Goal: Task Accomplishment & Management: Manage account settings

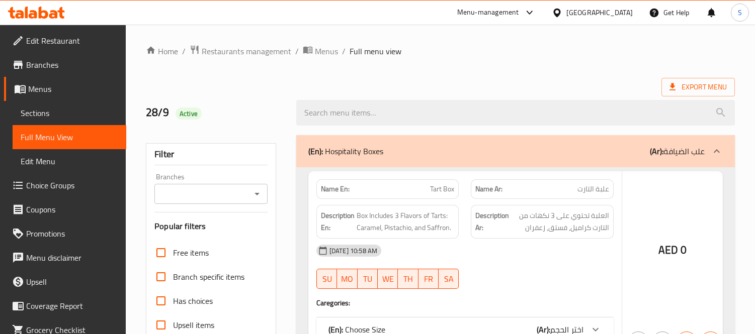
scroll to position [1440, 0]
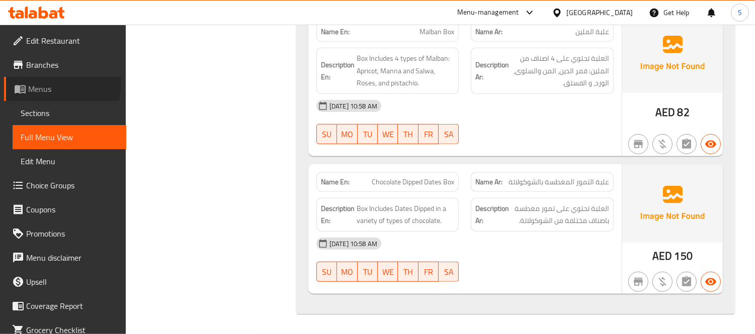
click at [42, 83] on span "Menus" at bounding box center [73, 89] width 90 height 12
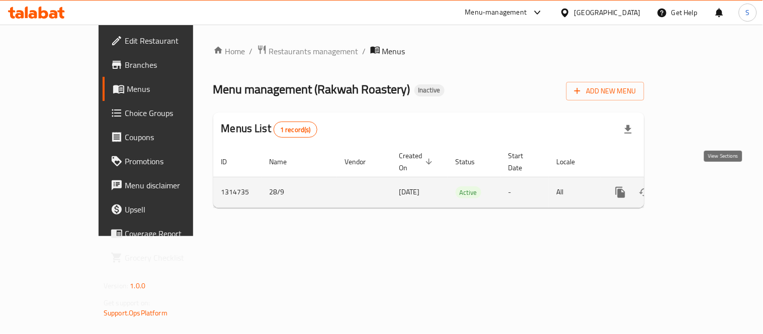
click at [699, 186] on icon "enhanced table" at bounding box center [693, 192] width 12 height 12
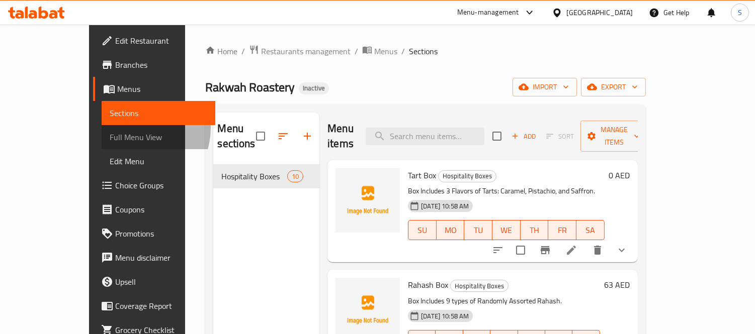
click at [102, 128] on link "Full Menu View" at bounding box center [159, 137] width 114 height 24
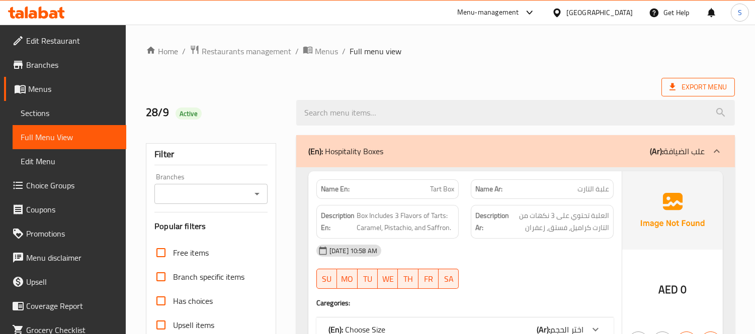
click at [721, 96] on span "Export Menu" at bounding box center [697, 87] width 73 height 19
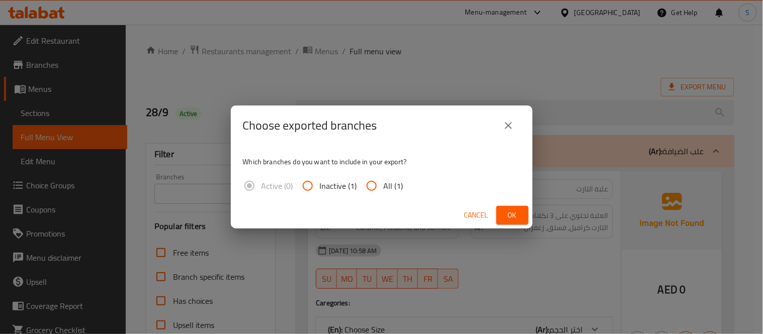
click at [392, 192] on span "All (1)" at bounding box center [394, 186] width 20 height 12
click at [384, 193] on input "All (1)" at bounding box center [371, 186] width 24 height 24
radio input "true"
click at [518, 218] on span "Ok" at bounding box center [512, 215] width 16 height 13
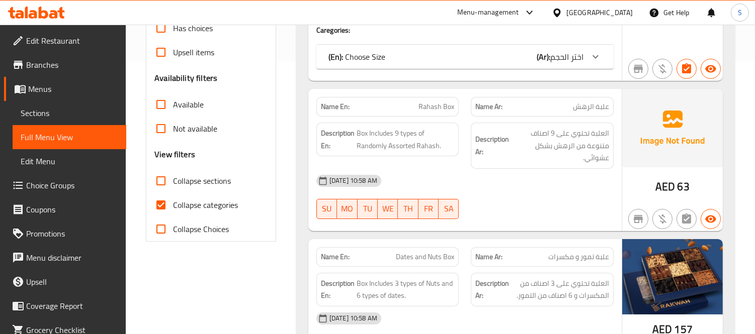
scroll to position [279, 0]
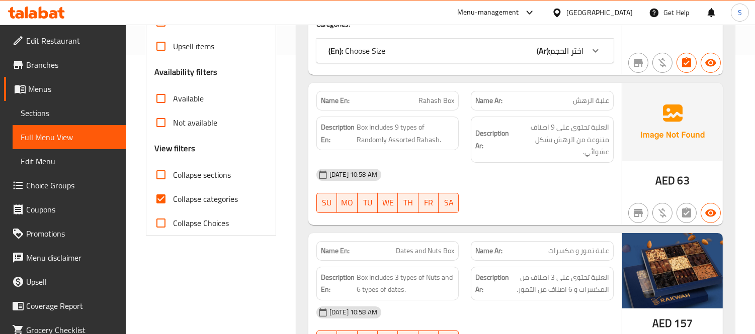
click at [424, 111] on div "Description En: Box Includes 9 types of Randomly Assorted Rahash." at bounding box center [387, 140] width 155 height 58
click at [429, 104] on span "Rahash Box" at bounding box center [436, 101] width 36 height 11
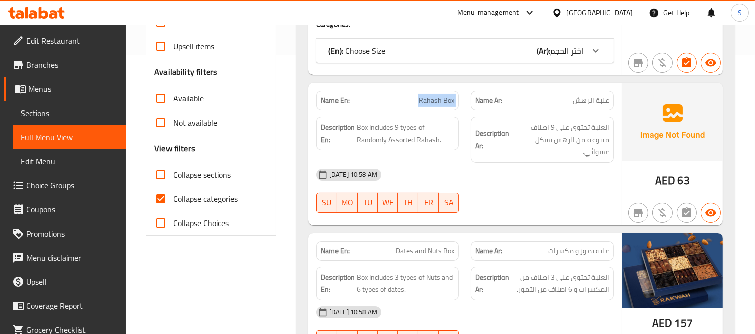
click at [429, 104] on span "Rahash Box" at bounding box center [436, 101] width 36 height 11
copy span "Rahash Box"
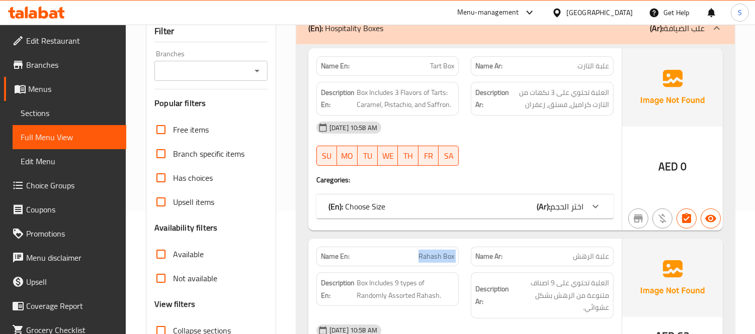
scroll to position [112, 0]
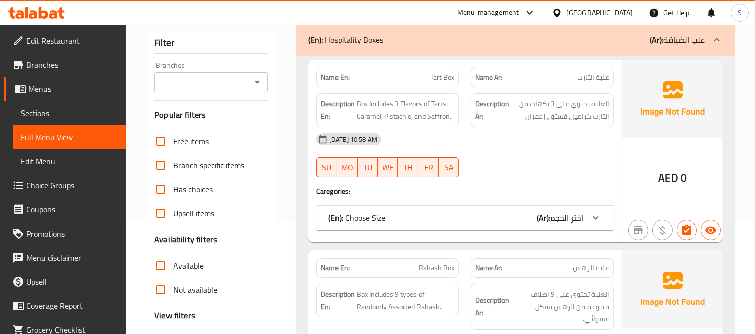
click at [435, 63] on div "Name En: Tart Box" at bounding box center [387, 78] width 155 height 32
copy span "Tart Box"
click at [437, 80] on span "Tart Box" at bounding box center [442, 77] width 24 height 11
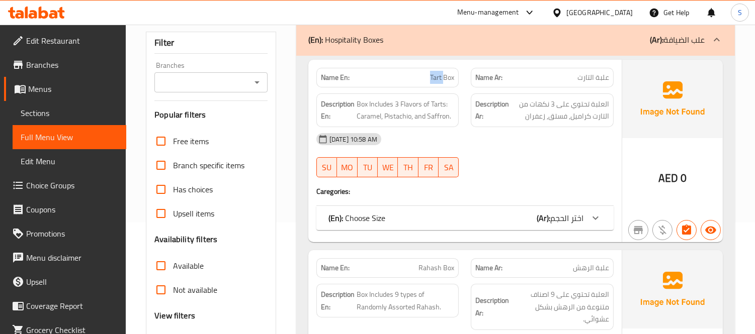
click at [437, 80] on span "Tart Box" at bounding box center [442, 77] width 24 height 11
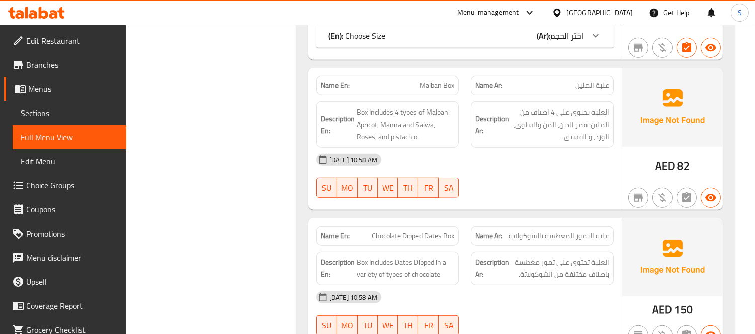
scroll to position [1440, 0]
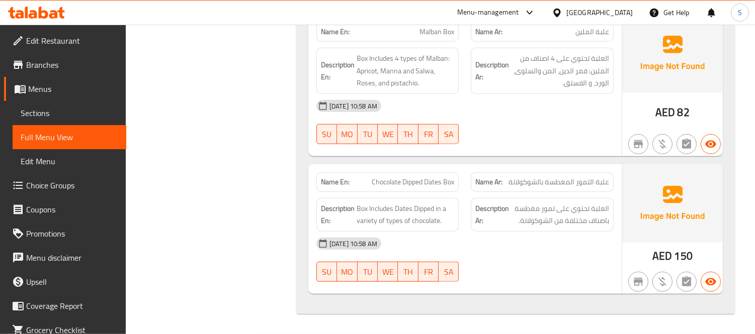
click at [422, 183] on span "Chocolate Dipped Dates Box" at bounding box center [412, 182] width 82 height 11
copy span "Chocolate Dipped Dates Box"
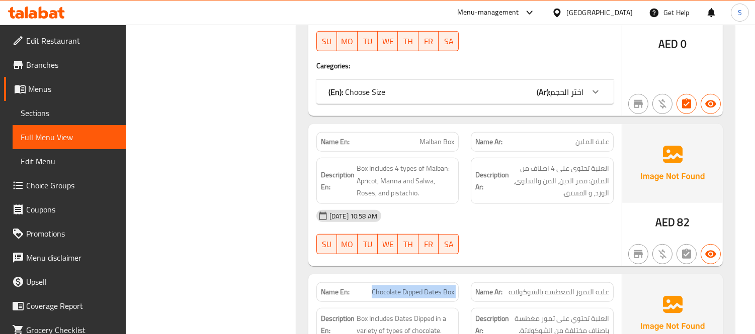
scroll to position [1328, 0]
click at [430, 141] on span "Malban Box" at bounding box center [436, 142] width 35 height 11
copy span "Malban Box"
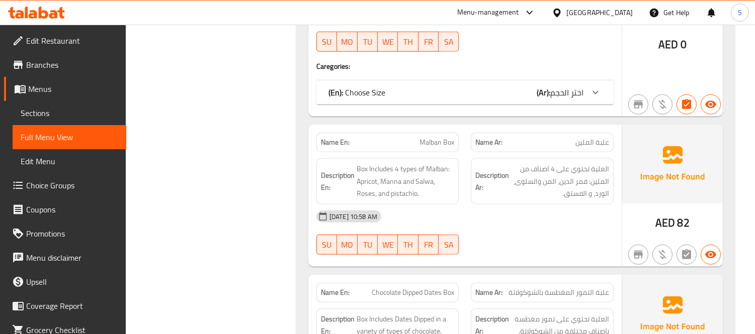
click at [577, 13] on div "United Arab Emirates" at bounding box center [599, 12] width 66 height 11
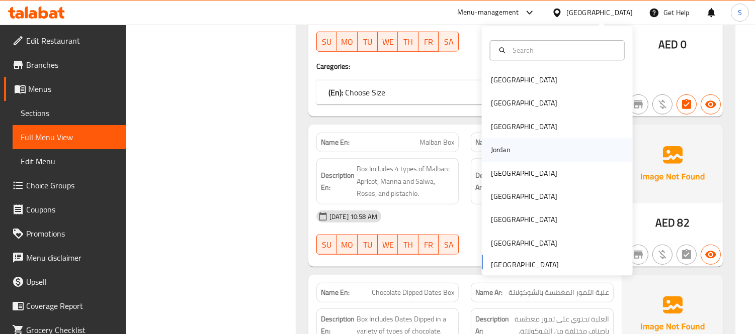
click at [499, 152] on div "Jordan" at bounding box center [501, 150] width 20 height 11
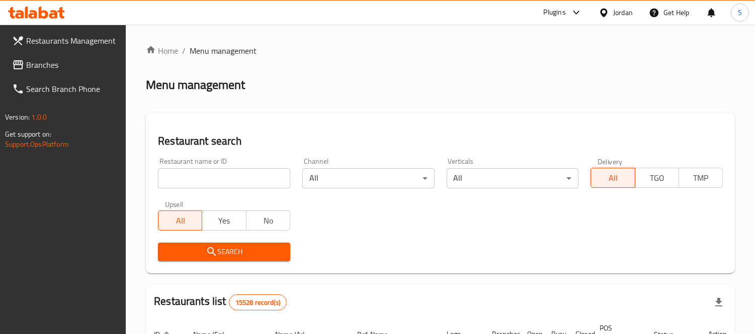
click at [227, 183] on input "search" at bounding box center [224, 178] width 132 height 20
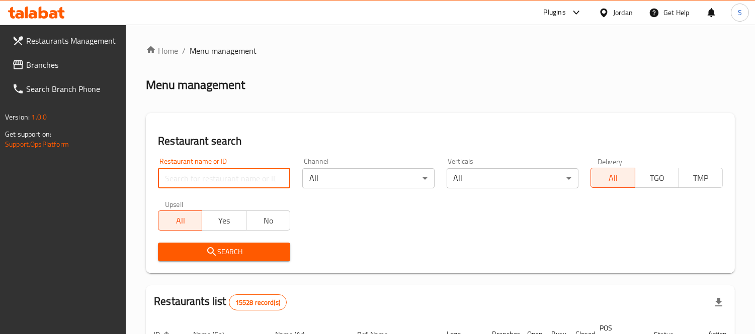
paste input "White Box Pizza"
type input "White Box Pizza"
click button "Search" at bounding box center [224, 252] width 132 height 19
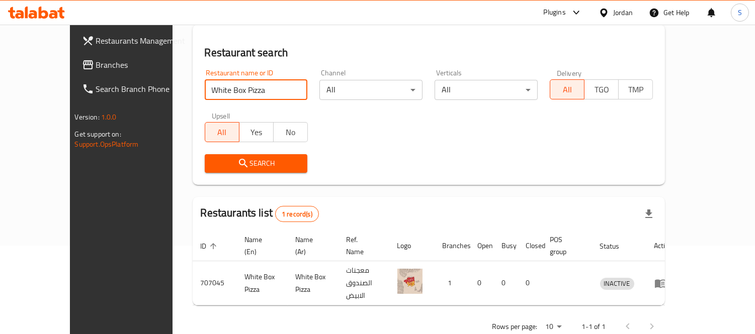
scroll to position [94, 0]
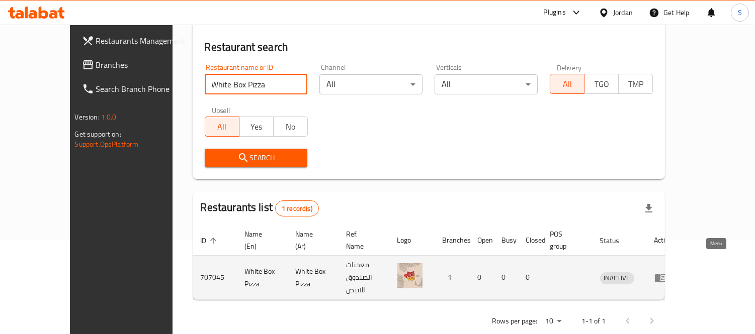
click at [666, 272] on icon "enhanced table" at bounding box center [660, 278] width 12 height 12
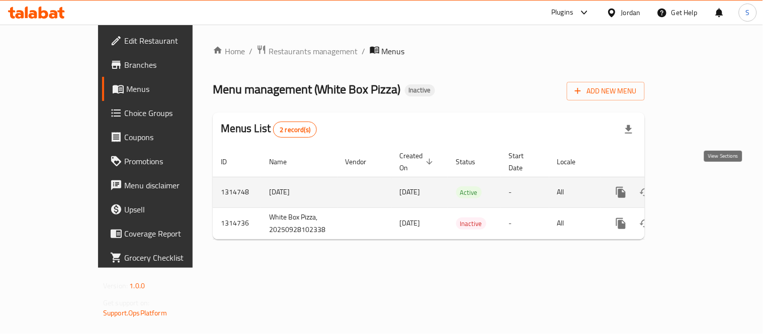
click at [699, 186] on icon "enhanced table" at bounding box center [693, 192] width 12 height 12
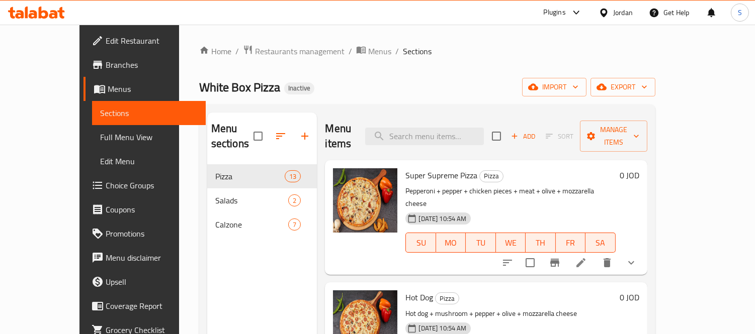
click at [100, 143] on span "Full Menu View" at bounding box center [149, 137] width 98 height 12
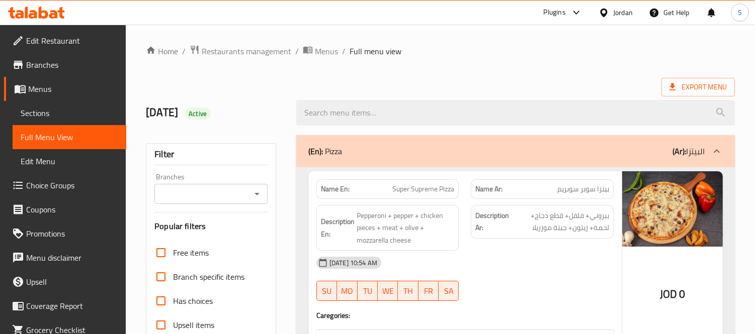
click at [639, 299] on div "JOD 0" at bounding box center [672, 268] width 101 height 195
click at [706, 78] on span "Export Menu" at bounding box center [697, 87] width 73 height 19
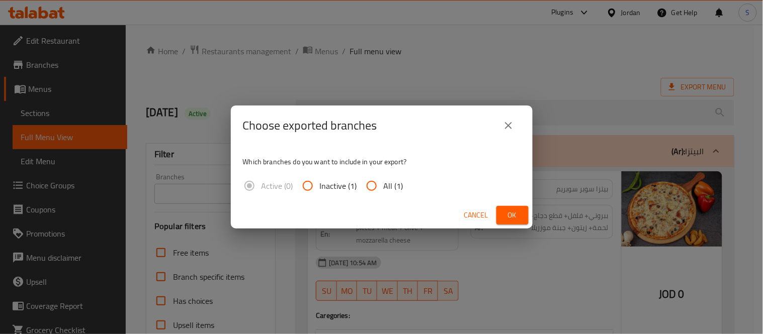
click at [398, 197] on label "All (1)" at bounding box center [381, 186] width 44 height 24
click at [384, 197] on input "All (1)" at bounding box center [371, 186] width 24 height 24
radio input "true"
click at [512, 206] on button "Ok" at bounding box center [512, 215] width 32 height 19
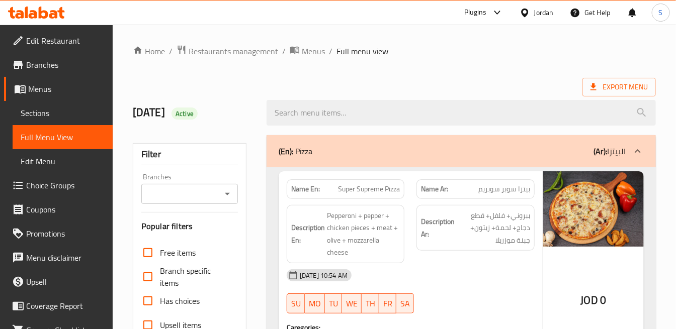
drag, startPoint x: 591, startPoint y: 154, endPoint x: 605, endPoint y: 164, distance: 17.7
click at [591, 153] on div "(En): Pizza (Ar): البيتزا" at bounding box center [451, 151] width 347 height 12
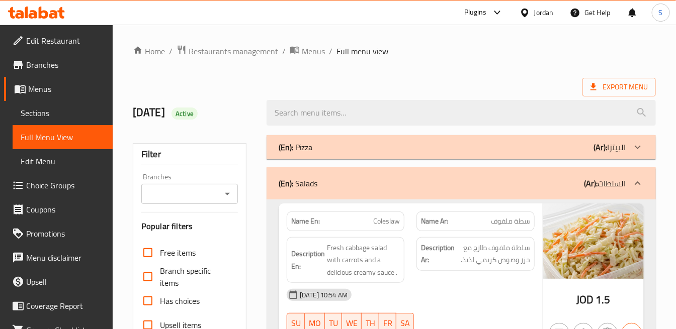
click at [610, 146] on p "(Ar): البيتزا" at bounding box center [609, 147] width 32 height 12
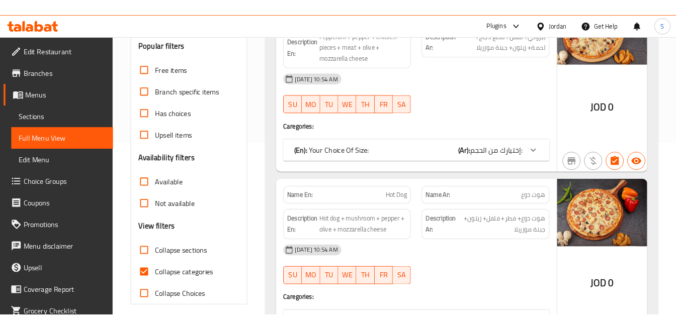
scroll to position [223, 0]
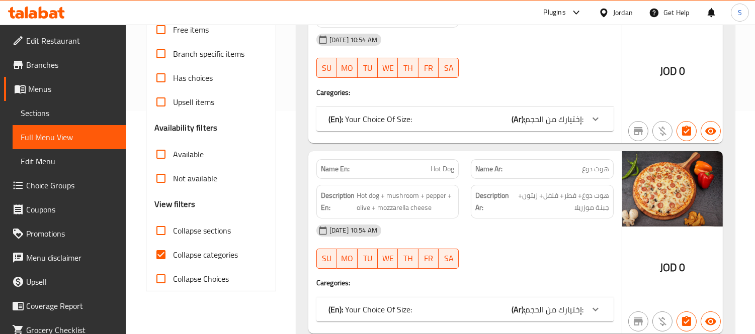
click at [234, 256] on span "Collapse categories" at bounding box center [205, 255] width 65 height 12
click at [173, 256] on input "Collapse categories" at bounding box center [161, 255] width 24 height 24
checkbox input "false"
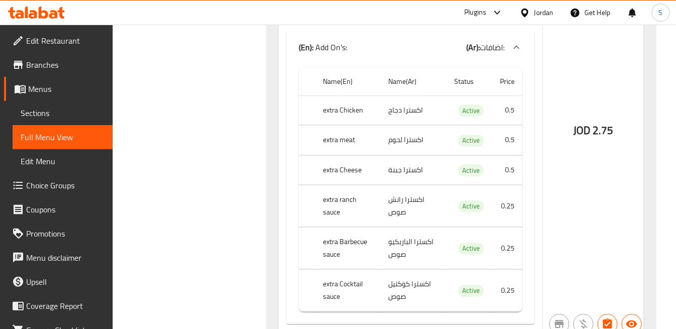
scroll to position [15137, 0]
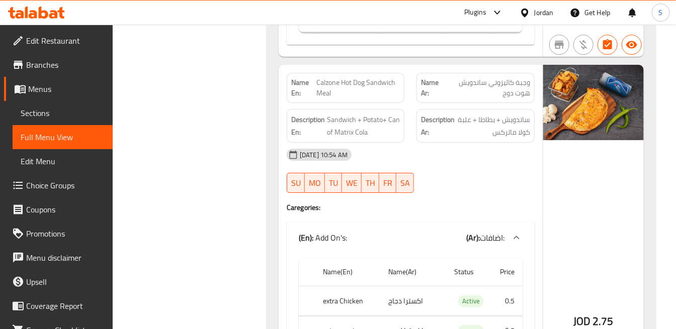
click at [506, 78] on span "وجبة كاليزوني ساندويش هوت دوج" at bounding box center [486, 87] width 85 height 21
copy span "وجبة كاليزوني ساندويش هوت دوج"
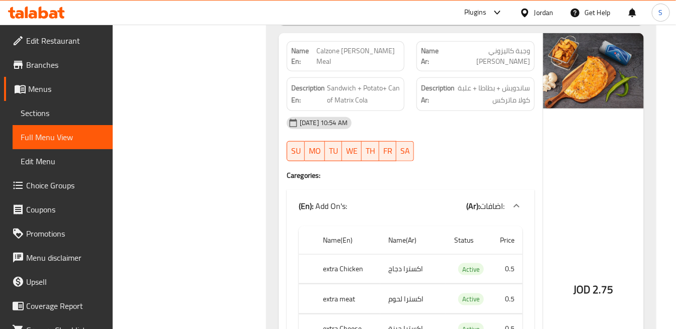
scroll to position [17027, 0]
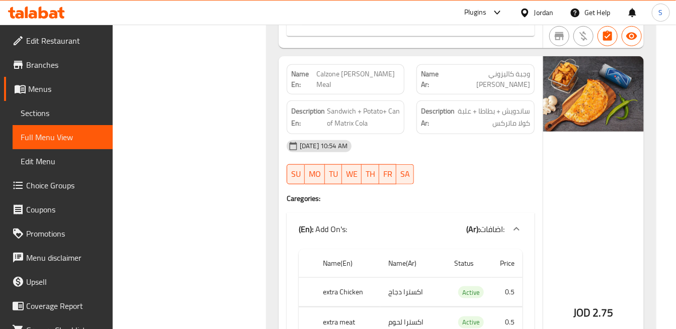
click at [406, 95] on div "Description En: Sandwich + Potato+ Can of Matrix Cola" at bounding box center [346, 118] width 130 height 46
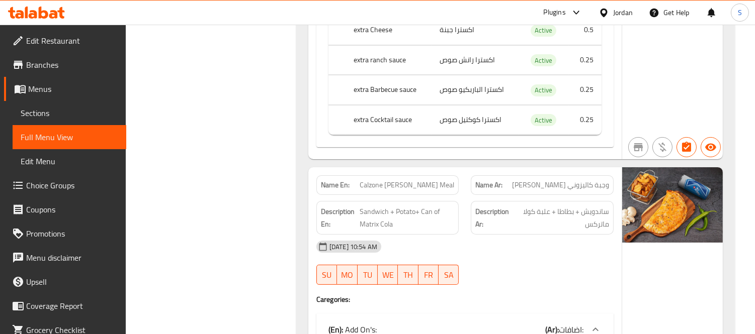
scroll to position [14020, 0]
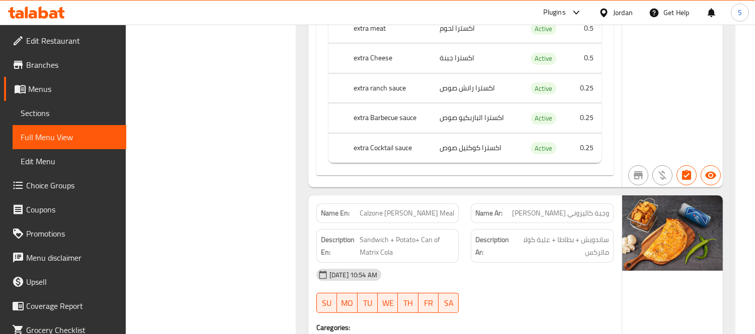
copy span "ساندويش الفريدو"
drag, startPoint x: 544, startPoint y: 167, endPoint x: 511, endPoint y: 171, distance: 33.4
click at [511, 204] on div "Name Ar: وجبة كاليزوني ساندويش الفريدو" at bounding box center [542, 214] width 143 height 20
drag, startPoint x: 61, startPoint y: 118, endPoint x: 210, endPoint y: 17, distance: 179.4
click at [61, 118] on span "Sections" at bounding box center [70, 113] width 98 height 12
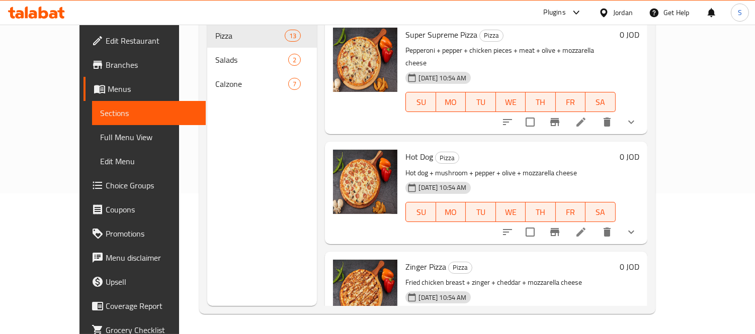
scroll to position [141, 0]
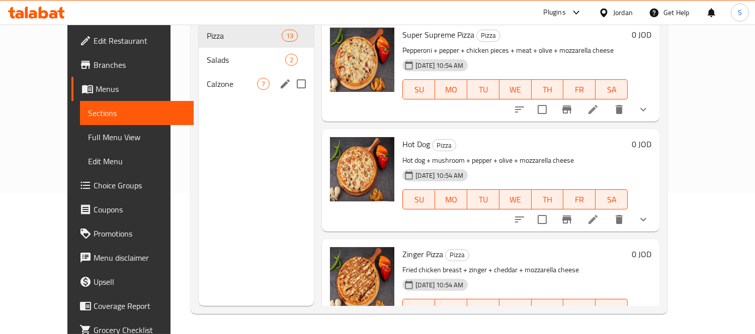
drag, startPoint x: 169, startPoint y: 75, endPoint x: 184, endPoint y: 83, distance: 16.4
click at [199, 75] on div "Calzone 7" at bounding box center [256, 84] width 115 height 24
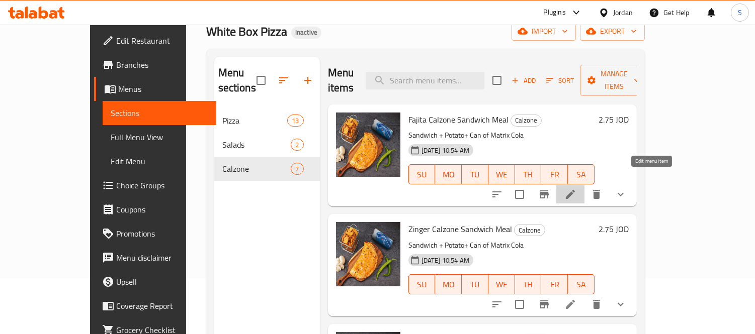
click at [575, 190] on icon at bounding box center [570, 194] width 9 height 9
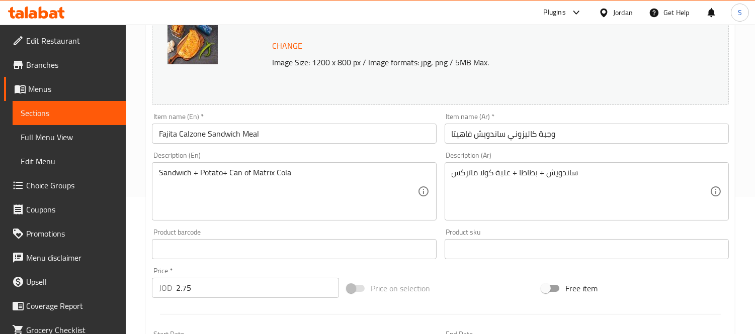
scroll to position [167, 0]
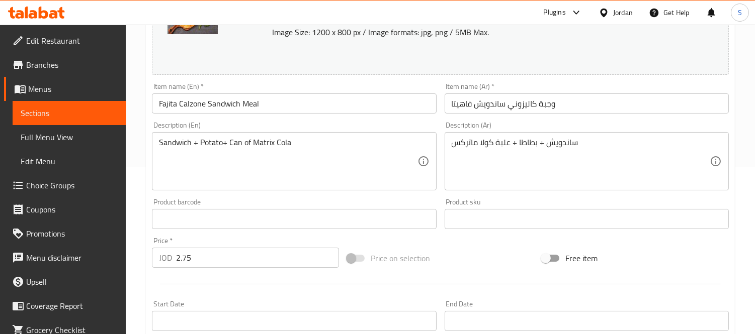
click at [258, 108] on input "Fajita Calzone Sandwich Meal" at bounding box center [294, 104] width 284 height 20
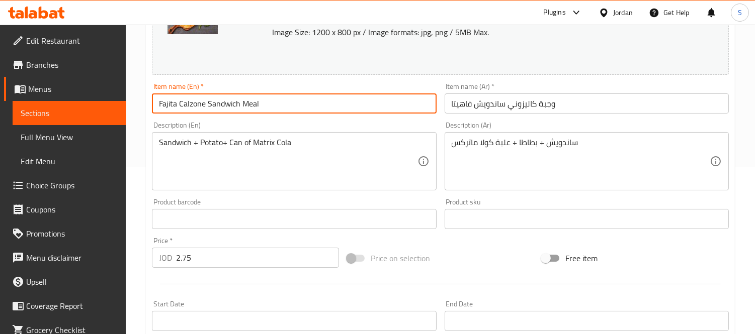
click at [258, 108] on input "Fajita Calzone Sandwich Meal" at bounding box center [294, 104] width 284 height 20
type input "Fajita Calzone Sandwich"
click at [548, 109] on input "وجبة كاليزوني ساندويش فاهيتا" at bounding box center [586, 104] width 284 height 20
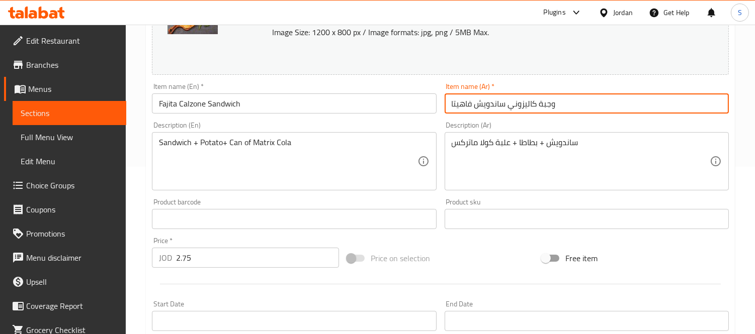
click at [548, 109] on input "وجبة كاليزوني ساندويش فاهيتا" at bounding box center [586, 104] width 284 height 20
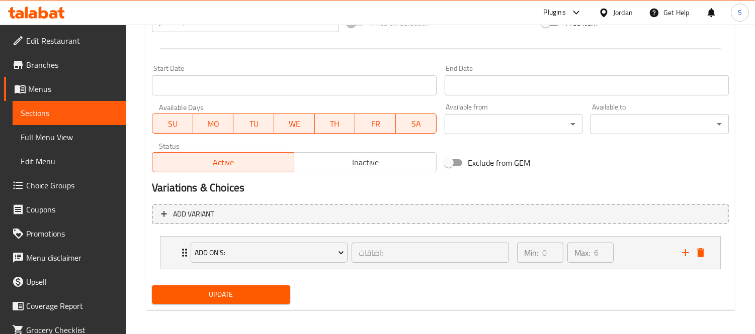
scroll to position [406, 0]
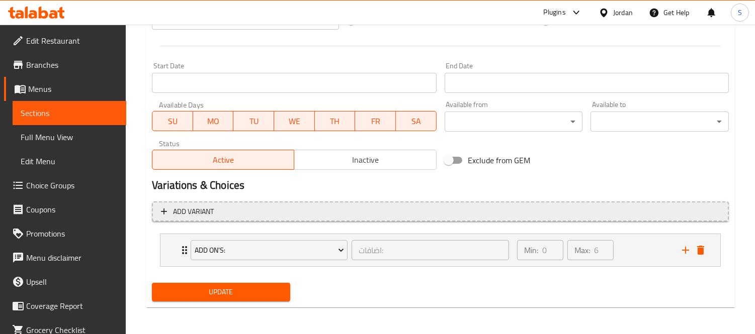
type input "كاليزوني ساندويش فاهيتا"
click at [296, 207] on span "Add variant" at bounding box center [440, 212] width 558 height 13
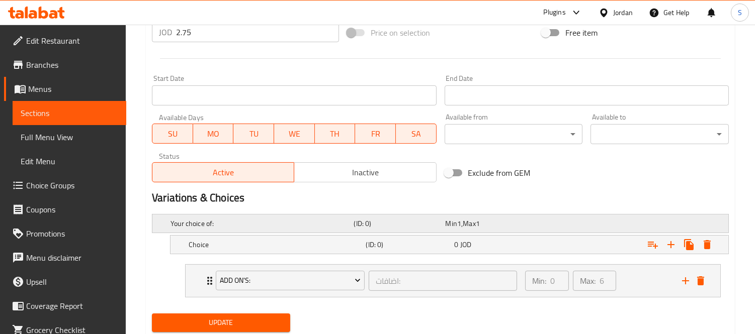
scroll to position [425, 0]
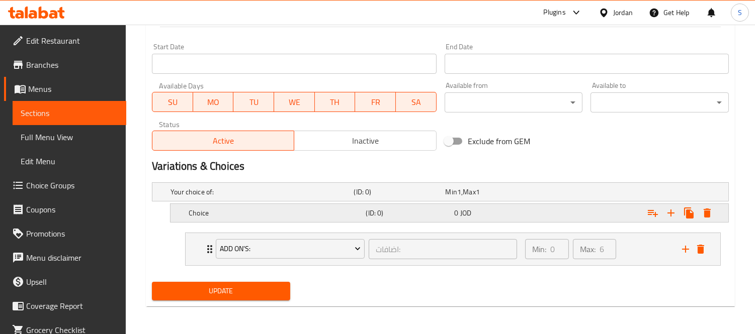
click at [274, 218] on div "Choice" at bounding box center [274, 213] width 177 height 14
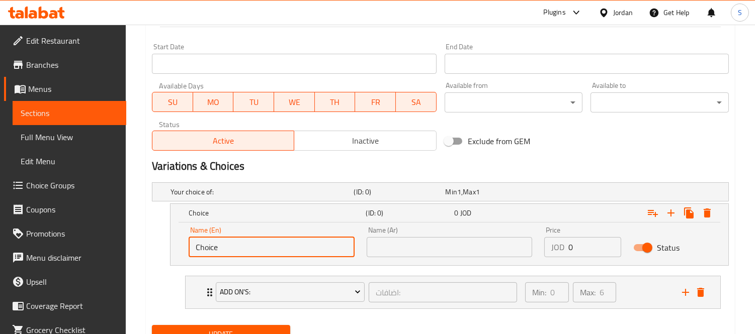
drag, startPoint x: 237, startPoint y: 246, endPoint x: 162, endPoint y: 244, distance: 74.9
click at [162, 244] on div "Choice (ID: 0) 0 JOD Name (En) Choice Name (En) Name (Ar) Name (Ar) Price JOD 0…" at bounding box center [440, 235] width 577 height 62
type input "meal"
click at [460, 250] on input "text" at bounding box center [449, 247] width 166 height 20
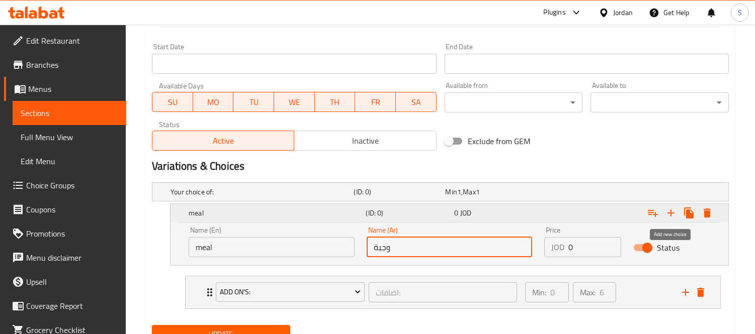
type input "وجبة"
click at [669, 207] on icon "Expand" at bounding box center [671, 213] width 12 height 12
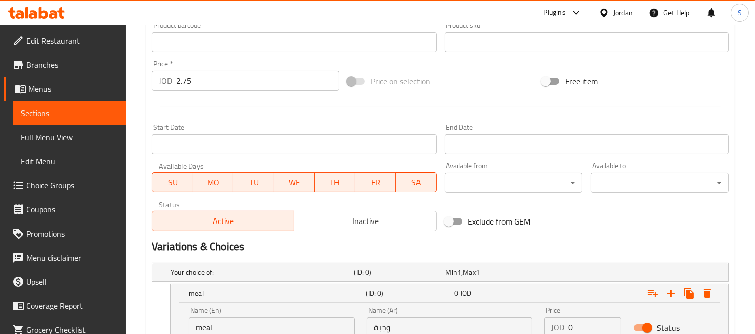
scroll to position [257, 0]
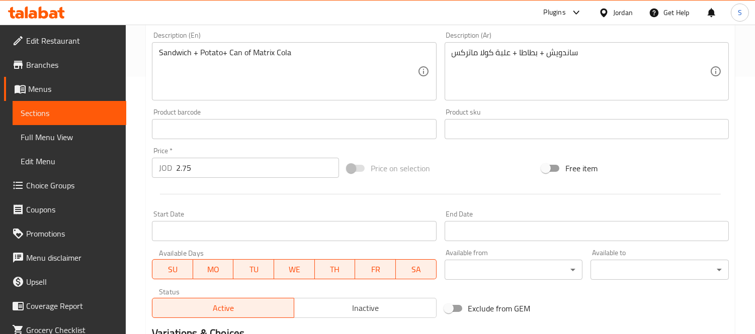
click at [559, 42] on div "ساندويش + بطاطا + علبة كولا ماتركس Description (Ar)" at bounding box center [586, 71] width 284 height 58
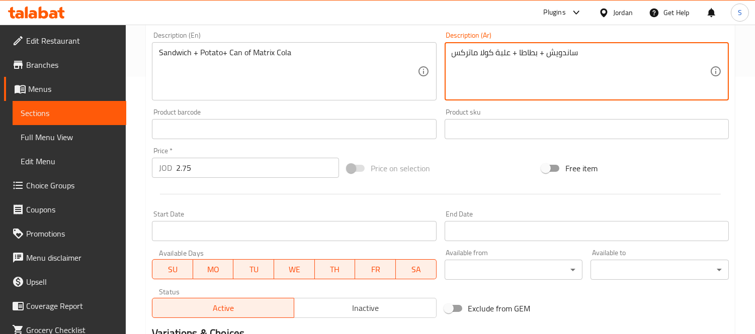
click at [562, 57] on textarea "ساندويش + بطاطا + علبة كولا ماتركس" at bounding box center [580, 72] width 258 height 48
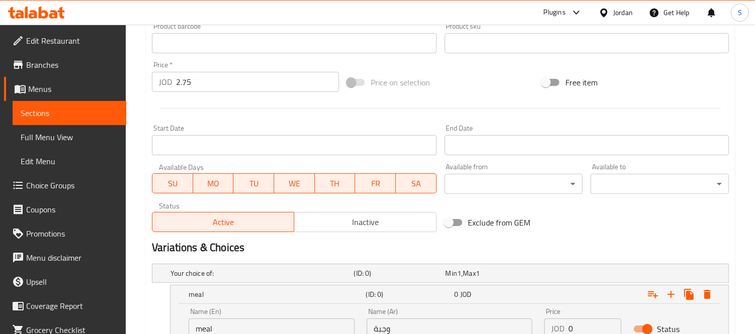
scroll to position [481, 0]
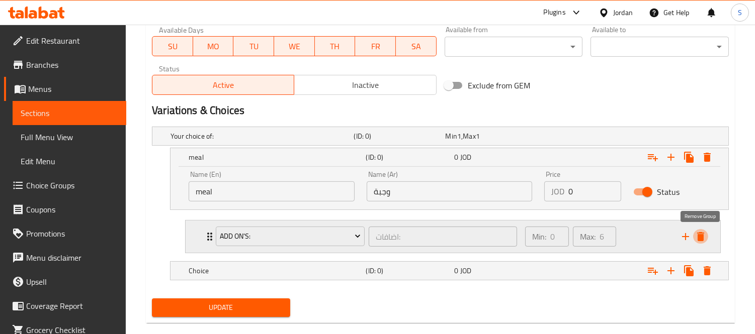
click at [695, 233] on icon "delete" at bounding box center [700, 237] width 12 height 12
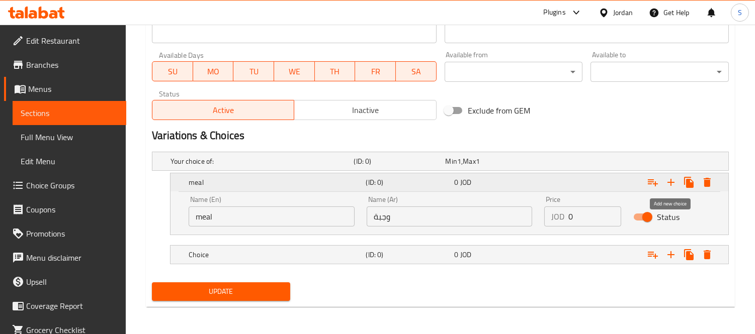
click at [669, 176] on icon "Expand" at bounding box center [671, 182] width 12 height 12
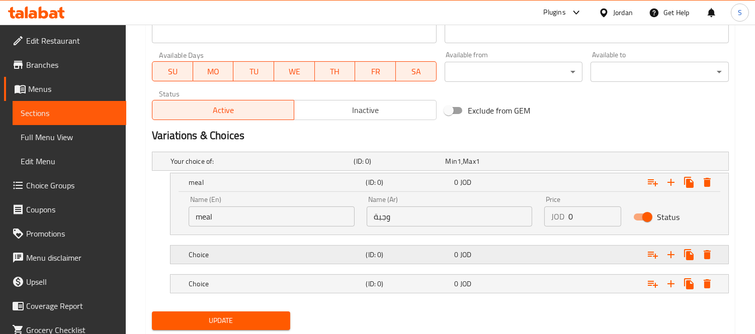
click at [413, 245] on div "Choice (ID: 0) 0 JOD" at bounding box center [451, 255] width 531 height 22
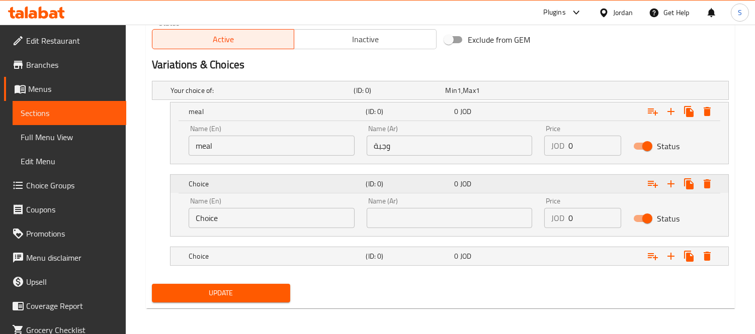
scroll to position [528, 0]
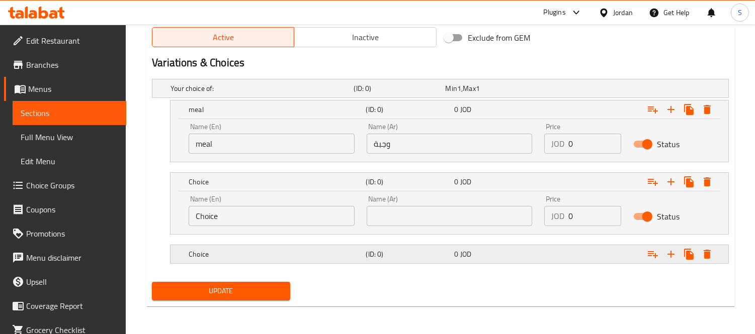
click at [389, 254] on h5 "(ID: 0)" at bounding box center [407, 254] width 84 height 10
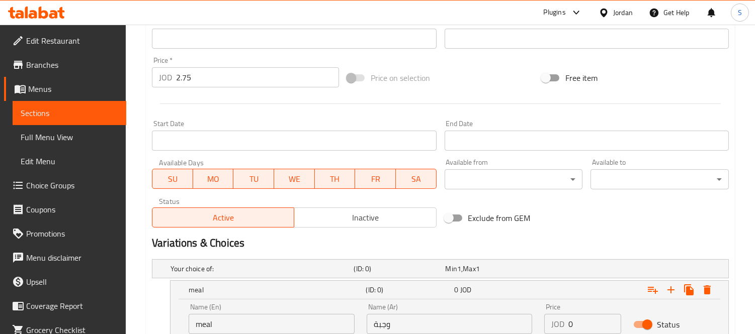
scroll to position [571, 0]
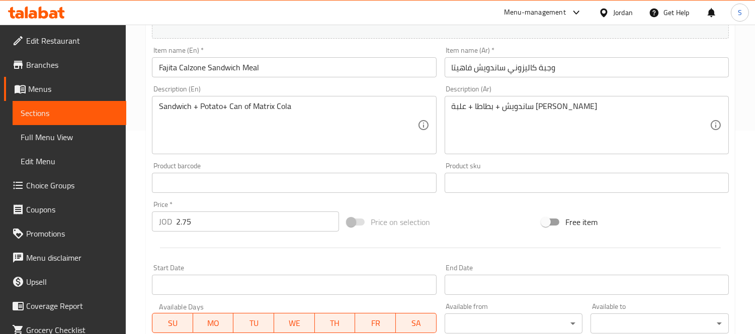
scroll to position [223, 0]
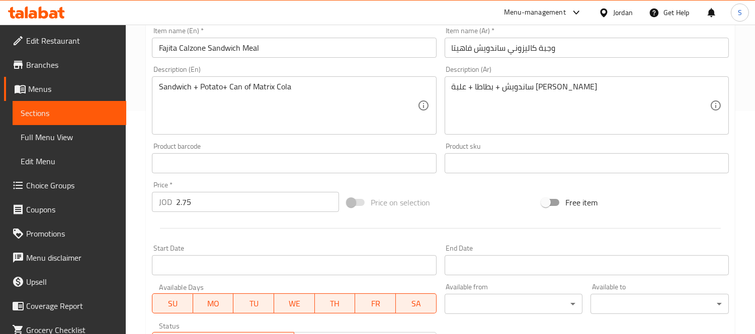
click at [250, 53] on input "Fajita Calzone Sandwich Meal" at bounding box center [294, 48] width 284 height 20
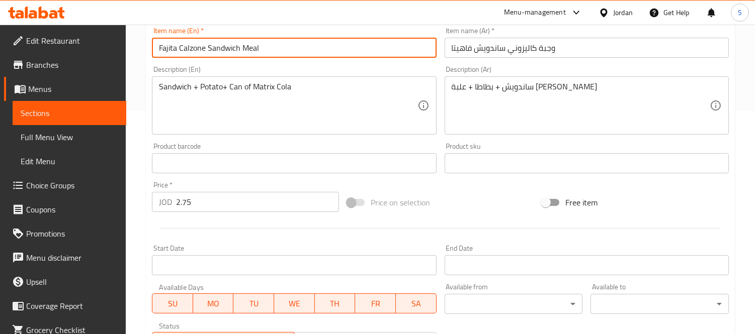
click at [250, 53] on input "Fajita Calzone Sandwich Meal" at bounding box center [294, 48] width 284 height 20
type input "Fajita Calzone Sandwich"
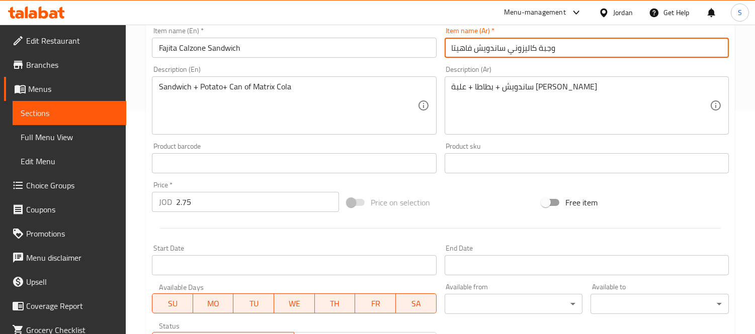
click at [543, 45] on input "وجبة كاليزوني ساندويش فاهيتا" at bounding box center [586, 48] width 284 height 20
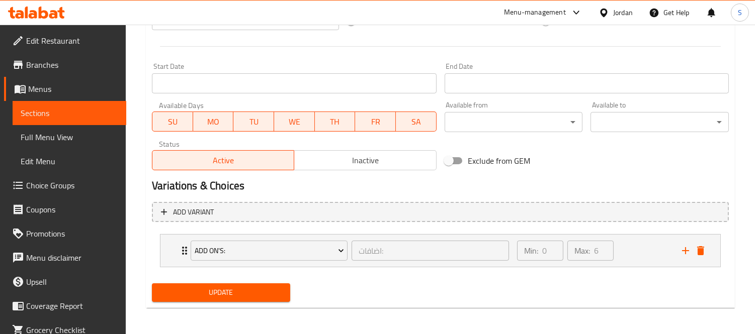
scroll to position [406, 0]
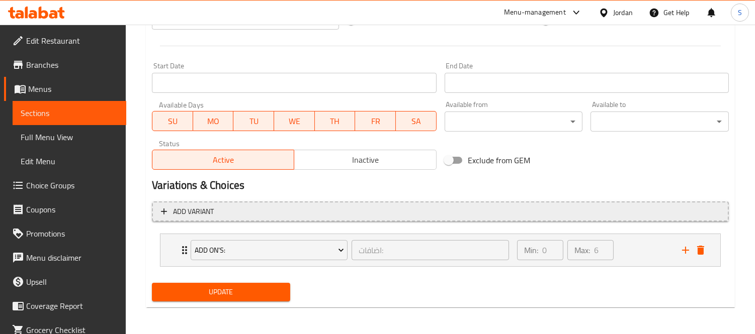
type input "كاليزوني ساندويش فاهيتا"
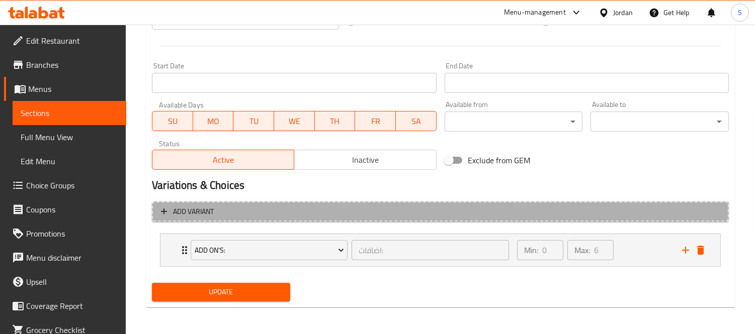
click at [248, 209] on span "Add variant" at bounding box center [440, 212] width 558 height 13
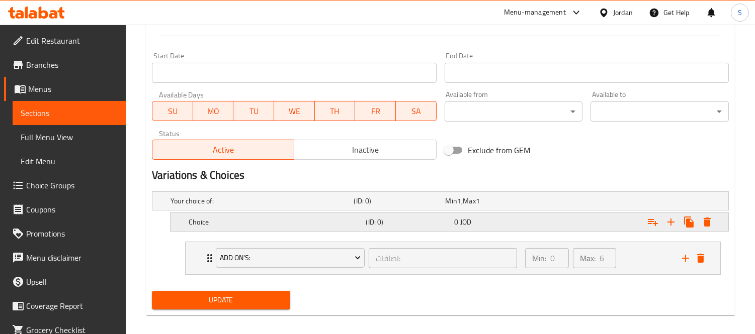
scroll to position [425, 0]
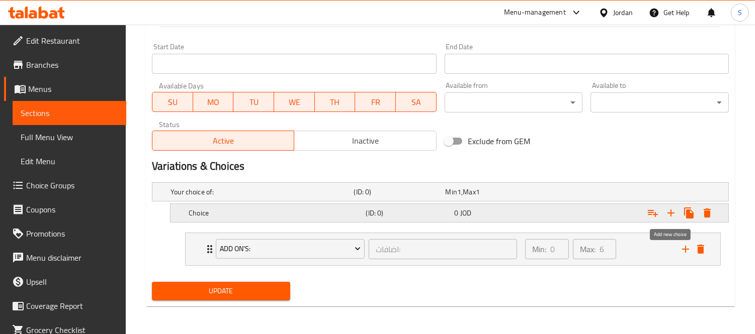
click at [666, 210] on icon "Expand" at bounding box center [671, 213] width 12 height 12
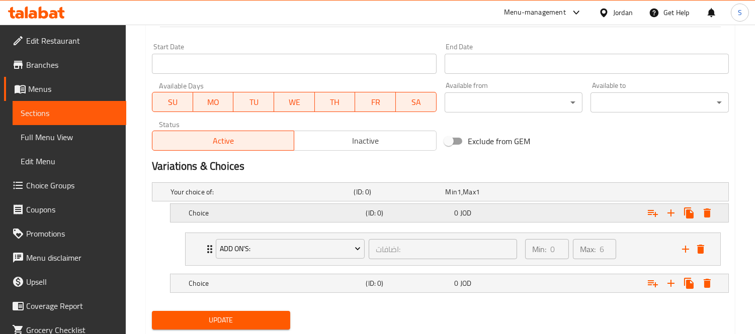
click at [282, 212] on h5 "Choice" at bounding box center [275, 213] width 173 height 10
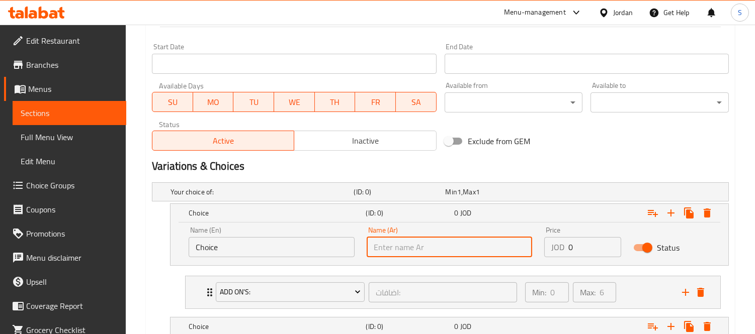
click at [414, 248] on input "text" at bounding box center [449, 247] width 166 height 20
paste input "ساندويش"
type input "ساندويش"
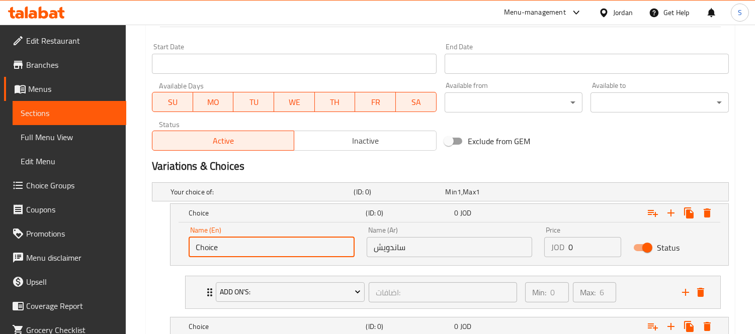
drag, startPoint x: 155, startPoint y: 231, endPoint x: 134, endPoint y: 229, distance: 21.3
click at [134, 229] on div "Home / Restaurants management / Menus / Sections / item / update Calzone sectio…" at bounding box center [440, 3] width 629 height 807
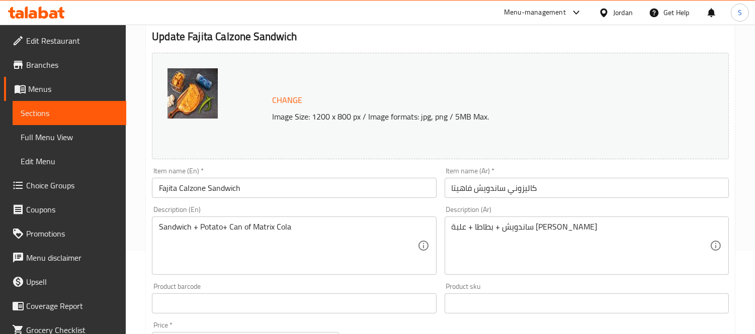
scroll to position [0, 0]
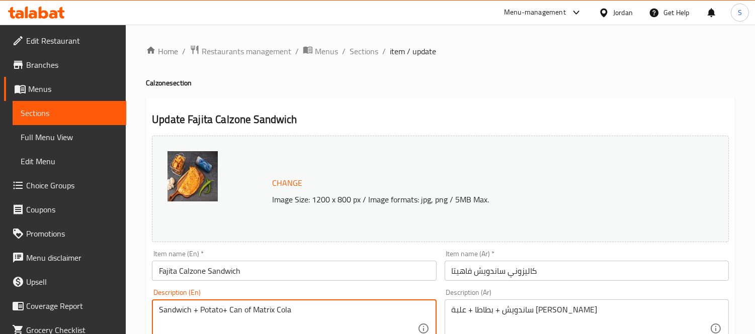
click at [173, 313] on textarea "Sandwich + Potato+ Can of Matrix Cola" at bounding box center [288, 329] width 258 height 48
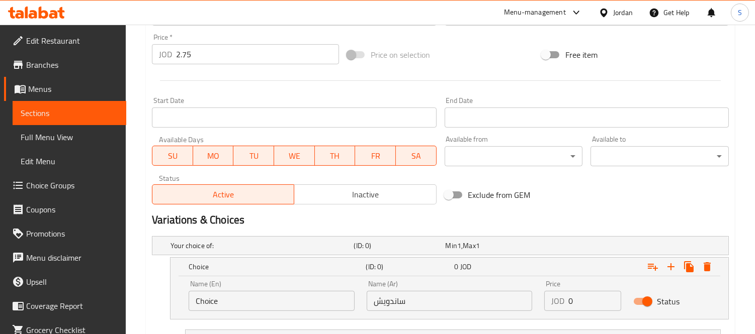
scroll to position [391, 0]
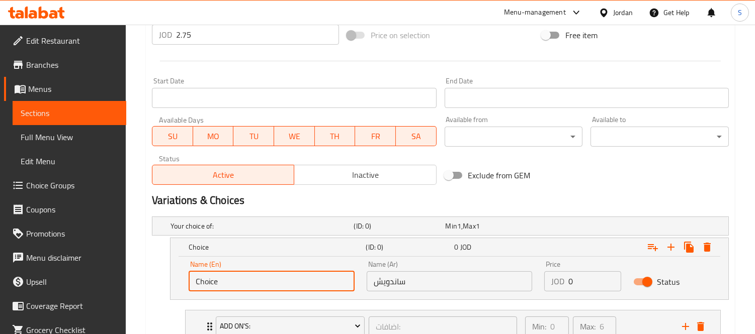
drag, startPoint x: 220, startPoint y: 278, endPoint x: 147, endPoint y: 269, distance: 73.9
click at [147, 269] on div "Update Fajita Calzone Sandwich Change Image Size: 1200 x 800 px / Image formats…" at bounding box center [440, 60] width 589 height 706
paste input "Sandwich"
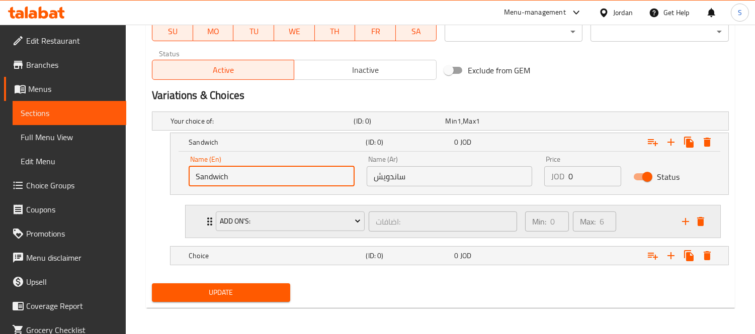
scroll to position [497, 0]
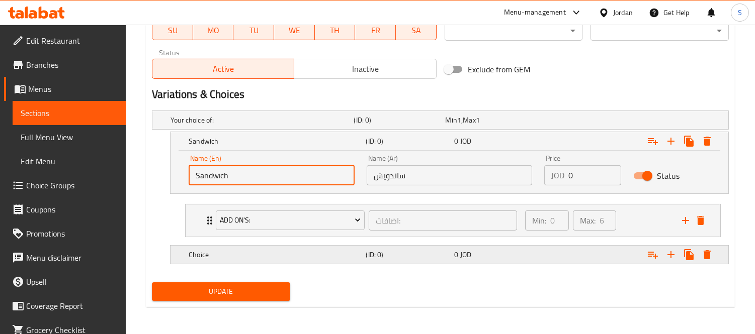
type input "Sandwich"
click at [250, 254] on h5 "Choice" at bounding box center [275, 255] width 173 height 10
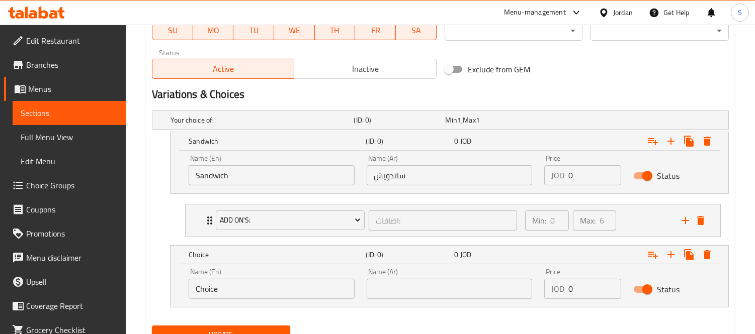
click at [454, 298] on input "text" at bounding box center [449, 289] width 166 height 20
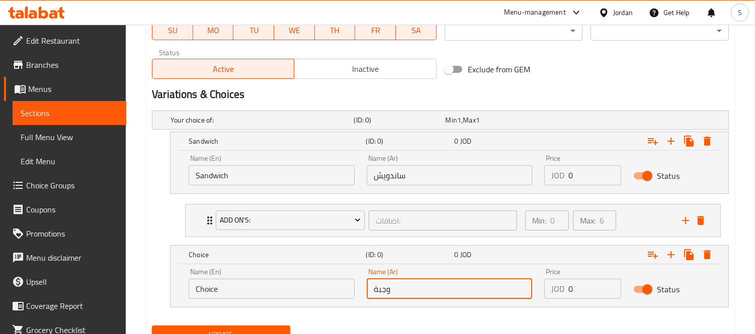
type input "وجبة"
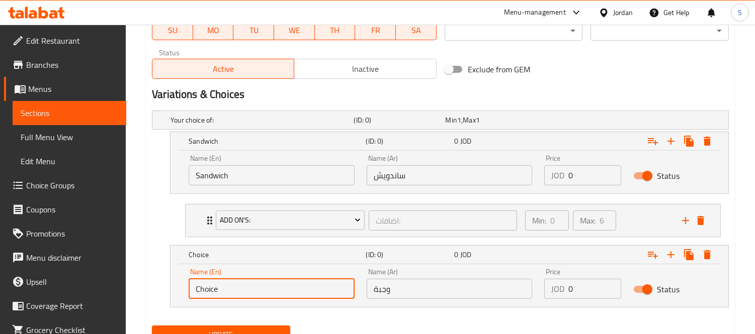
click at [214, 294] on input "Choice" at bounding box center [272, 289] width 166 height 20
type input "meal"
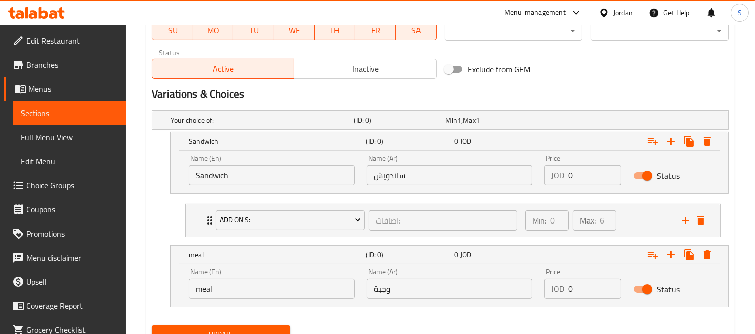
drag, startPoint x: 580, startPoint y: 287, endPoint x: 556, endPoint y: 288, distance: 23.6
click at [556, 288] on div "JOD 0 Price" at bounding box center [582, 289] width 77 height 20
paste input "3.5"
type input "3.5"
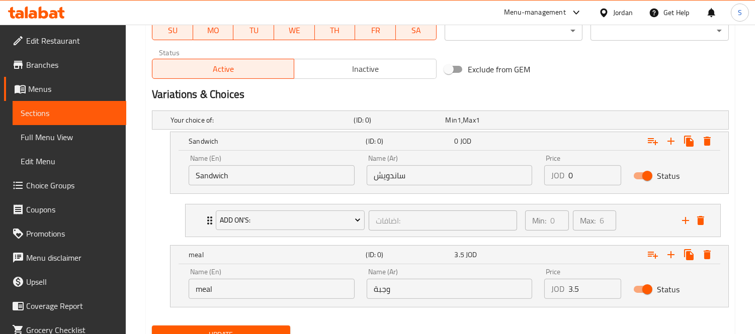
click at [151, 213] on div "Your choice of: (ID: 0) Min 1 , Max 1 Name (En) Your choice of: Name (En) Name …" at bounding box center [440, 214] width 585 height 215
drag, startPoint x: 577, startPoint y: 167, endPoint x: 551, endPoint y: 171, distance: 26.0
click at [551, 171] on div "JOD 0 Price" at bounding box center [582, 175] width 77 height 20
paste input "2.75"
type input "2.75"
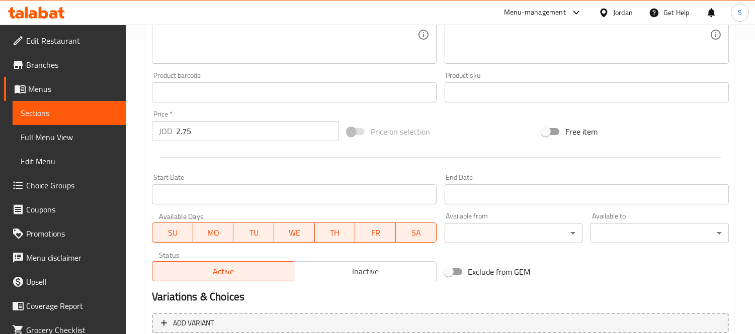
scroll to position [238, 0]
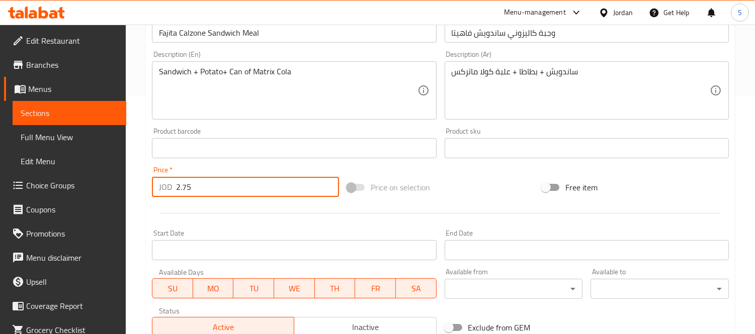
click at [177, 190] on input "2.75" at bounding box center [257, 187] width 163 height 20
paste input "3."
type input "3.5"
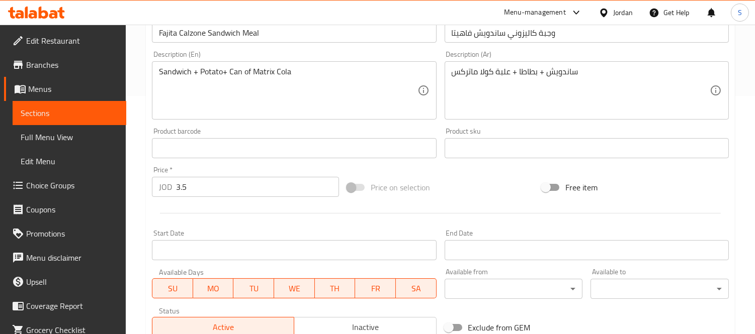
click at [143, 177] on div "Home / Restaurants management / Menus / Sections / item / update Calzone sectio…" at bounding box center [440, 144] width 629 height 717
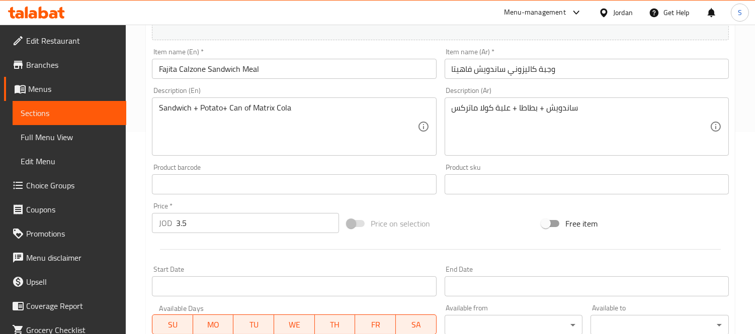
scroll to position [182, 0]
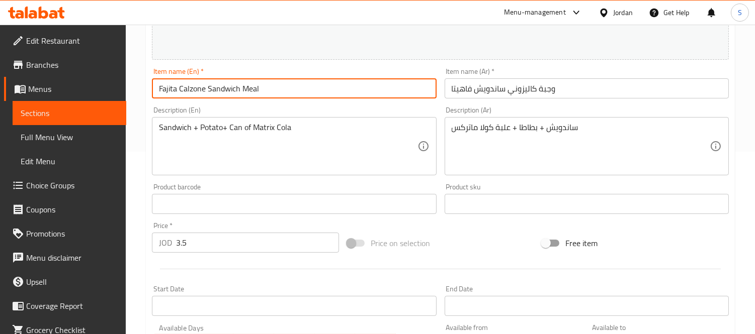
click at [274, 86] on input "Fajita Calzone Sandwich Meal" at bounding box center [294, 88] width 284 height 20
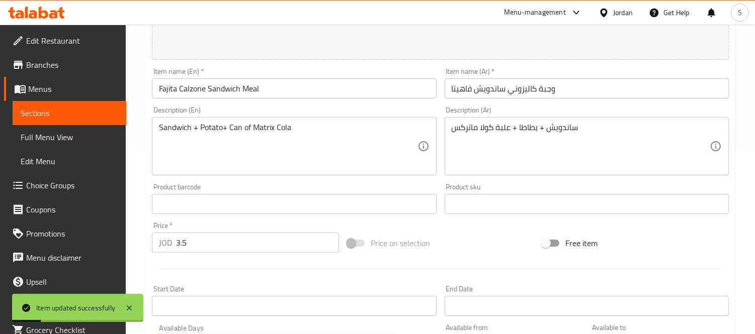
click at [92, 118] on span "Sections" at bounding box center [70, 113] width 98 height 12
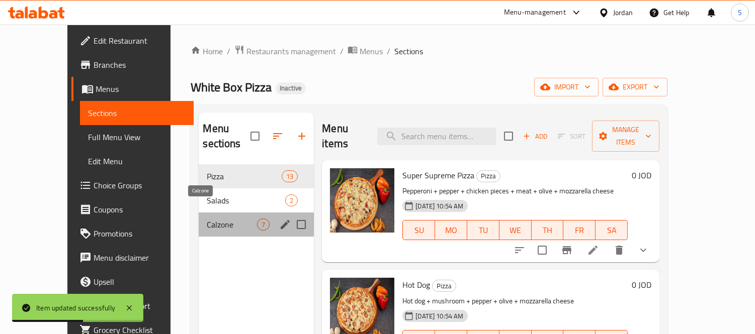
click at [207, 219] on span "Calzone" at bounding box center [232, 225] width 50 height 12
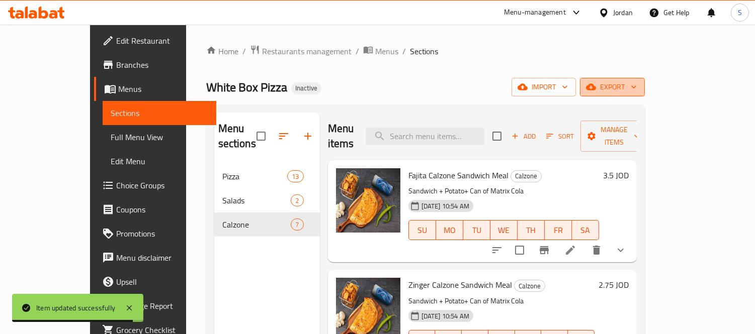
click at [636, 86] on span "export" at bounding box center [612, 87] width 49 height 13
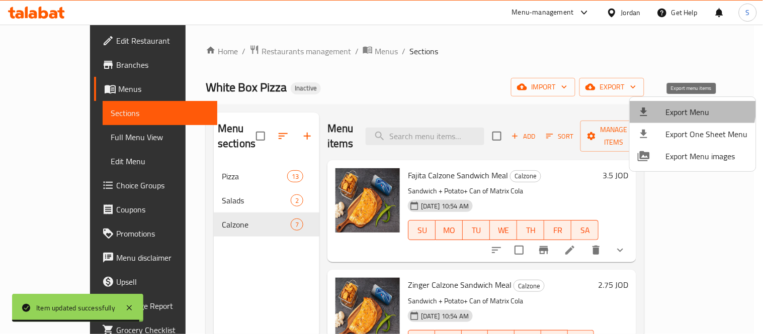
click at [667, 106] on span "Export Menu" at bounding box center [707, 112] width 82 height 12
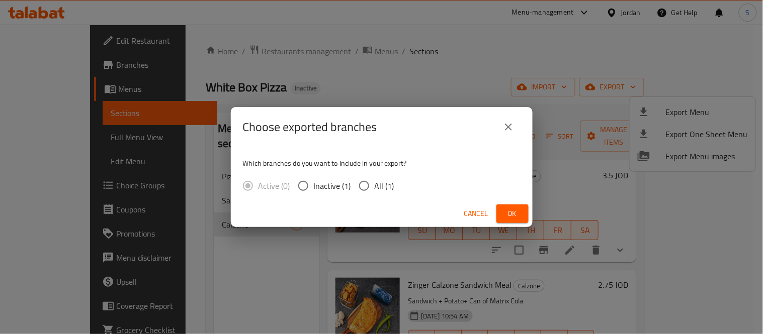
drag, startPoint x: 385, startPoint y: 186, endPoint x: 508, endPoint y: 215, distance: 126.3
click at [385, 186] on span "All (1)" at bounding box center [385, 186] width 20 height 12
click at [509, 215] on span "Ok" at bounding box center [512, 214] width 16 height 13
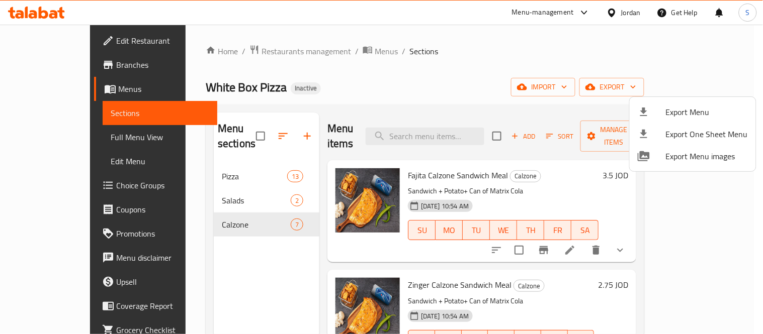
click at [458, 70] on div at bounding box center [381, 167] width 763 height 334
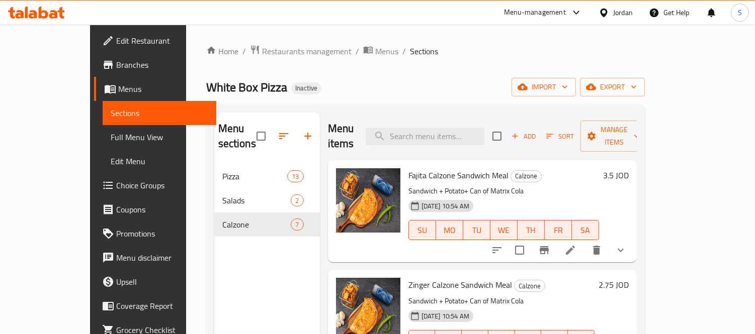
click at [439, 168] on span "Fajita Calzone Sandwich Meal" at bounding box center [458, 175] width 100 height 15
copy span "Sandwich"
click at [304, 133] on icon "button" at bounding box center [307, 136] width 7 height 7
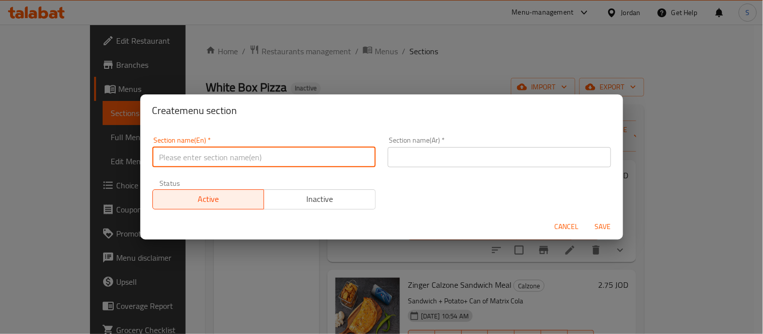
click at [274, 163] on input "text" at bounding box center [263, 157] width 223 height 20
paste input "Sandwich"
type input "Sandwiches"
click at [502, 165] on input "text" at bounding box center [499, 157] width 223 height 20
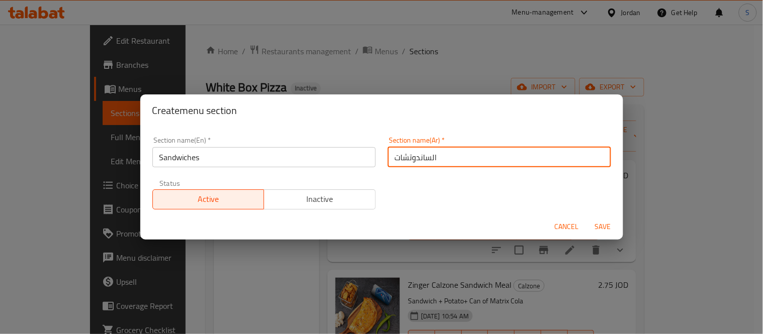
type input "الساندوتشات"
click at [587, 218] on button "Save" at bounding box center [603, 227] width 32 height 19
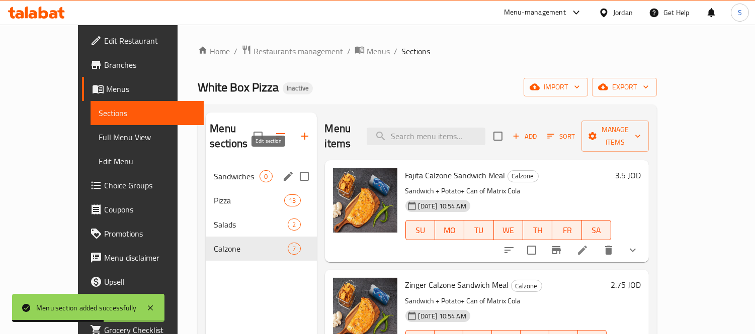
click at [282, 170] on icon "edit" at bounding box center [288, 176] width 12 height 12
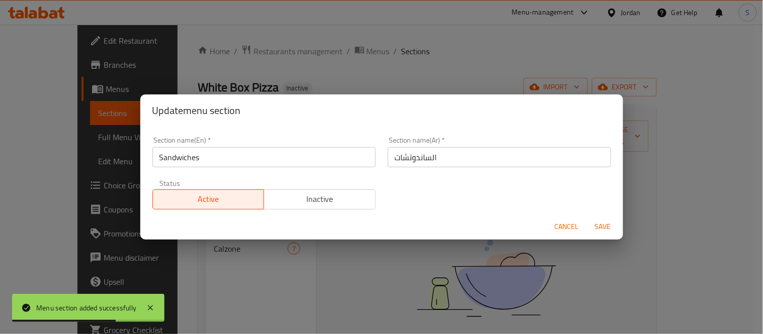
click at [265, 161] on input "Sandwiches" at bounding box center [263, 157] width 223 height 20
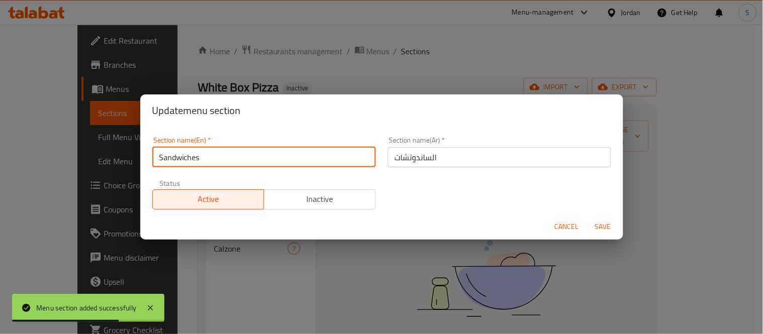
click at [265, 161] on input "Sandwiches" at bounding box center [263, 157] width 223 height 20
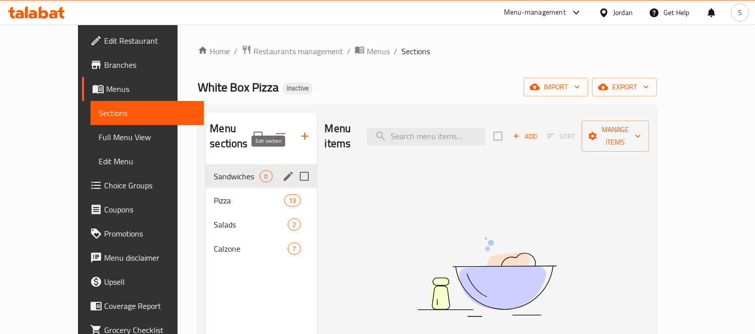
click at [282, 170] on icon "edit" at bounding box center [288, 176] width 12 height 12
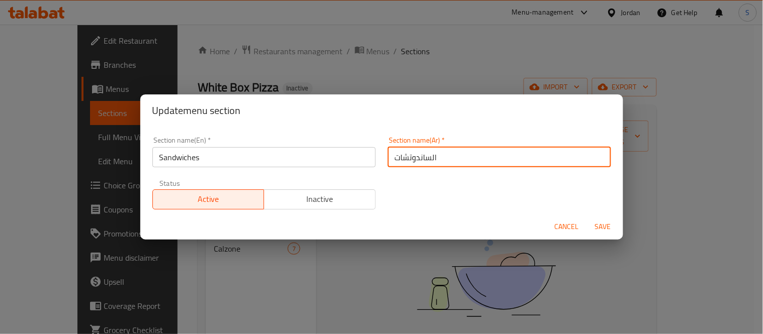
click at [401, 159] on input "الساندوتشات" at bounding box center [499, 157] width 223 height 20
paste input "ندوي"
type input "السندويتشات"
click at [587, 218] on button "Save" at bounding box center [603, 227] width 32 height 19
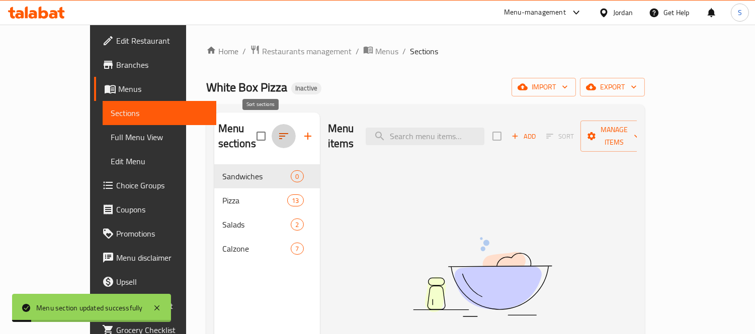
click at [277, 133] on icon "button" at bounding box center [283, 136] width 12 height 12
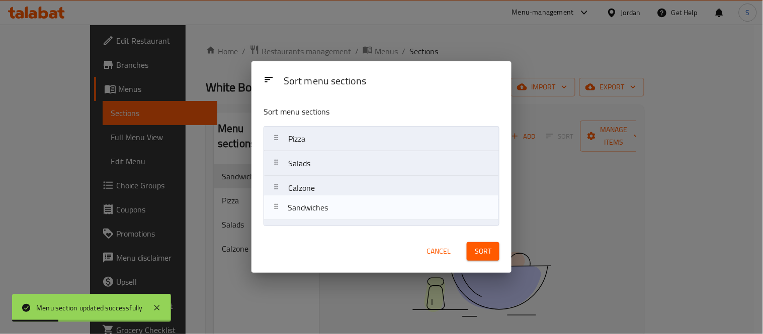
drag, startPoint x: 296, startPoint y: 141, endPoint x: 297, endPoint y: 216, distance: 74.9
click at [297, 216] on nav "Sandwiches Pizza Salads Calzone" at bounding box center [381, 176] width 236 height 100
drag, startPoint x: 305, startPoint y: 171, endPoint x: 305, endPoint y: 218, distance: 46.8
click at [305, 218] on nav "Pizza Salads Calzone Sandwiches" at bounding box center [381, 176] width 236 height 100
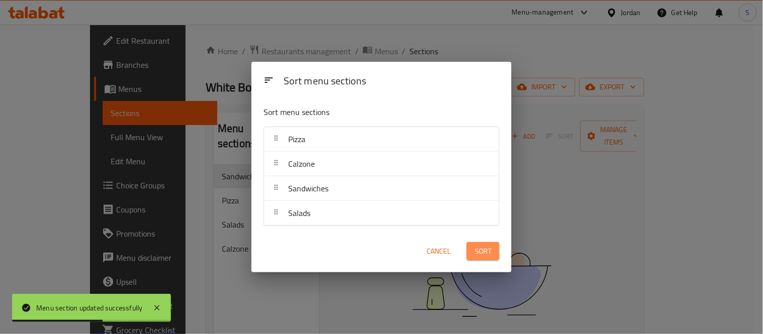
click at [486, 247] on span "Sort" at bounding box center [483, 251] width 17 height 13
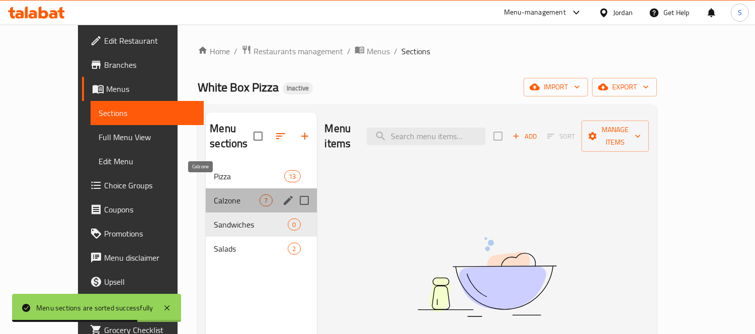
click at [214, 195] on span "Calzone" at bounding box center [237, 201] width 46 height 12
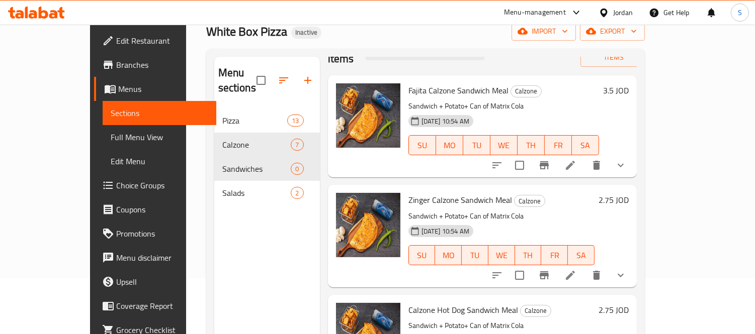
scroll to position [56, 0]
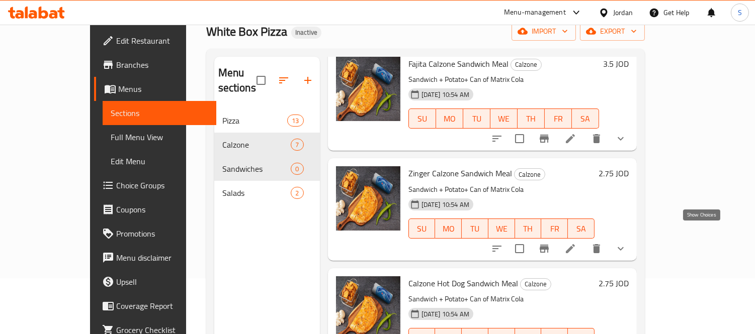
click at [632, 237] on button "show more" at bounding box center [620, 249] width 24 height 24
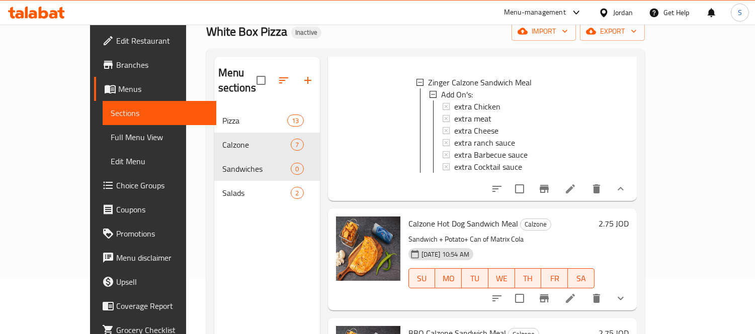
scroll to position [223, 0]
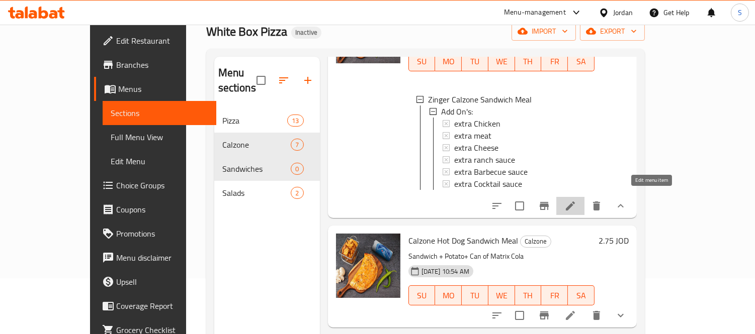
click at [576, 200] on icon at bounding box center [570, 206] width 12 height 12
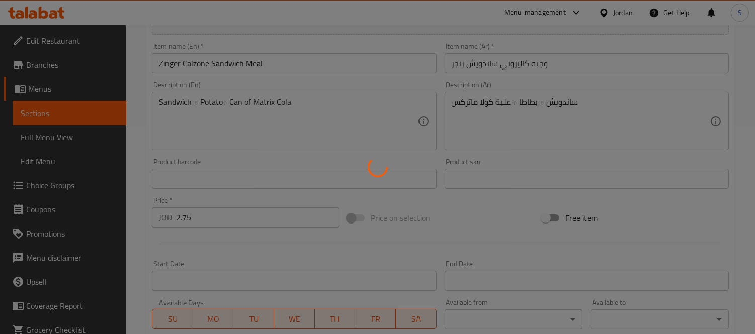
type input "اضافات:"
type input "0"
type input "6"
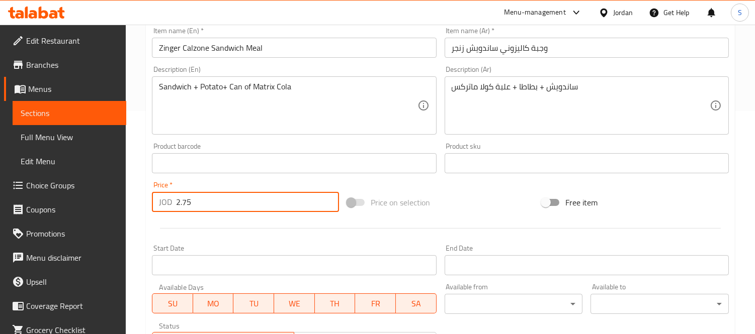
click at [236, 202] on input "2.75" at bounding box center [257, 202] width 163 height 20
paste input "3."
type input "3.5"
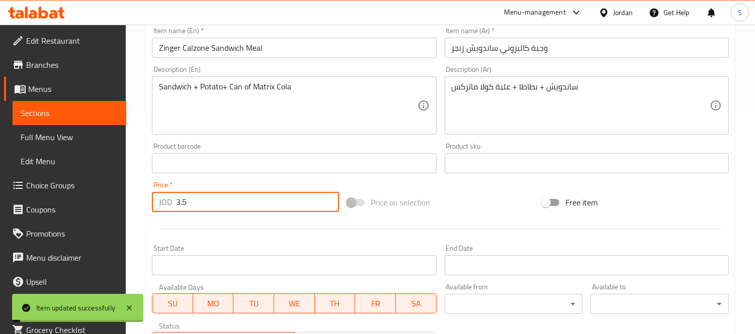
click at [69, 119] on span "Sections" at bounding box center [70, 113] width 98 height 12
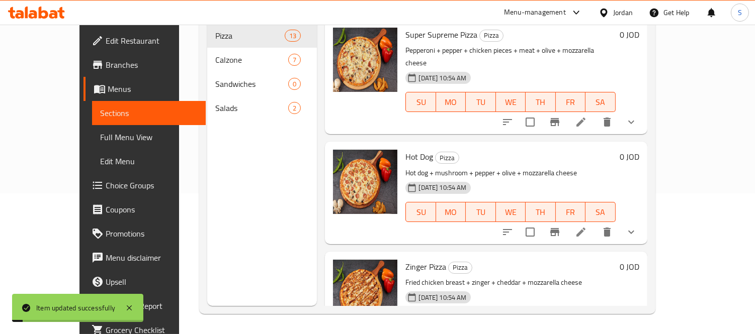
scroll to position [141, 0]
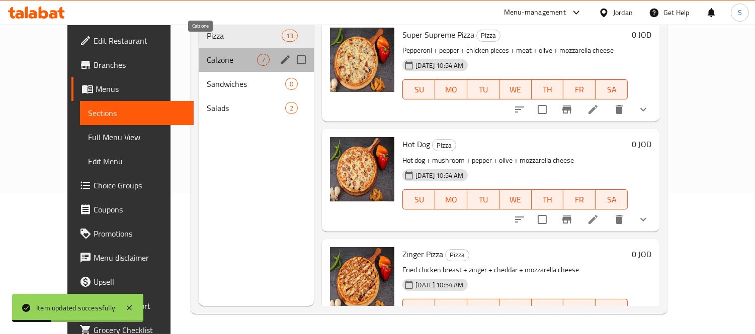
click at [207, 54] on span "Calzone" at bounding box center [232, 60] width 50 height 12
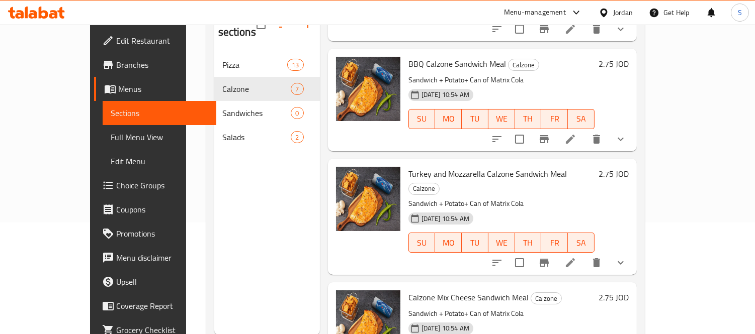
scroll to position [335, 0]
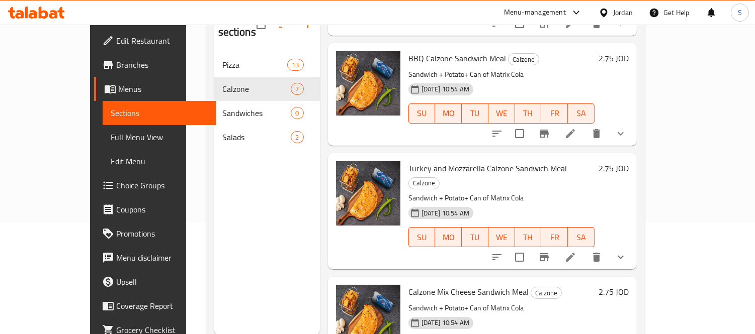
drag, startPoint x: 658, startPoint y: 119, endPoint x: 746, endPoint y: 127, distance: 88.8
click at [665, 127] on div "Home / Restaurants management / Menus / Sections White Box Pizza Inactive impor…" at bounding box center [425, 138] width 479 height 450
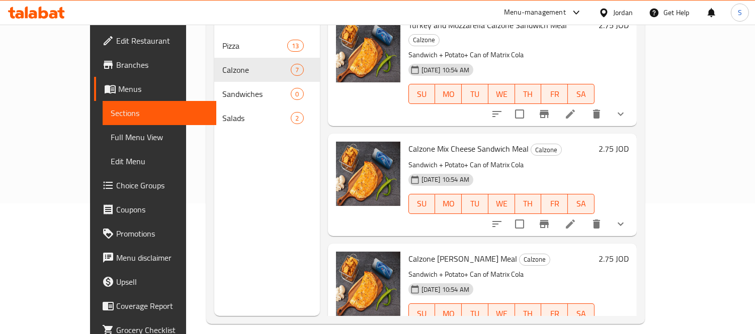
scroll to position [141, 0]
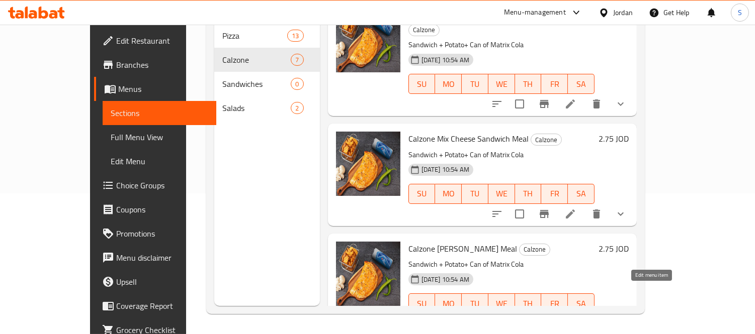
click at [576, 318] on icon at bounding box center [570, 324] width 12 height 12
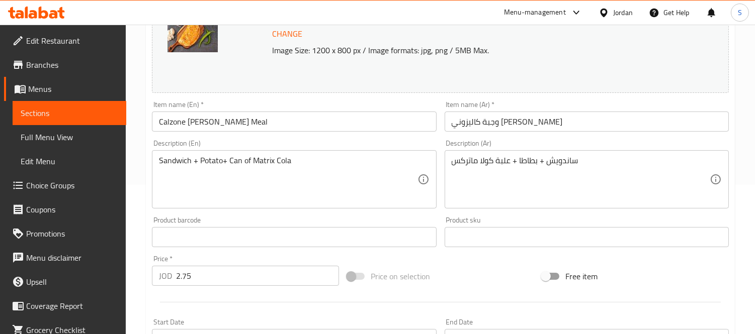
scroll to position [167, 0]
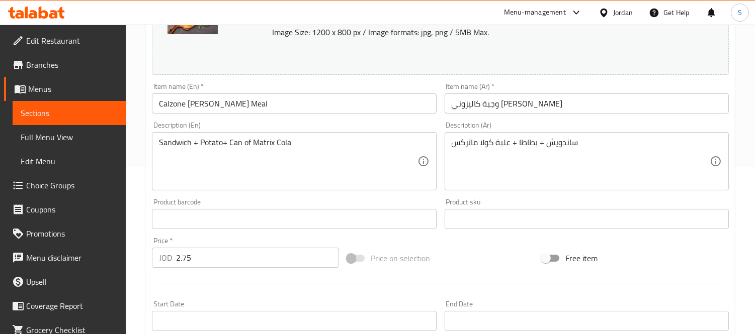
click at [216, 261] on input "2.75" at bounding box center [257, 258] width 163 height 20
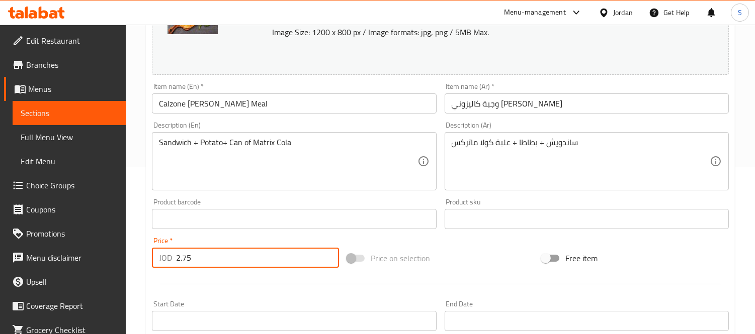
click at [216, 261] on input "2.75" at bounding box center [257, 258] width 163 height 20
paste input "3."
type input "3.5"
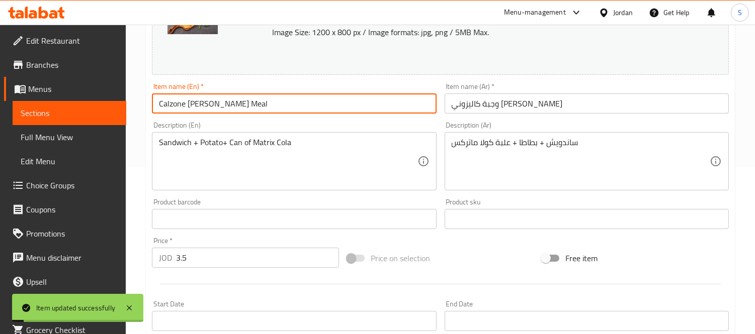
click at [263, 102] on input "Calzone Alfredo Sandwich Meal" at bounding box center [294, 104] width 284 height 20
click at [347, 98] on input "Calzone Alfredo Sandwich Meal" at bounding box center [294, 104] width 284 height 20
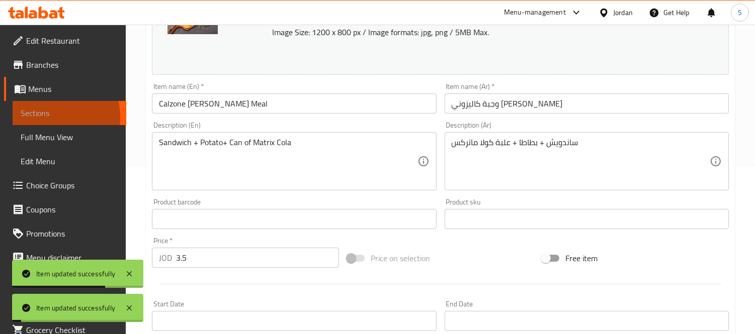
click at [48, 117] on span "Sections" at bounding box center [70, 113] width 98 height 12
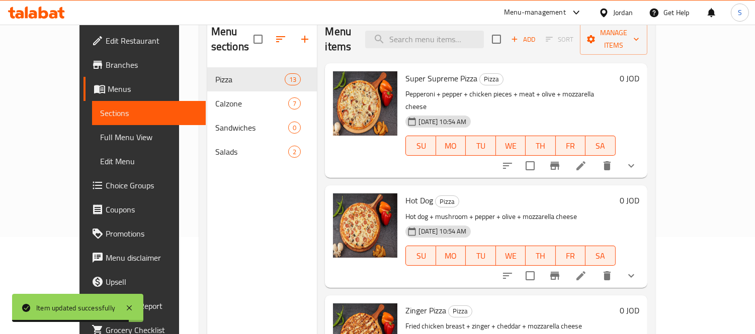
scroll to position [84, 0]
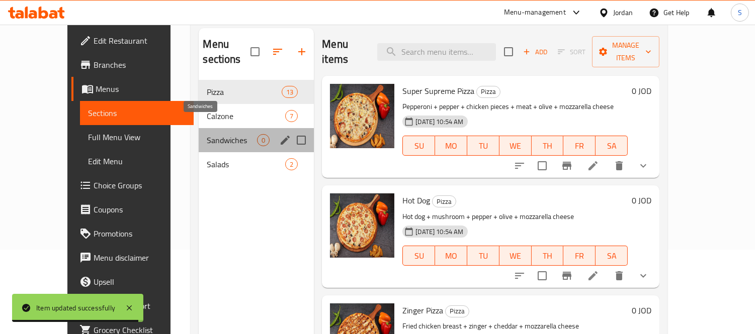
click at [207, 134] on span "Sandwiches" at bounding box center [232, 140] width 50 height 12
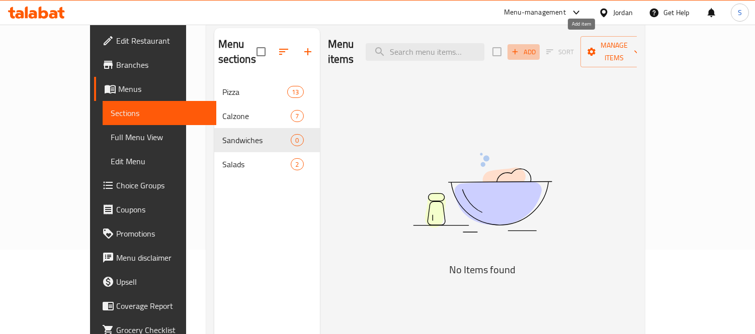
click at [537, 46] on span "Add" at bounding box center [523, 52] width 27 height 12
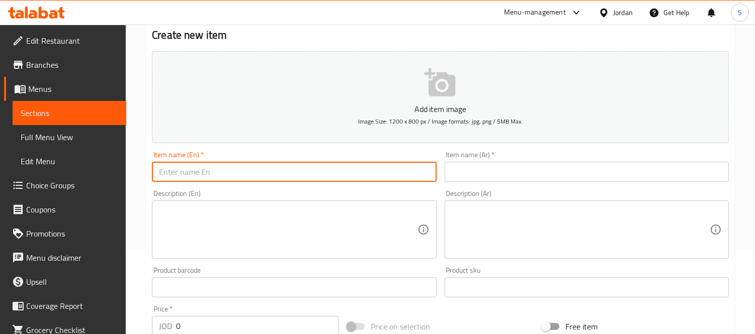
click at [240, 176] on input "text" at bounding box center [294, 172] width 284 height 20
paste input "Fajita Calzone Sandwich Meal"
click at [252, 168] on input "Fajita Calzone Sandwich Meal" at bounding box center [294, 172] width 284 height 20
type input "Fajita Calzone Sandwich"
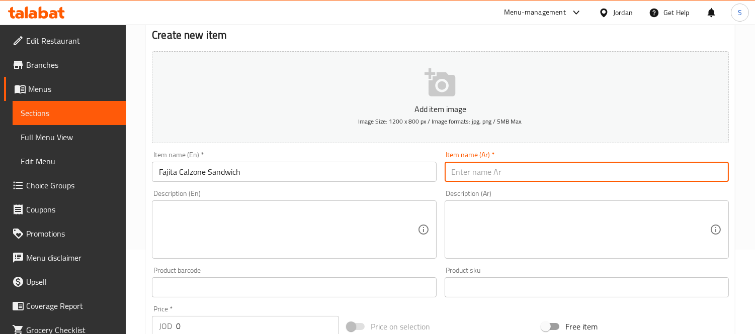
click at [456, 168] on input "text" at bounding box center [586, 172] width 284 height 20
paste input "وجبة كاليزوني ساندويش فاهيتا"
click at [544, 169] on input "وجبة كاليزوني ساندويش فاهيتا" at bounding box center [586, 172] width 284 height 20
click at [491, 175] on input "كاليزوني ساندويش فاهيتا" at bounding box center [586, 172] width 284 height 20
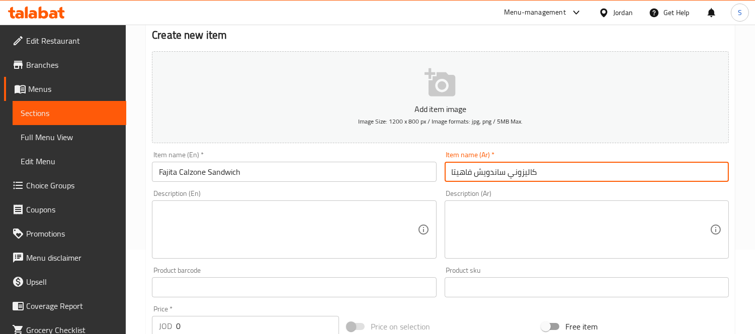
click at [491, 175] on input "كاليزوني ساندويش فاهيتا" at bounding box center [586, 172] width 284 height 20
click at [448, 173] on input "كاليزوني فاهيتا" at bounding box center [586, 172] width 284 height 20
paste input "ساندويش"
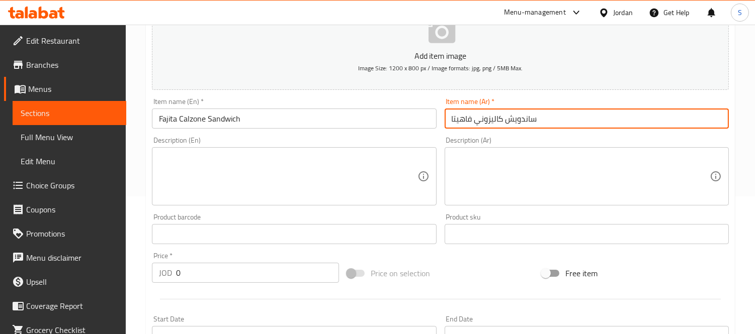
scroll to position [141, 0]
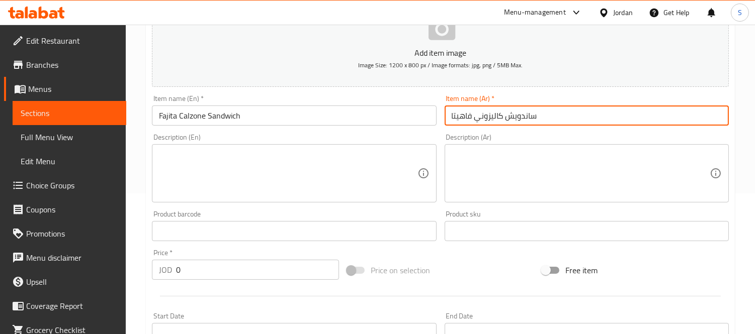
type input "ساندويش كاليزوني فاهيتا"
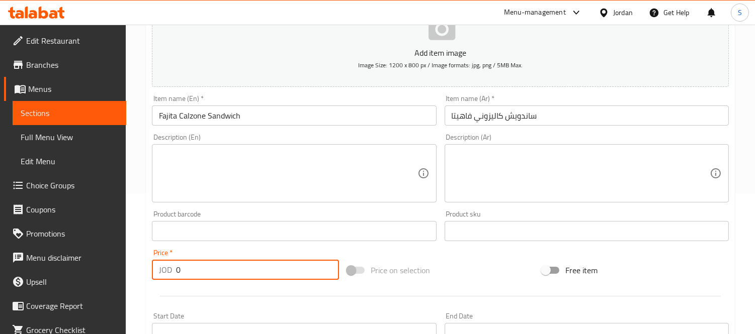
drag, startPoint x: 175, startPoint y: 270, endPoint x: 196, endPoint y: 269, distance: 21.2
click at [196, 269] on input "0" at bounding box center [257, 270] width 163 height 20
paste input "2.75"
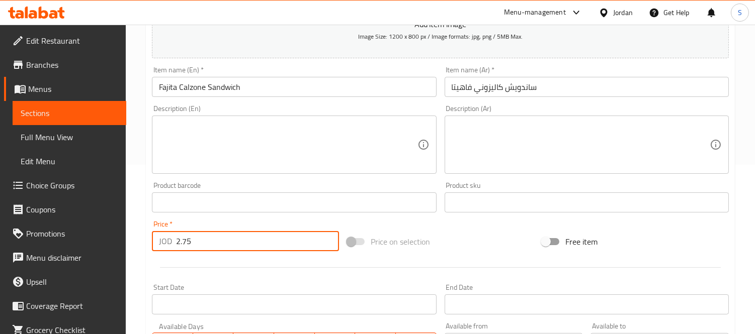
scroll to position [197, 0]
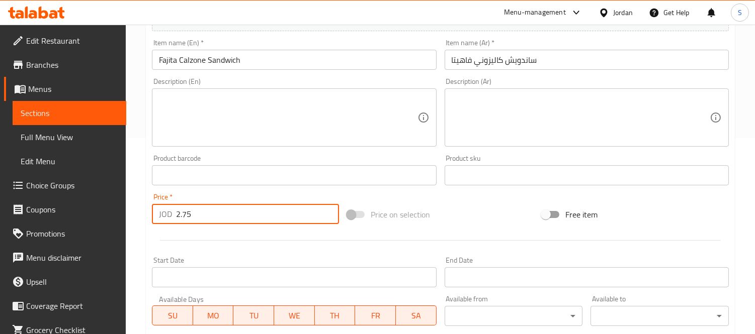
type input "2.75"
click at [134, 228] on div "Home / Restaurants management / Menus / Sections / item / create Sandwiches sec…" at bounding box center [440, 171] width 629 height 686
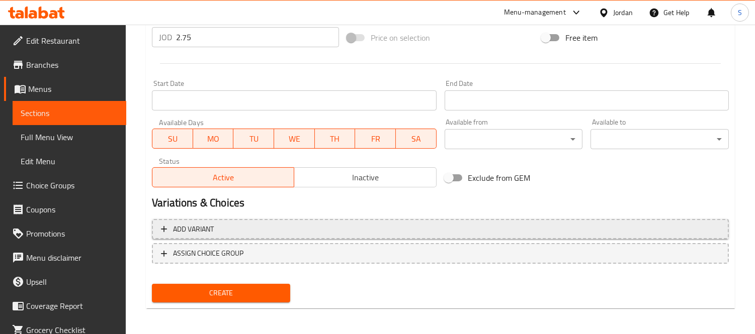
scroll to position [374, 0]
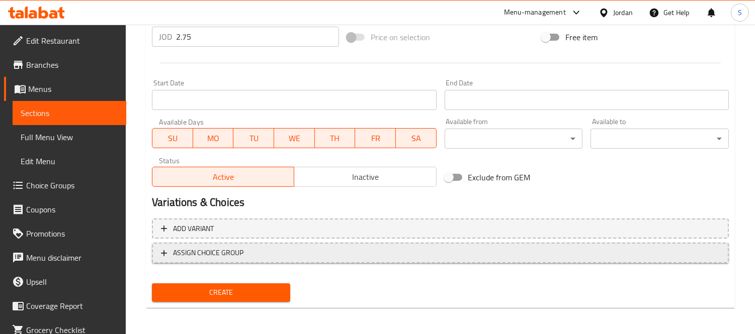
click at [269, 254] on span "ASSIGN CHOICE GROUP" at bounding box center [440, 253] width 558 height 13
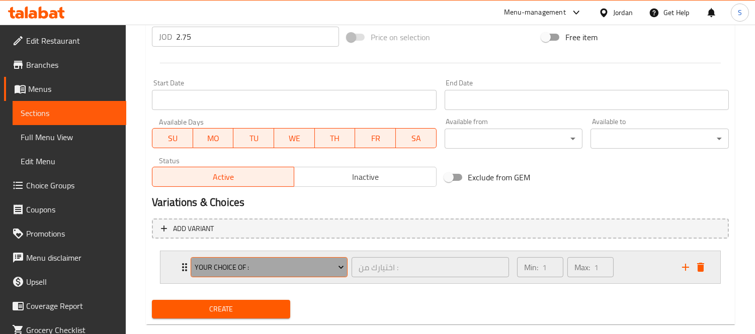
click at [267, 263] on span "Your Choice Of :" at bounding box center [269, 267] width 149 height 13
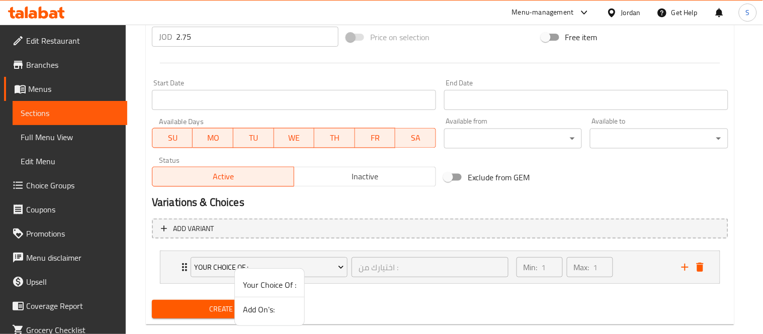
click at [277, 318] on li "Add On's:" at bounding box center [269, 310] width 69 height 24
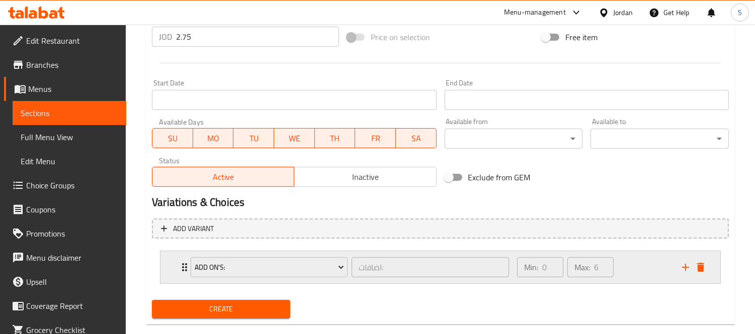
click at [651, 270] on div "Min: 0 ​ Max: 6 ​" at bounding box center [593, 267] width 165 height 32
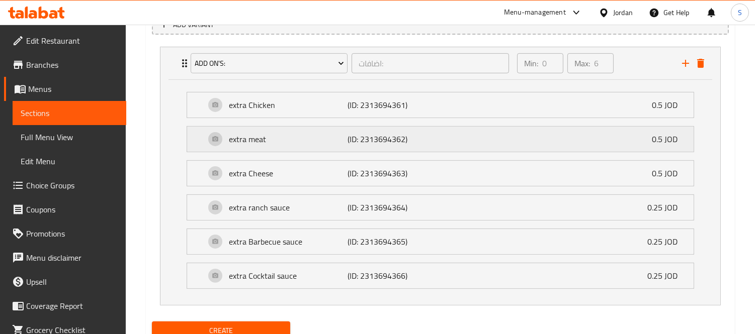
scroll to position [597, 0]
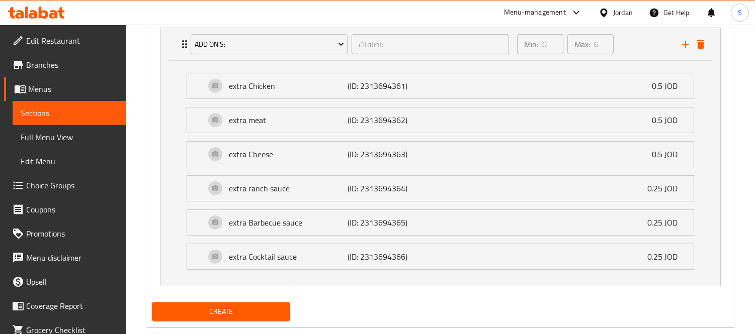
click at [359, 304] on div "Create" at bounding box center [440, 312] width 585 height 27
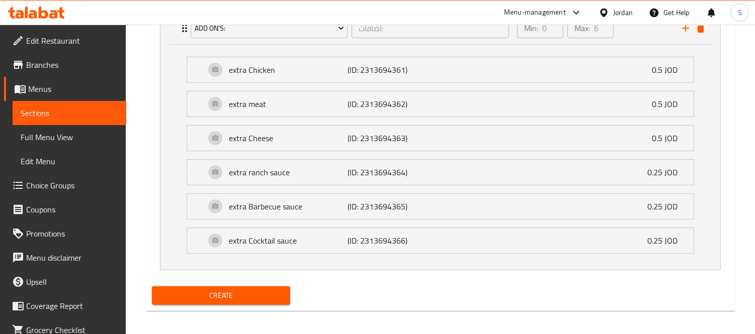
scroll to position [617, 0]
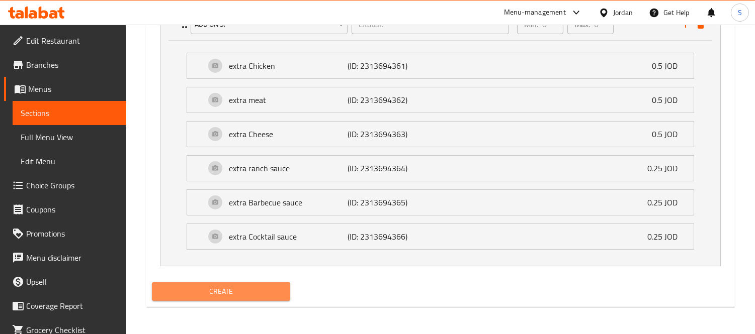
click at [247, 295] on span "Create" at bounding box center [221, 292] width 122 height 13
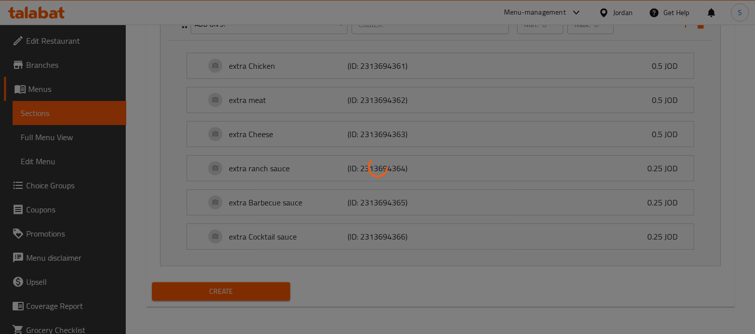
type input "0"
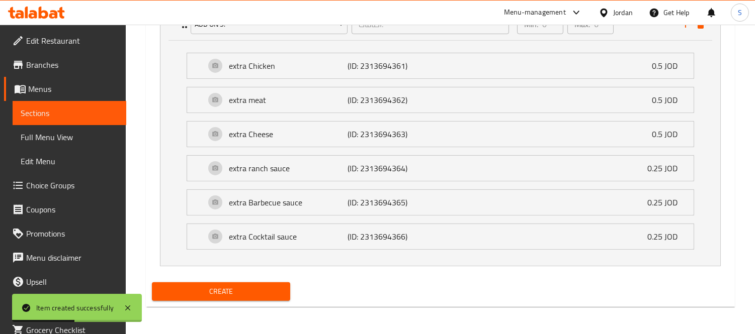
click at [78, 113] on span "Sections" at bounding box center [70, 113] width 98 height 12
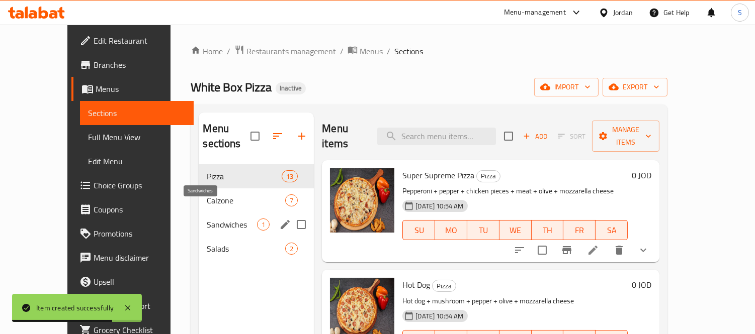
click at [207, 219] on span "Sandwiches" at bounding box center [232, 225] width 50 height 12
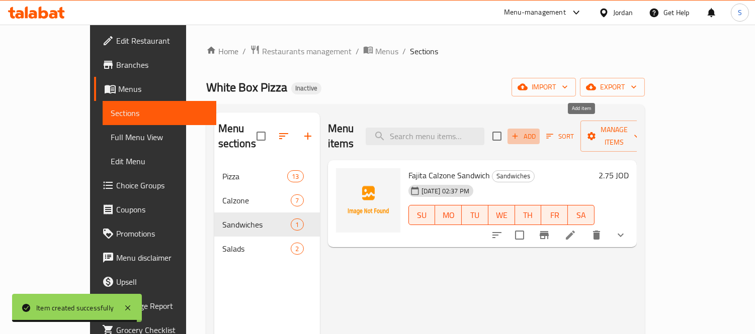
click at [537, 131] on span "Add" at bounding box center [523, 137] width 27 height 12
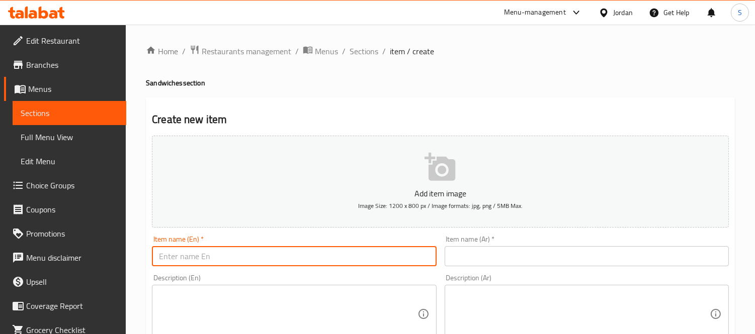
click at [312, 257] on input "text" at bounding box center [294, 256] width 284 height 20
paste input "Zinger Calzone Sandwich Meal"
type input "Zinger Calzone Sandwich Meal"
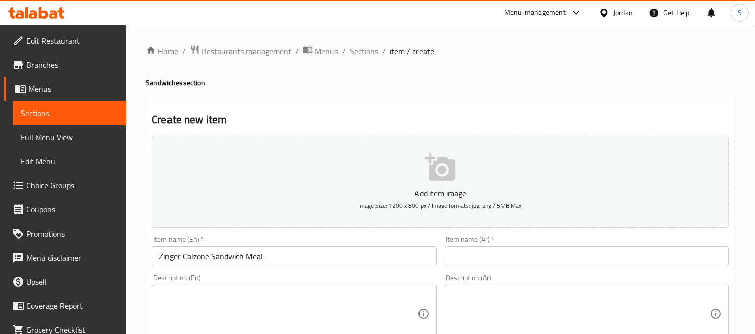
click at [511, 267] on div "Item name (Ar)   * Item name (Ar) *" at bounding box center [586, 251] width 292 height 39
click at [512, 261] on input "text" at bounding box center [586, 256] width 284 height 20
paste input "وجبة كاليزوني ساندويش زنجر"
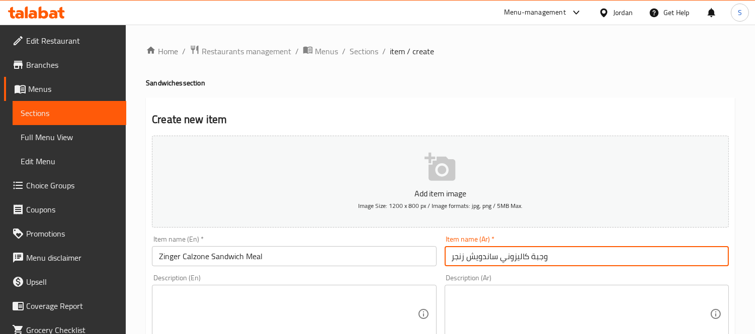
click at [482, 258] on input "وجبة كاليزوني ساندويش زنجر" at bounding box center [586, 256] width 284 height 20
click at [515, 257] on input "وجبة كاليزوني زنجر" at bounding box center [586, 256] width 284 height 20
click at [509, 257] on input "وجبة كاليزوني زنجر" at bounding box center [586, 256] width 284 height 20
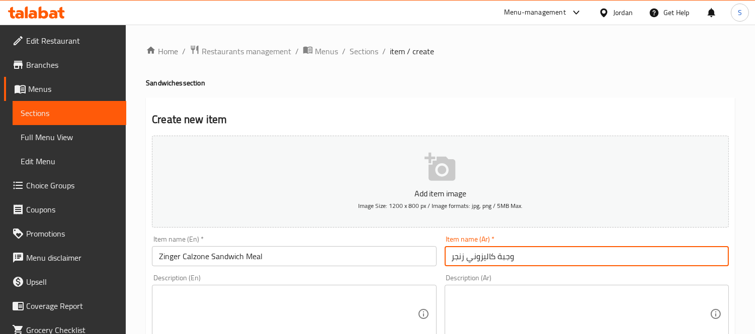
paste input "ساندويش"
type input "ساندويش كاليزوني زنجر"
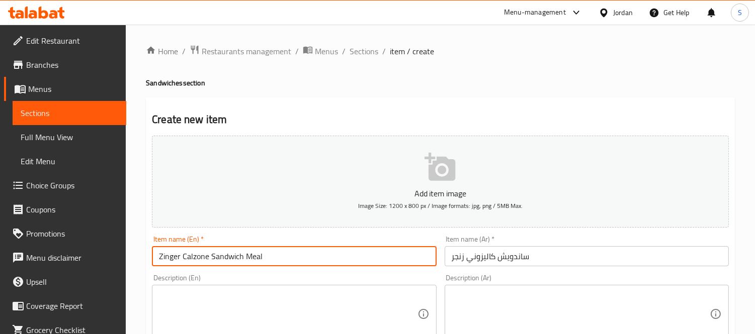
click at [252, 254] on input "Zinger Calzone Sandwich Meal" at bounding box center [294, 256] width 284 height 20
type input "Zinger Calzone Sandwich"
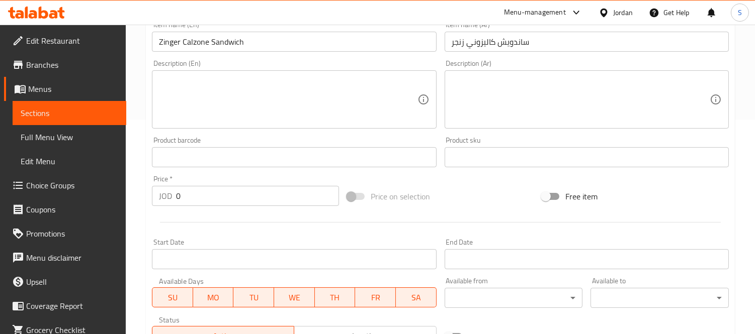
scroll to position [223, 0]
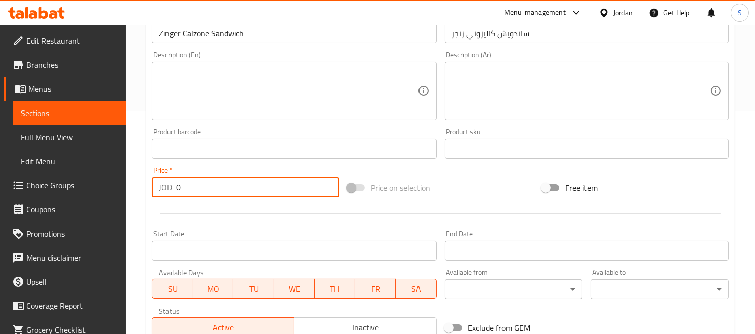
click at [190, 188] on div "JOD 0 Price *" at bounding box center [245, 187] width 187 height 20
paste input "2.75"
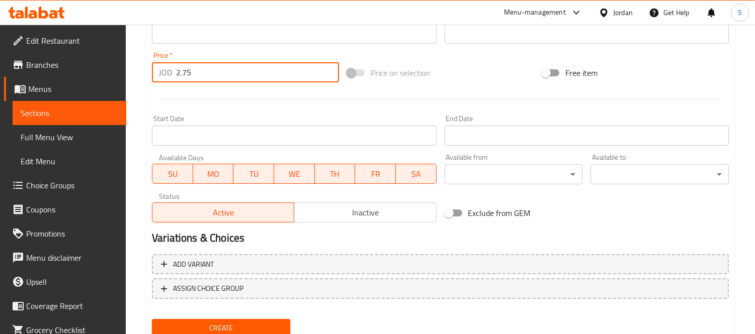
scroll to position [374, 0]
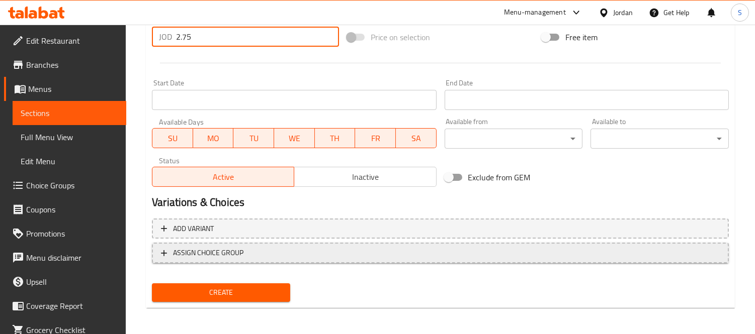
type input "2.75"
click at [218, 255] on span "ASSIGN CHOICE GROUP" at bounding box center [208, 253] width 70 height 13
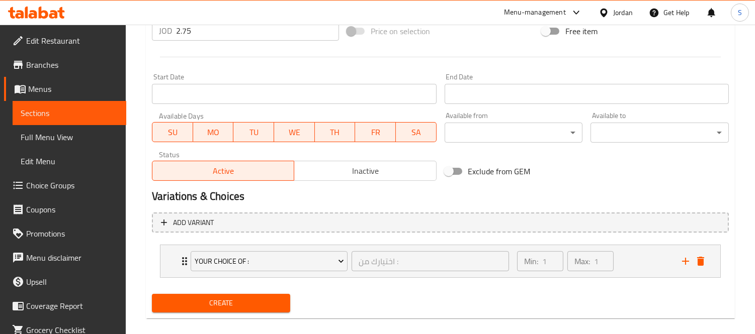
scroll to position [391, 0]
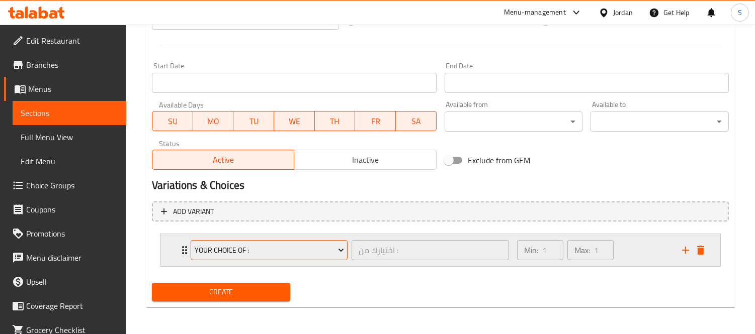
click at [303, 249] on span "Your Choice Of :" at bounding box center [269, 250] width 149 height 13
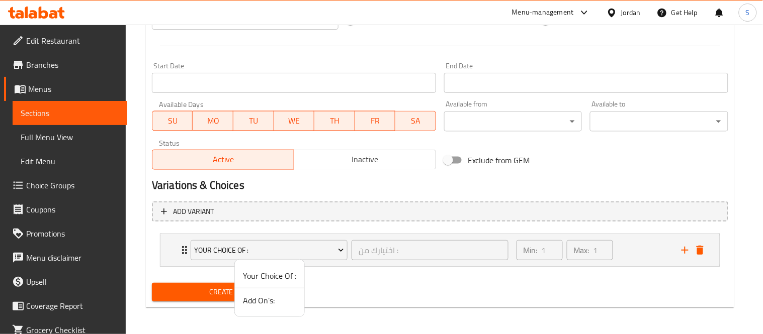
click at [249, 300] on span "Add On's:" at bounding box center [269, 301] width 53 height 12
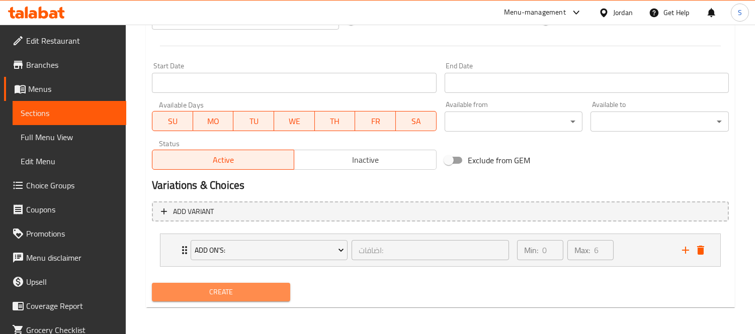
click at [255, 287] on span "Create" at bounding box center [221, 292] width 122 height 13
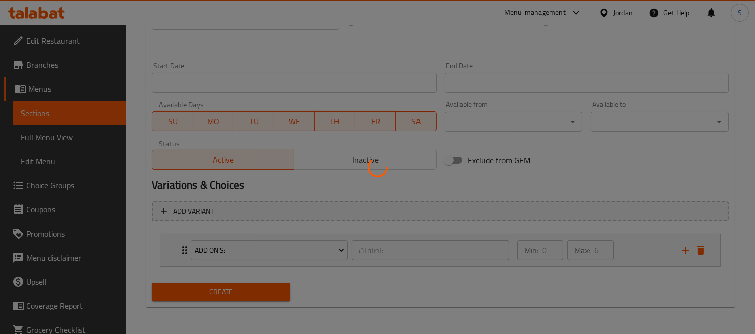
type input "0"
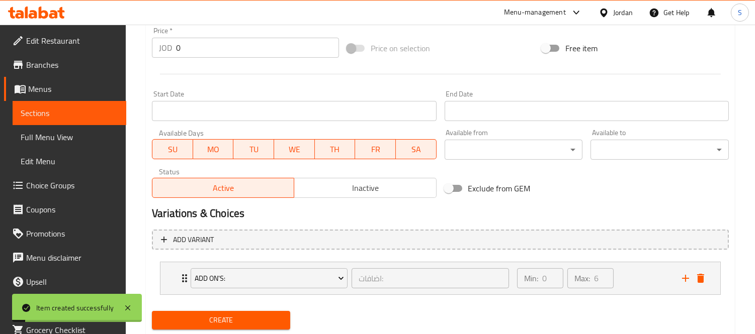
scroll to position [168, 0]
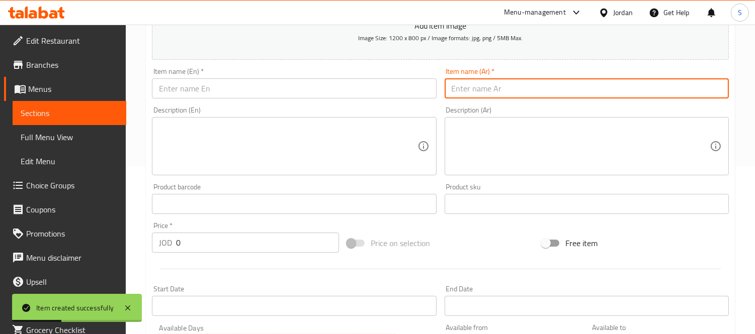
click at [496, 83] on input "text" at bounding box center [586, 88] width 284 height 20
paste input "وجبة كاليزوني ساندويش هوت دوج"
click at [496, 89] on input "وجبة كاليزوني ساندويش هوت دوج" at bounding box center [586, 88] width 284 height 20
click at [549, 86] on input "وجبة كاليزوني ساندويش هوت دوج" at bounding box center [586, 88] width 284 height 20
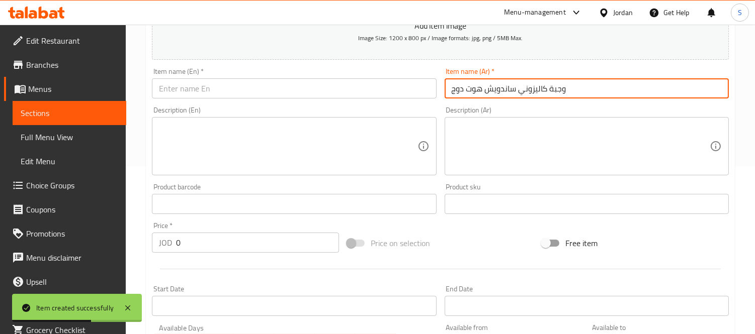
click at [549, 86] on input "وجبة كاليزوني ساندويش هوت دوج" at bounding box center [586, 88] width 284 height 20
click at [504, 85] on input "وجبة كاليزوني ساندويش هوت دوج" at bounding box center [586, 88] width 284 height 20
click at [523, 89] on input "وجبة كاليزوني هوت دوج" at bounding box center [586, 88] width 284 height 20
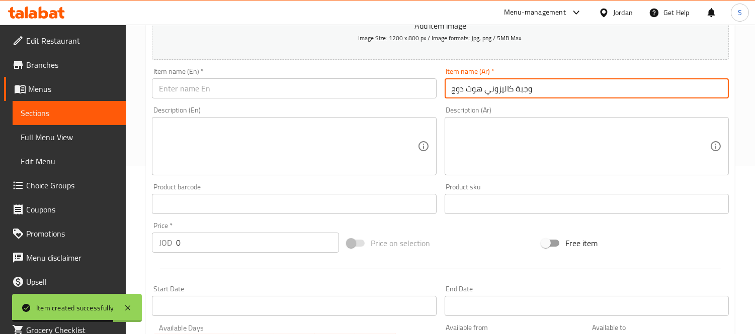
paste input "ساندويش"
type input "ساندويش كاليزوني هوت دوج"
click at [337, 133] on textarea at bounding box center [288, 147] width 258 height 48
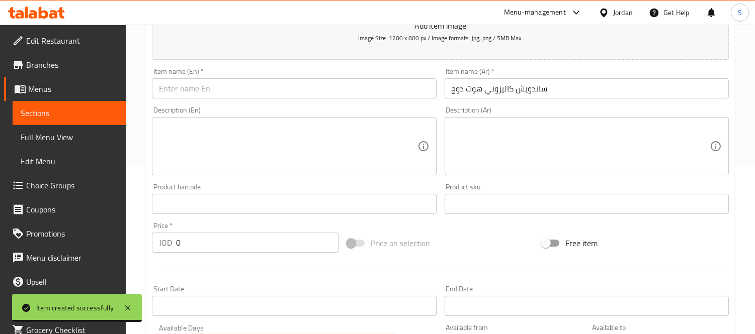
drag, startPoint x: 338, startPoint y: 99, endPoint x: 343, endPoint y: 87, distance: 12.8
click at [338, 99] on div "Item name (En)   * Item name (En) *" at bounding box center [294, 83] width 292 height 39
click at [343, 87] on input "text" at bounding box center [294, 88] width 284 height 20
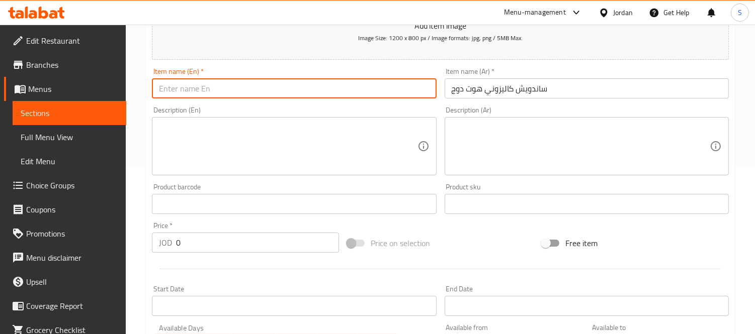
paste input "Calzone Hot Dog Sandwich Meal"
type input "Calzone Hot Dog Sandwich Meal"
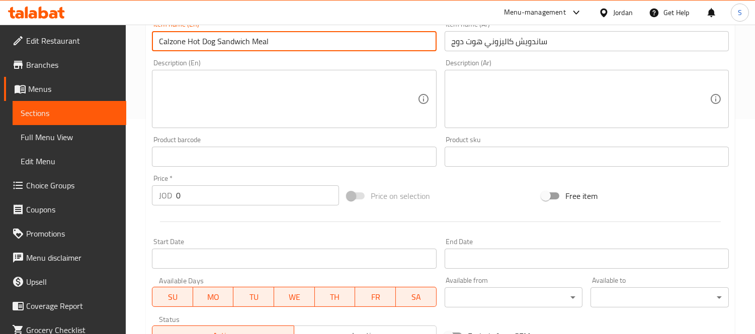
scroll to position [279, 0]
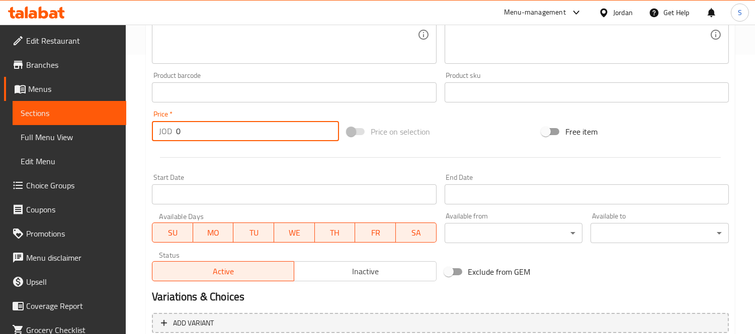
drag, startPoint x: 185, startPoint y: 133, endPoint x: 197, endPoint y: 133, distance: 11.6
click at [197, 133] on div "JOD 0 Price *" at bounding box center [245, 131] width 187 height 20
paste input "2.75"
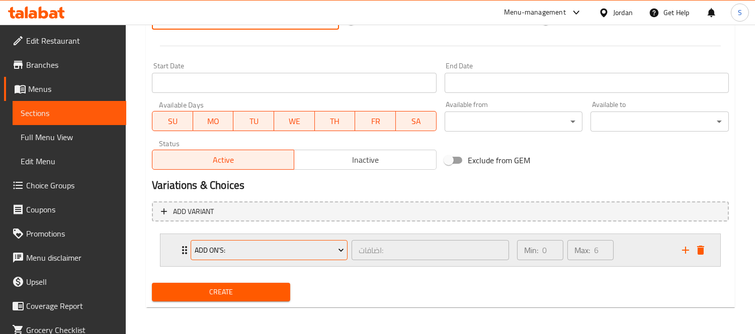
type input "2.75"
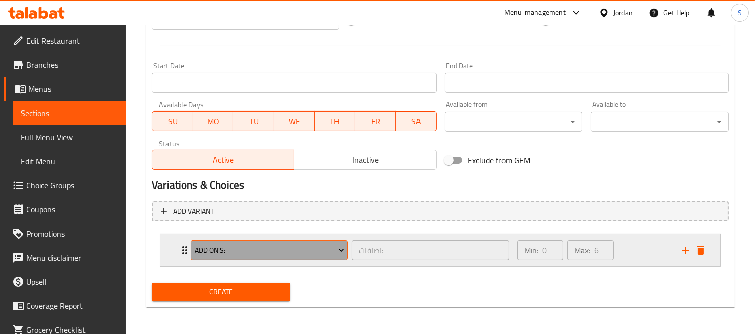
click at [267, 244] on span "Add On's:" at bounding box center [269, 250] width 149 height 13
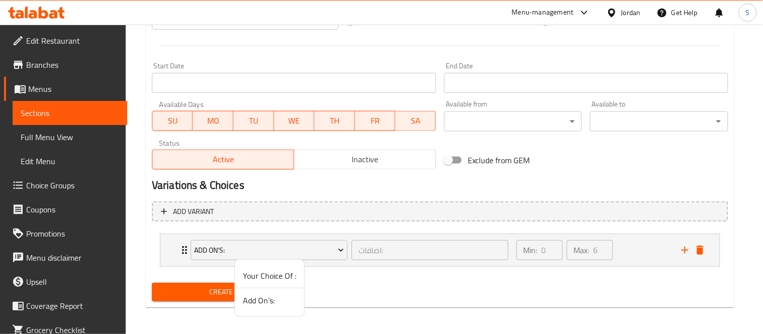
click at [268, 306] on span "Add On's:" at bounding box center [269, 301] width 53 height 12
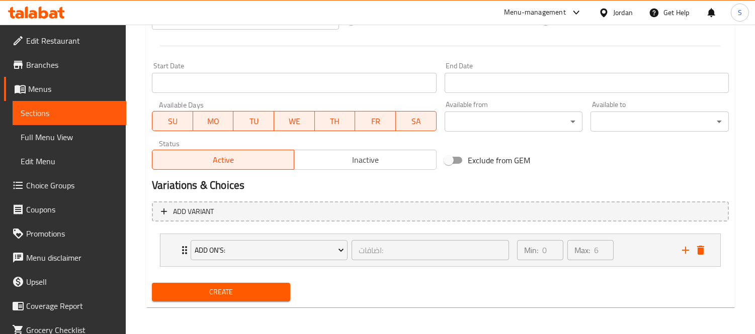
click at [243, 295] on span "Create" at bounding box center [221, 292] width 122 height 13
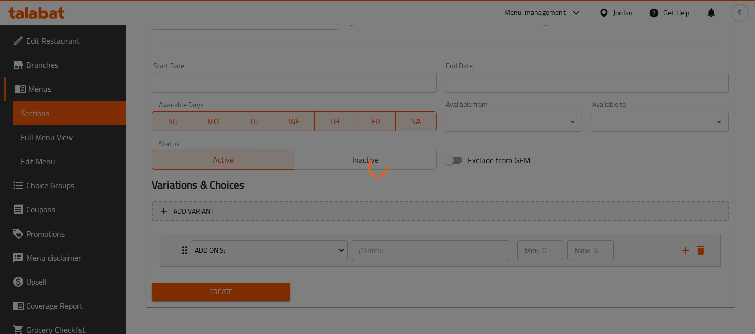
type input "0"
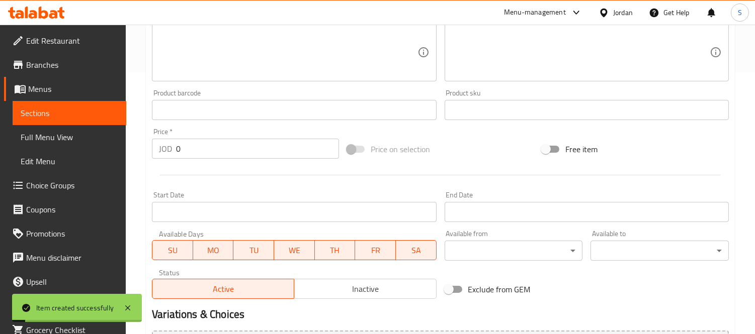
scroll to position [168, 0]
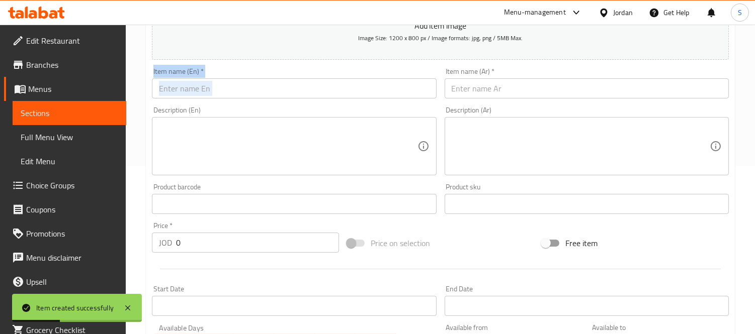
click at [496, 66] on div "Add item image Image Size: 1200 x 800 px / Image formats: jpg, png / 5MB Max. I…" at bounding box center [440, 180] width 585 height 433
click at [495, 82] on input "text" at bounding box center [586, 88] width 284 height 20
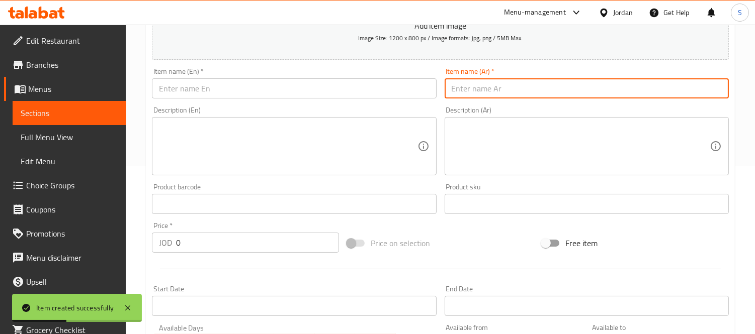
paste input "وجبة كاليزوني ساندويش الباربيكيو"
click at [485, 89] on input "وجبة كاليزوني ساندويش الباربيكيو" at bounding box center [586, 88] width 284 height 20
click at [485, 90] on input "وجبة كاليزوني ساندويش الباربيكيو" at bounding box center [586, 88] width 284 height 20
click at [500, 89] on input "وجبة كاليزوني ساندويش الباربيكيو" at bounding box center [586, 88] width 284 height 20
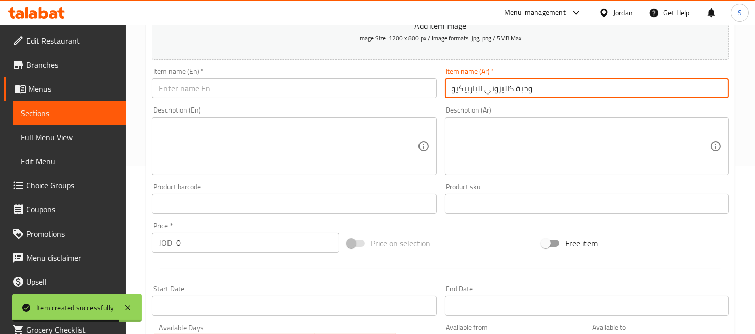
click at [521, 91] on input "وجبة كاليزوني الباربيكيو" at bounding box center [586, 88] width 284 height 20
paste input "اندويش"
click at [534, 89] on input "وجبساندويش كاليزوني الباربيكيو" at bounding box center [586, 88] width 284 height 20
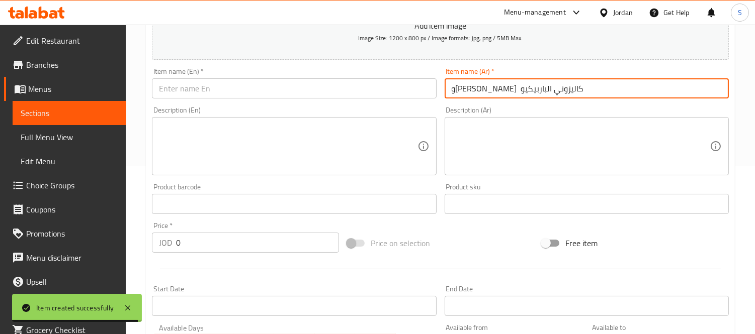
paste input "ساندويش"
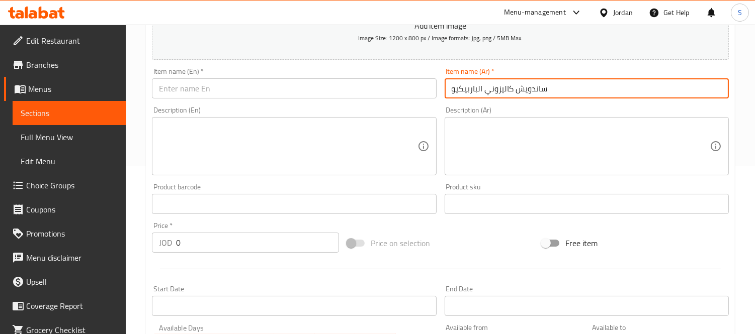
type input "ساندويش كاليزوني الباربيكيو"
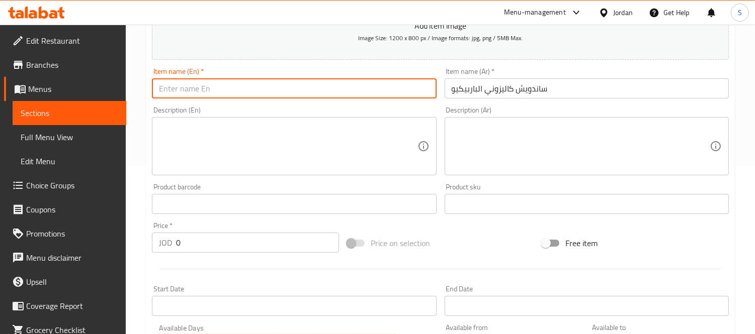
click at [323, 84] on input "text" at bounding box center [294, 88] width 284 height 20
paste input "BBQ Calzone Sandwich Meal"
click at [251, 90] on input "BBQ Calzone Sandwich Meal" at bounding box center [294, 88] width 284 height 20
type input "BBQ Calzone Sandwich"
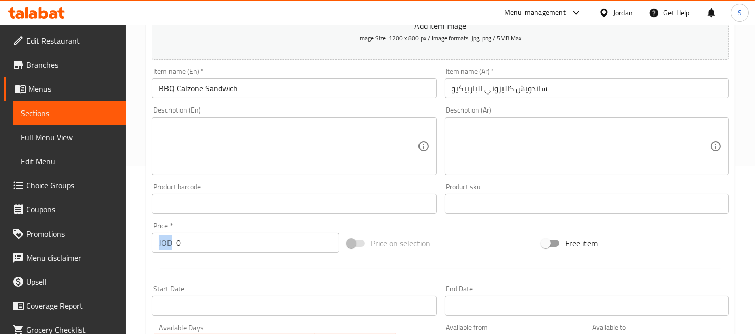
click at [191, 244] on div "JOD 0 Price *" at bounding box center [245, 243] width 187 height 20
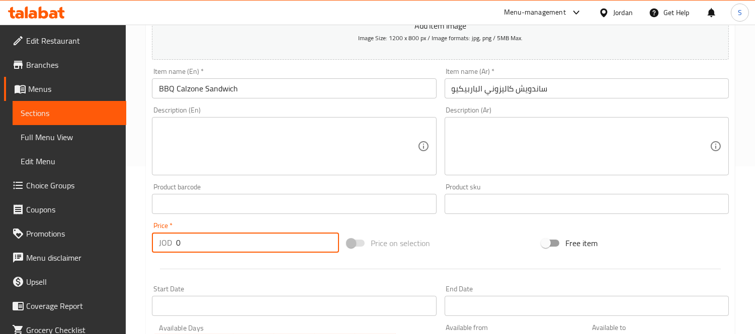
click at [191, 244] on input "0" at bounding box center [257, 243] width 163 height 20
drag, startPoint x: 191, startPoint y: 244, endPoint x: 161, endPoint y: 235, distance: 31.2
click at [161, 235] on div "JOD 0 Price *" at bounding box center [245, 243] width 187 height 20
paste input "2.75"
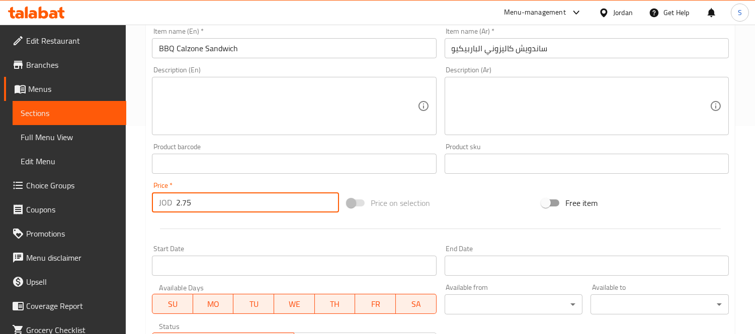
scroll to position [391, 0]
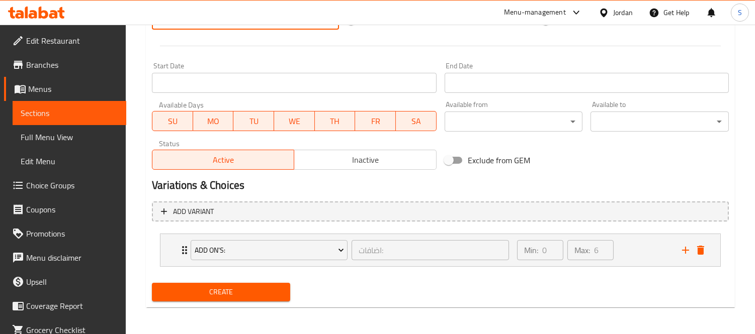
type input "2.75"
click at [208, 293] on span "Create" at bounding box center [221, 292] width 122 height 13
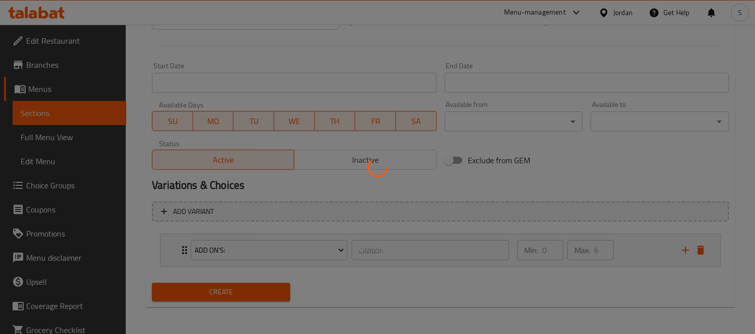
type input "0"
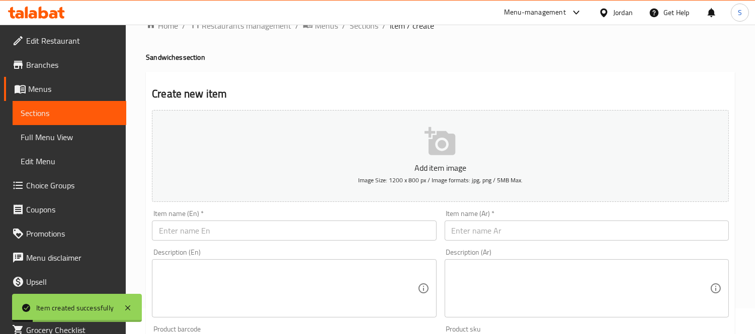
scroll to position [1, 0]
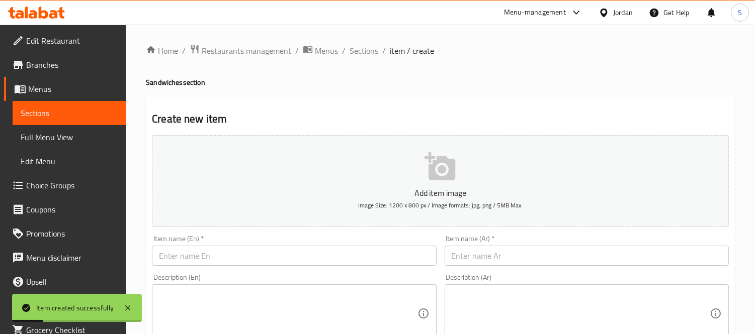
click at [485, 254] on input "text" at bounding box center [586, 256] width 284 height 20
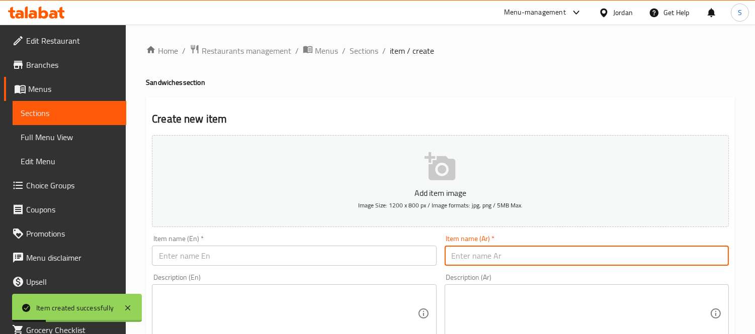
paste input "وجبة كاليزوني ساندويش التيركي وجبنة الموزاريلا"
type input "وجبة كاليزوني ساندويش التيركي وجبنة الموزاريلا"
click at [268, 260] on input "text" at bounding box center [294, 256] width 284 height 20
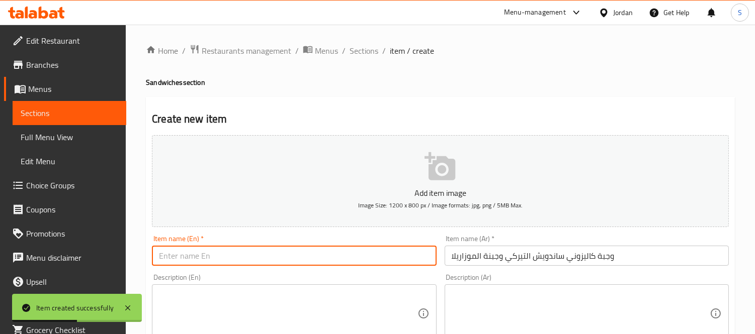
paste input "Turkey and Mozzarella Calzone Sandwich Meal"
click at [305, 253] on input "Turkey and Mozzarella Calzone Sandwich Meal" at bounding box center [294, 256] width 284 height 20
type input "Turkey and Mozzarella Calzone Sandwich"
click at [537, 255] on input "وجبة كاليزوني ساندويش التيركي وجبنة الموزاريلا" at bounding box center [586, 256] width 284 height 20
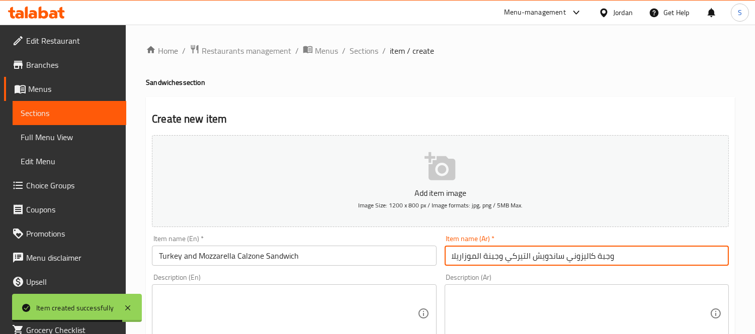
click at [537, 255] on input "وجبة كاليزوني ساندويش التيركي وجبنة الموزاريلا" at bounding box center [586, 256] width 284 height 20
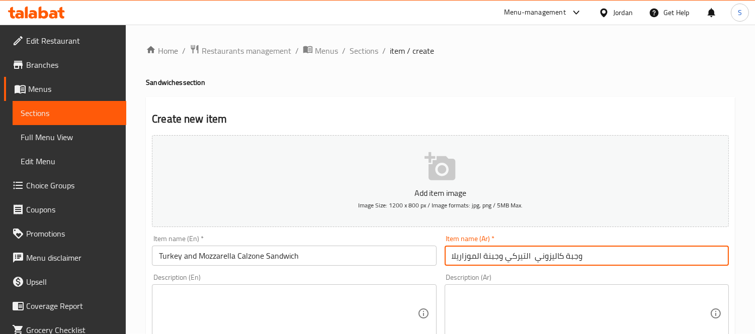
click at [566, 256] on input "وجبة كاليزوني التيركي وجبنة الموزاريلا" at bounding box center [586, 256] width 284 height 20
paste input "ساندويش"
click at [575, 256] on input "وجبةساندويشكاليزوني التيركي وجبنة الموزاريلا" at bounding box center [586, 256] width 284 height 20
click at [570, 256] on input "وجبة كاليزوني التيركي وجبنة الموزاريلا" at bounding box center [586, 256] width 284 height 20
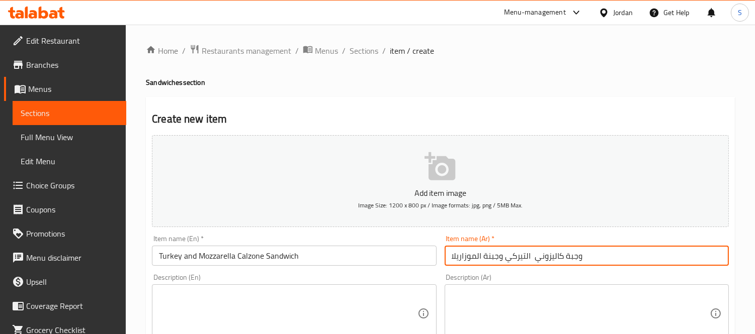
click at [570, 256] on input "وجبة كاليزوني التيركي وجبنة الموزاريلا" at bounding box center [586, 256] width 284 height 20
click at [575, 257] on input "وجبة كاليزوني التيركي وجبنة الموزاريلا" at bounding box center [586, 256] width 284 height 20
paste input "ساندويش"
type input "ساندويش كاليزوني التيركي وجبنة الموزاريلا"
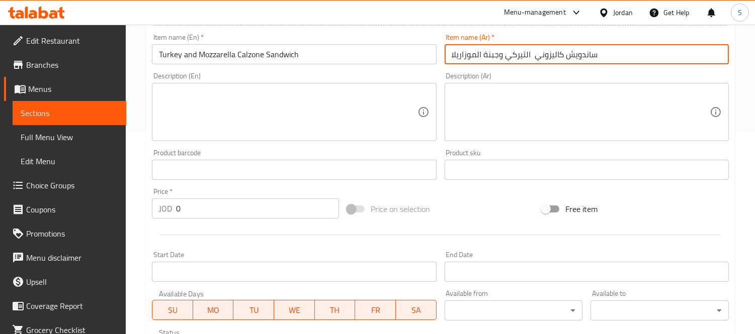
scroll to position [224, 0]
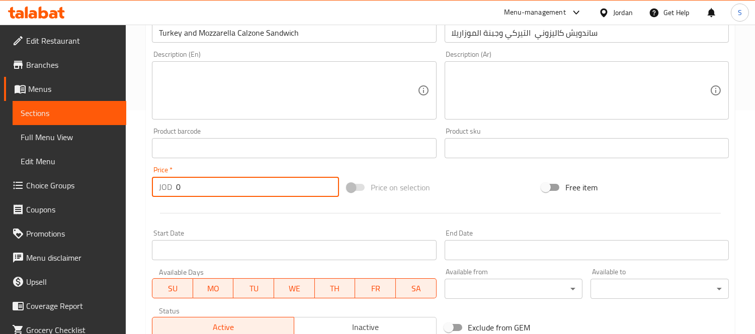
click at [176, 192] on input "0" at bounding box center [257, 187] width 163 height 20
paste input "2.75"
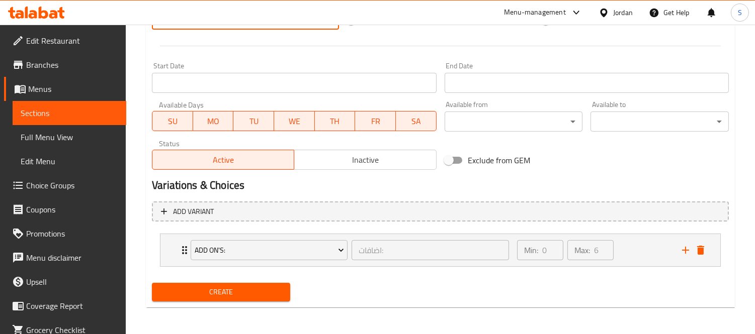
type input "2.75"
click at [265, 294] on span "Create" at bounding box center [221, 292] width 122 height 13
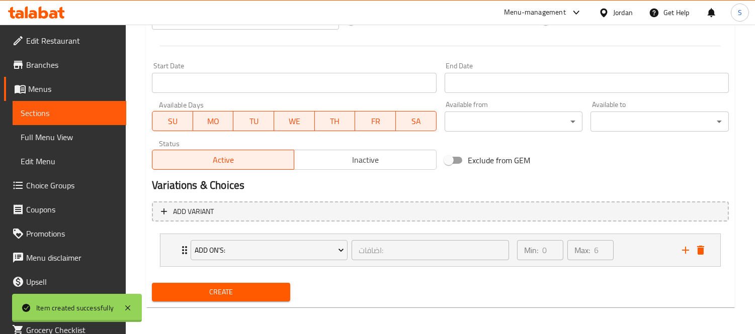
type input "0"
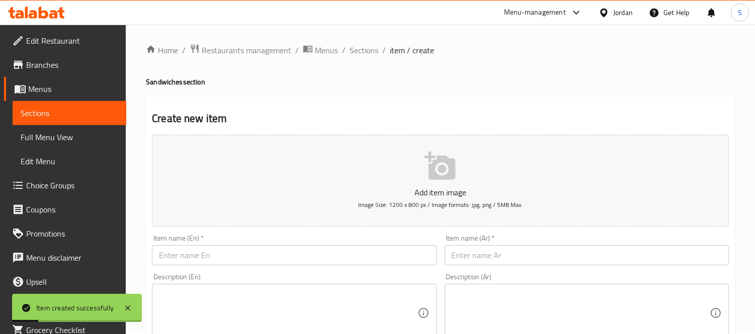
scroll to position [1, 0]
click at [496, 258] on input "text" at bounding box center [586, 256] width 284 height 20
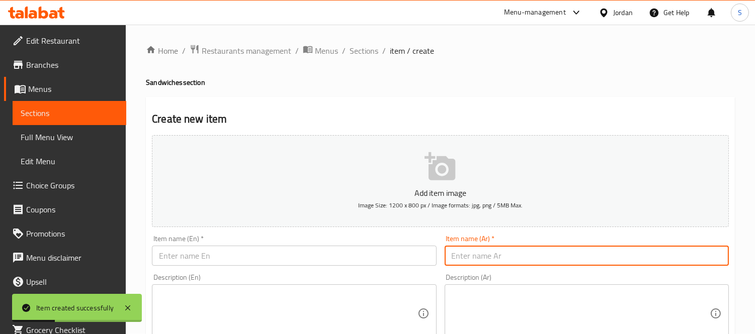
paste input "وجبة كاليزوني ساندويش مكس أجبان"
type input "وجبة كاليزوني ساندويش مكس أجبان"
click at [267, 257] on input "text" at bounding box center [294, 256] width 284 height 20
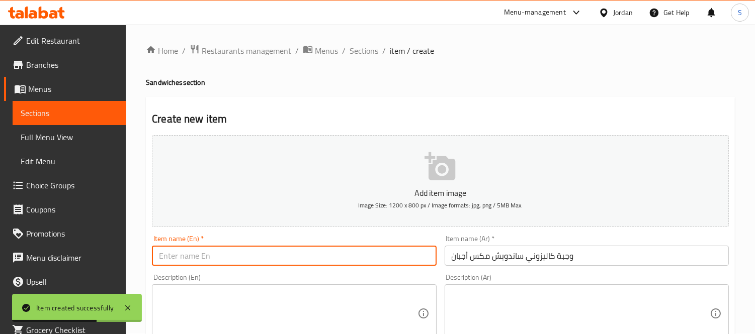
paste input "Calzone Mix Cheese Sandwich Meal"
click at [267, 257] on input "Calzone Mix Cheese Sandwich Meal" at bounding box center [294, 256] width 284 height 20
type input "Calzone Mix Cheese Sandwich"
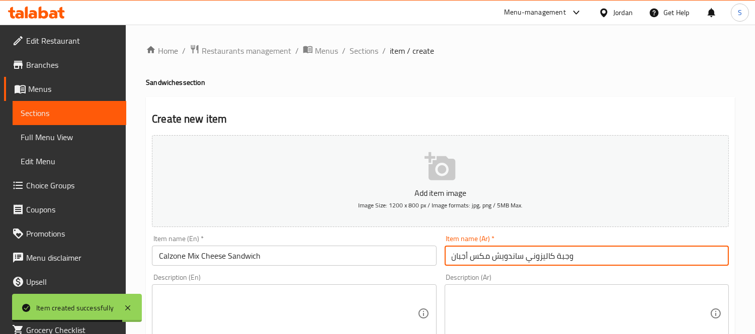
click at [512, 259] on input "وجبة كاليزوني ساندويش مكس أجبان" at bounding box center [586, 256] width 284 height 20
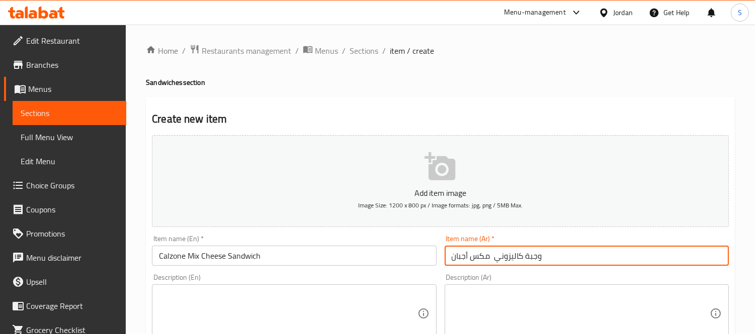
click at [538, 253] on input "وجبة كاليزوني مكس أجبان" at bounding box center [586, 256] width 284 height 20
click at [532, 256] on input "وجبة كاليزوني مكس أجبان" at bounding box center [586, 256] width 284 height 20
paste input "ساندويش"
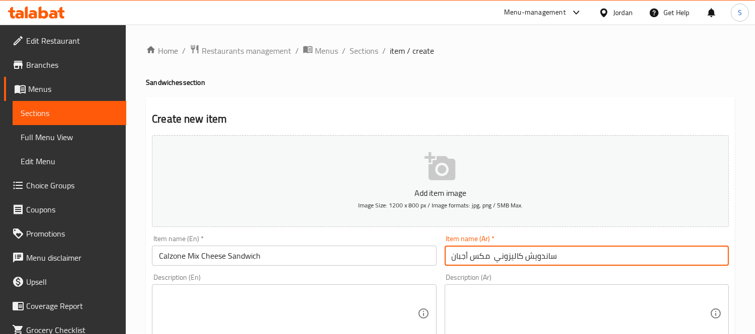
type input "ساندويش كاليزوني مكس أجبان"
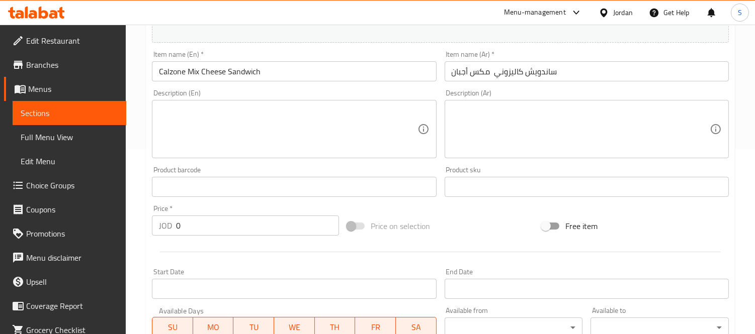
scroll to position [224, 0]
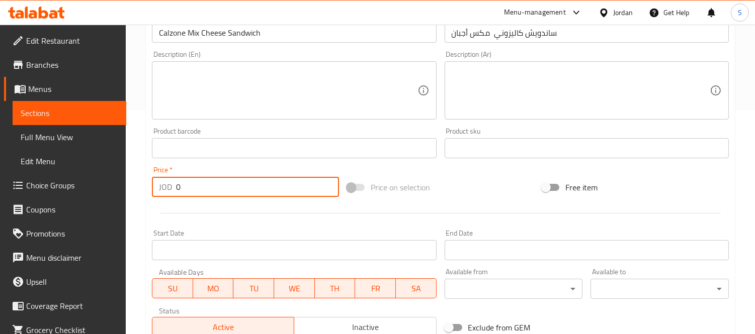
drag, startPoint x: 186, startPoint y: 188, endPoint x: 156, endPoint y: 186, distance: 30.2
click at [156, 186] on div "JOD 0 Price *" at bounding box center [245, 187] width 187 height 20
paste input "2.75"
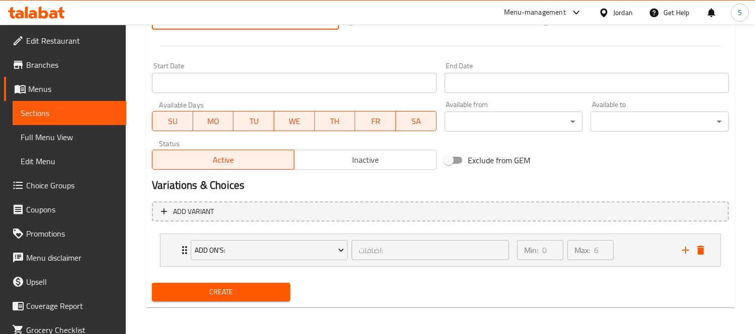
type input "2.75"
click at [262, 288] on span "Create" at bounding box center [221, 292] width 122 height 13
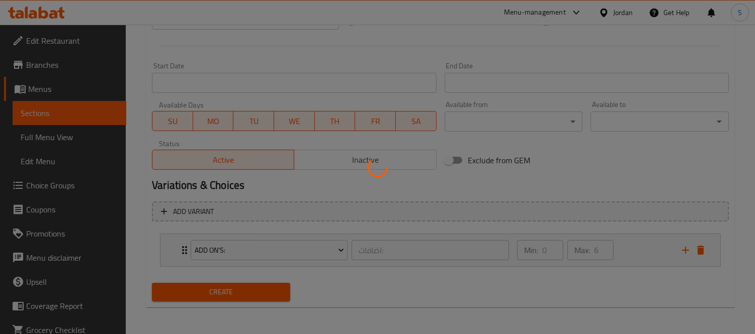
type input "0"
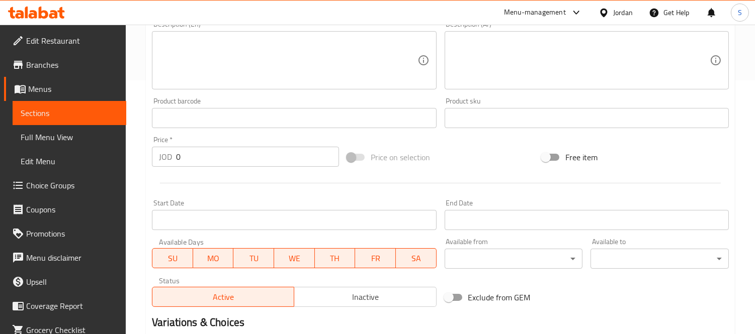
scroll to position [112, 0]
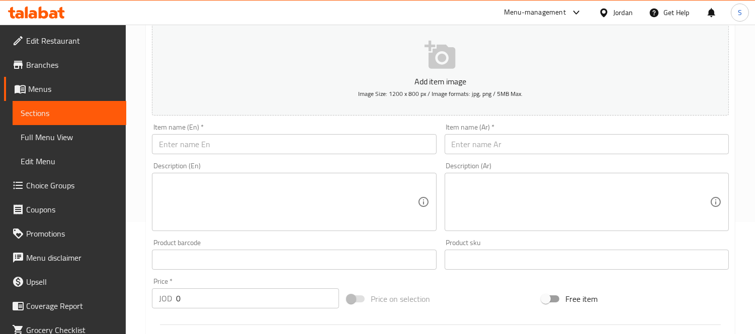
click at [497, 144] on input "text" at bounding box center [586, 144] width 284 height 20
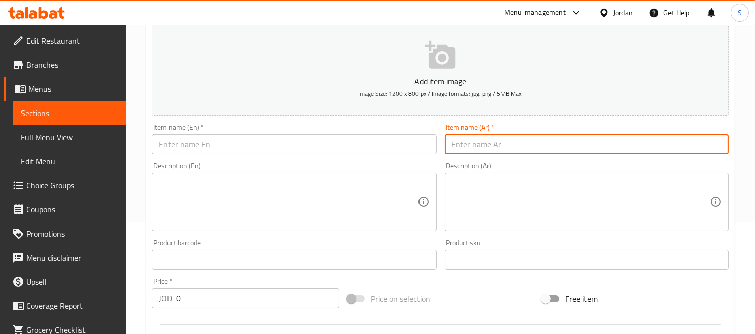
paste input "وجبة كاليزوني [PERSON_NAME]"
type input "وجبة كاليزوني [PERSON_NAME]"
click at [326, 147] on input "text" at bounding box center [294, 144] width 284 height 20
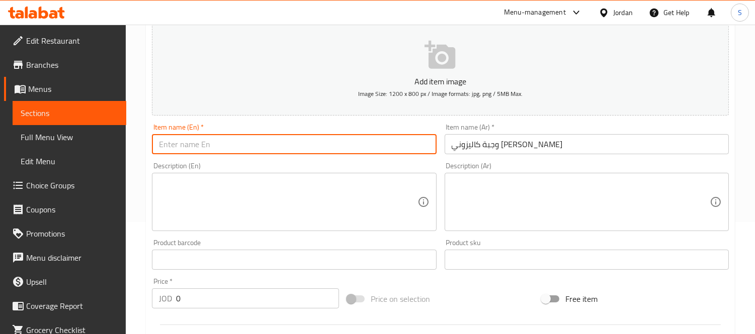
paste input "Calzone [PERSON_NAME] Meal"
click at [257, 144] on input "Calzone [PERSON_NAME] Meal" at bounding box center [294, 144] width 284 height 20
click at [257, 143] on input "Calzone [PERSON_NAME] Meal" at bounding box center [294, 144] width 284 height 20
type input "Calzone [PERSON_NAME]"
click at [493, 143] on input "وجبة كاليزوني [PERSON_NAME]" at bounding box center [586, 144] width 284 height 20
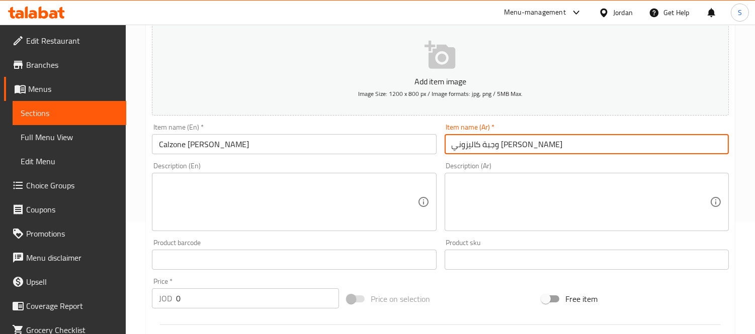
click at [493, 142] on input "وجبة كاليزوني [PERSON_NAME]" at bounding box center [586, 144] width 284 height 20
click at [517, 147] on input "وجبة كاليزوني الفريدو" at bounding box center [586, 144] width 284 height 20
paste input "ساندويش"
type input "ساندويش [PERSON_NAME]"
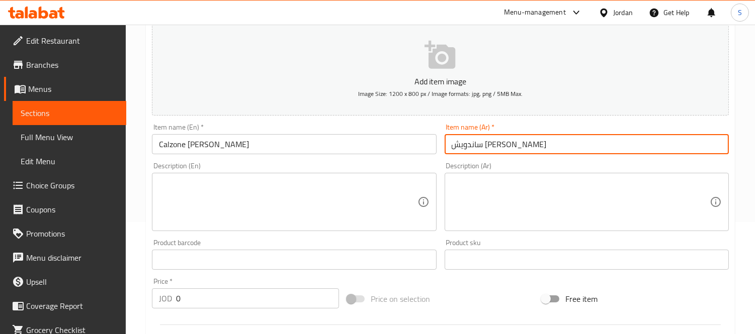
scroll to position [168, 0]
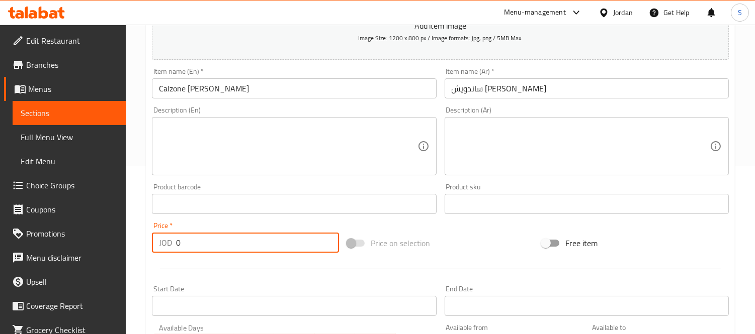
drag, startPoint x: 194, startPoint y: 237, endPoint x: 171, endPoint y: 240, distance: 22.8
click at [171, 240] on div "JOD 0 Price *" at bounding box center [245, 243] width 187 height 20
paste input "2.75"
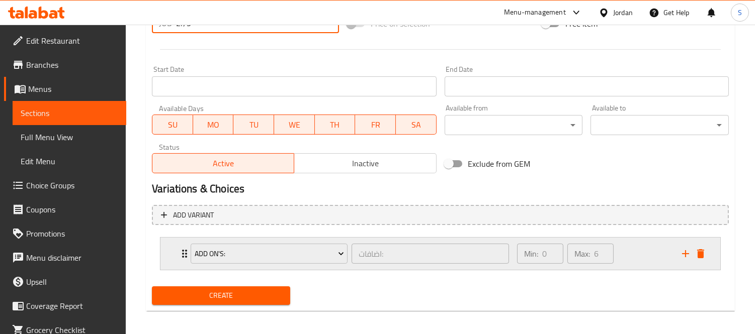
scroll to position [391, 0]
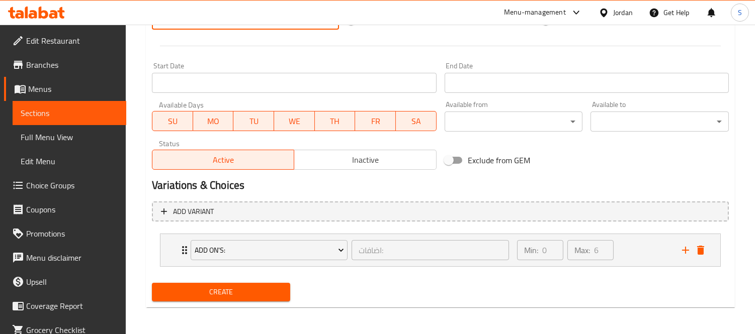
type input "2.75"
click at [193, 283] on button "Create" at bounding box center [221, 292] width 138 height 19
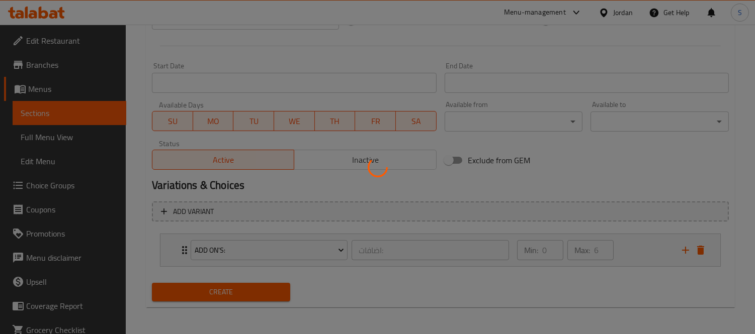
type input "0"
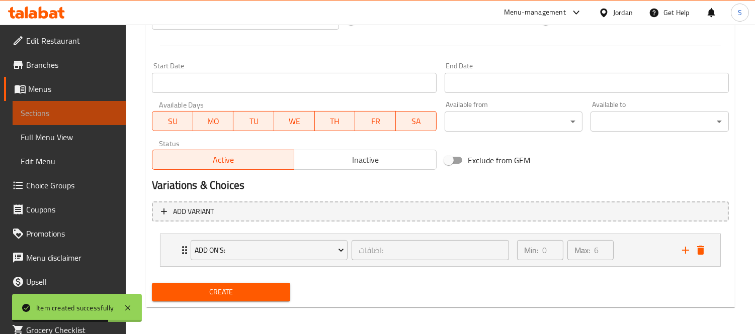
click at [82, 111] on span "Sections" at bounding box center [70, 113] width 98 height 12
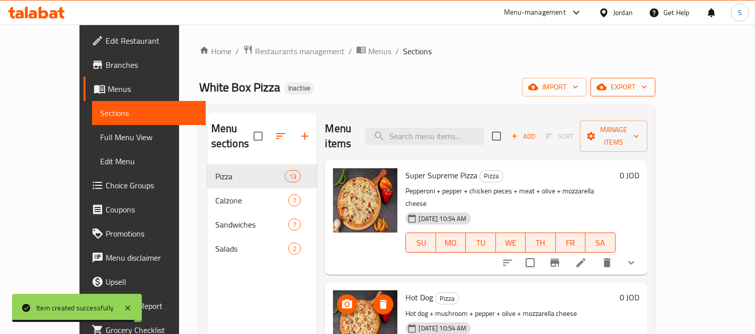
click at [655, 86] on button "export" at bounding box center [622, 87] width 65 height 19
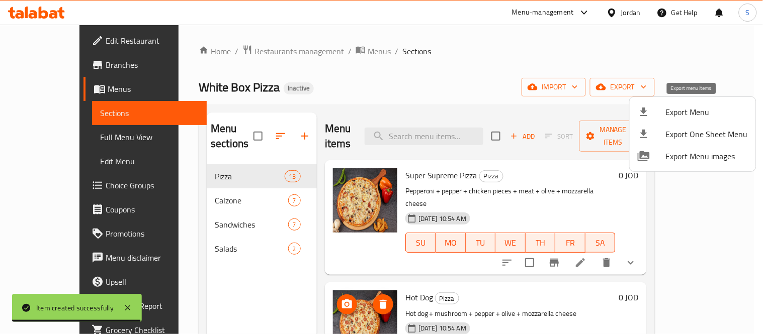
click at [691, 111] on span "Export Menu" at bounding box center [707, 112] width 82 height 12
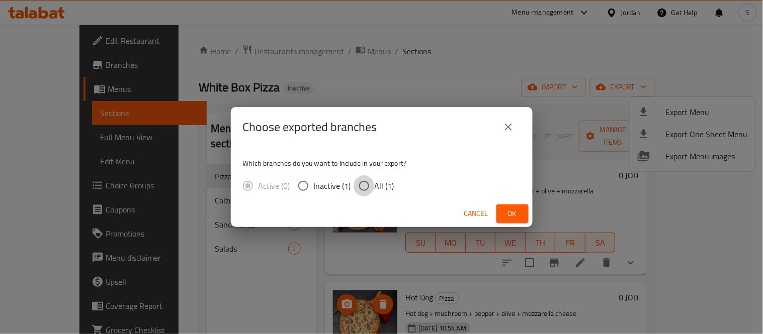
click at [364, 193] on input "All (1)" at bounding box center [363, 185] width 21 height 21
radio input "true"
click at [502, 210] on button "Ok" at bounding box center [512, 214] width 32 height 19
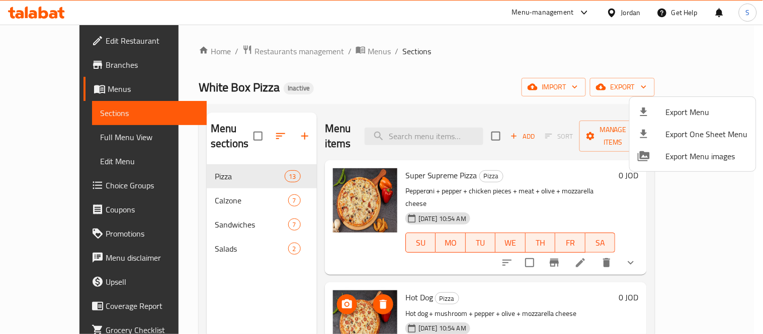
click at [171, 213] on div at bounding box center [381, 167] width 763 height 334
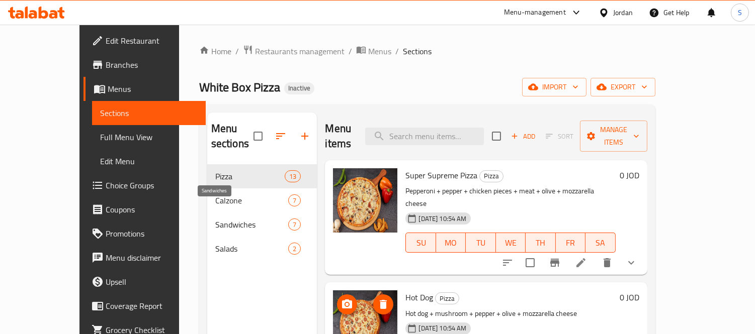
click at [215, 219] on span "Sandwiches" at bounding box center [251, 225] width 73 height 12
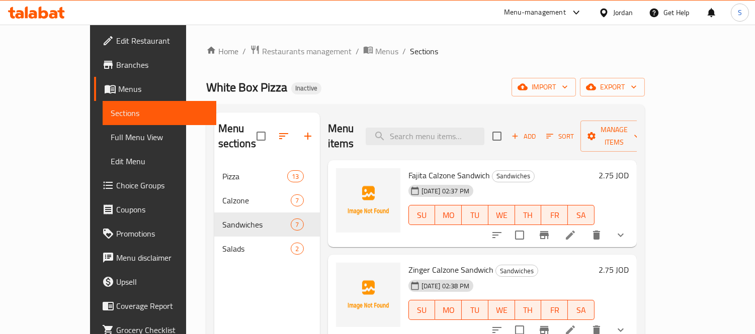
click at [429, 168] on span "Fajita Calzone Sandwich" at bounding box center [448, 175] width 81 height 15
drag, startPoint x: 435, startPoint y: 162, endPoint x: 386, endPoint y: 158, distance: 49.4
click at [408, 168] on span "Fajita Calzone Sandwich" at bounding box center [448, 175] width 81 height 15
copy span "Fajita Calzone"
click at [344, 176] on icon "upload picture" at bounding box center [350, 182] width 12 height 12
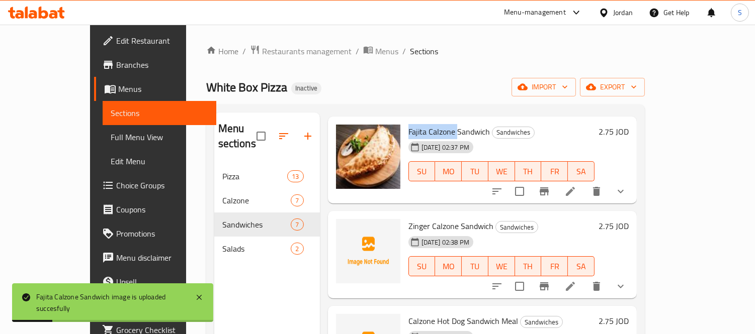
scroll to position [56, 0]
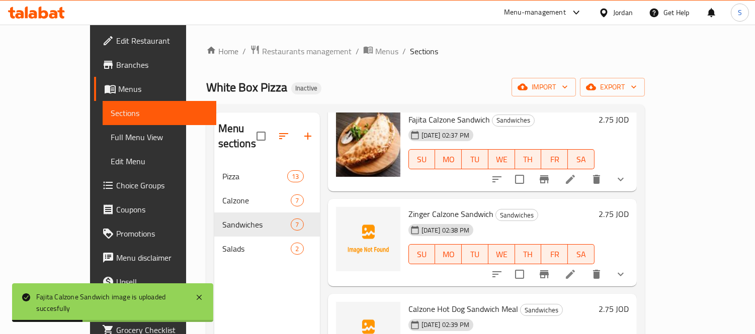
click at [408, 207] on span "Zinger Calzone Sandwich" at bounding box center [450, 214] width 85 height 15
copy span "Zinger"
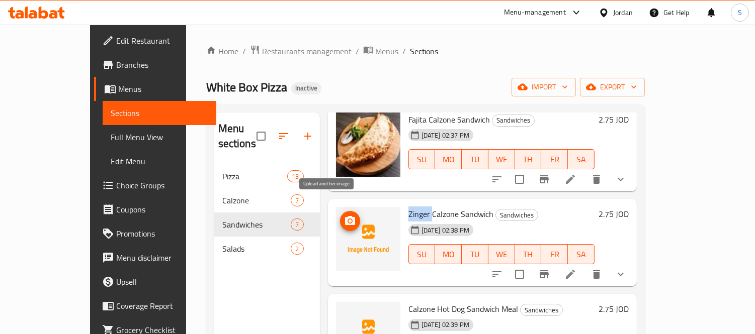
click at [345, 216] on icon "upload picture" at bounding box center [350, 220] width 10 height 9
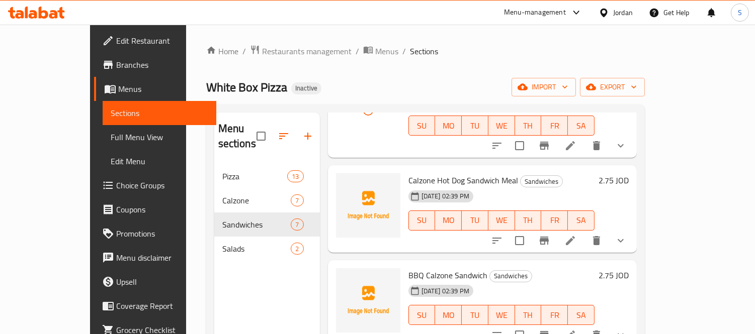
scroll to position [223, 0]
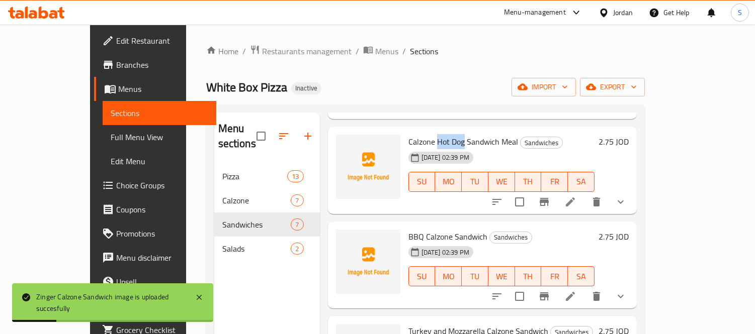
drag, startPoint x: 415, startPoint y: 126, endPoint x: 442, endPoint y: 129, distance: 27.9
click at [442, 134] on span "Calzone Hot Dog Sandwich Meal" at bounding box center [463, 141] width 110 height 15
copy span "Hot Dog"
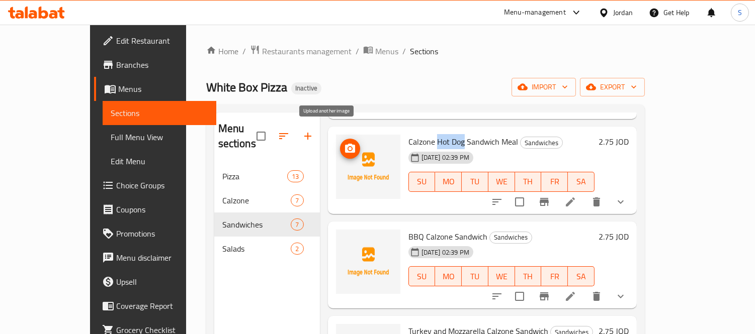
click at [345, 144] on icon "upload picture" at bounding box center [350, 148] width 10 height 9
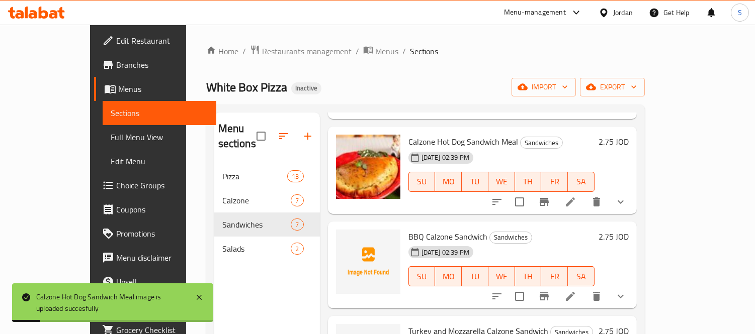
click at [408, 229] on span "BBQ Calzone Sandwich" at bounding box center [447, 236] width 79 height 15
copy span "BBQ"
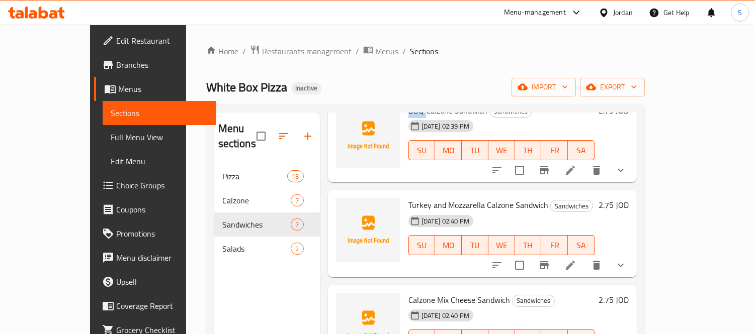
scroll to position [353, 0]
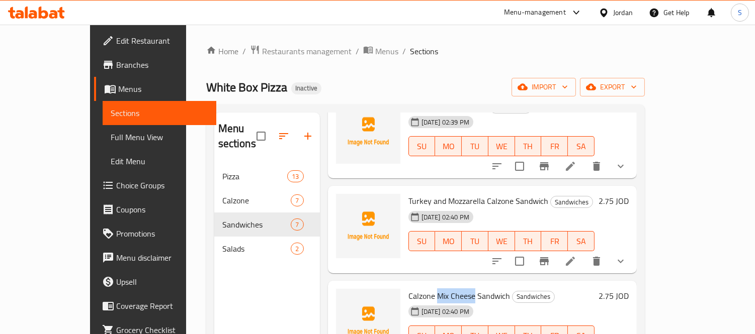
drag, startPoint x: 451, startPoint y: 280, endPoint x: 416, endPoint y: 278, distance: 35.2
click at [416, 289] on span "Calzone Mix Cheese Sandwich" at bounding box center [459, 296] width 102 height 15
click at [429, 289] on span "Calzone Mix Cheese Sandwich" at bounding box center [459, 296] width 102 height 15
click at [434, 289] on span "Calzone Mix Cheese Sandwich" at bounding box center [459, 296] width 102 height 15
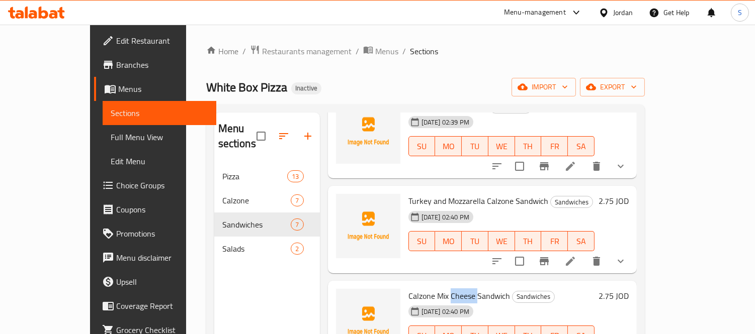
copy span "Cheese"
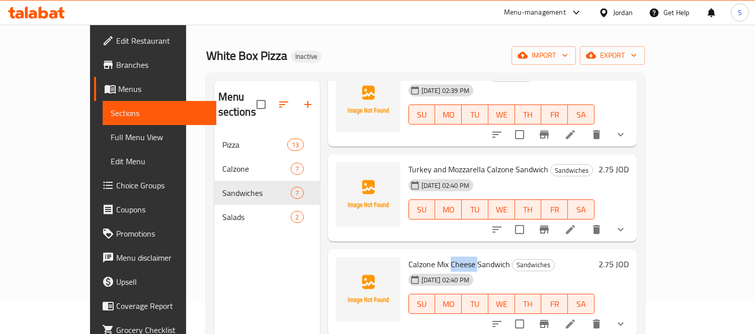
scroll to position [56, 0]
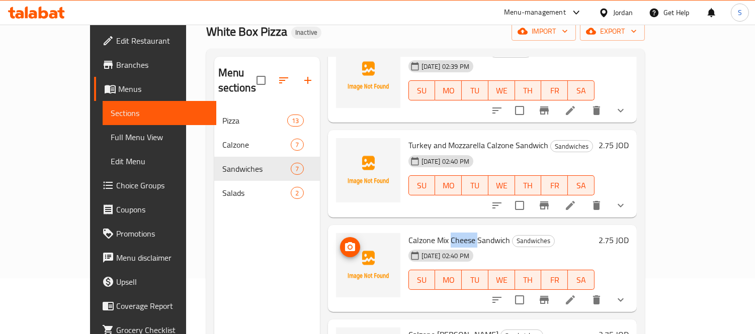
click at [340, 241] on span "upload picture" at bounding box center [350, 247] width 20 height 12
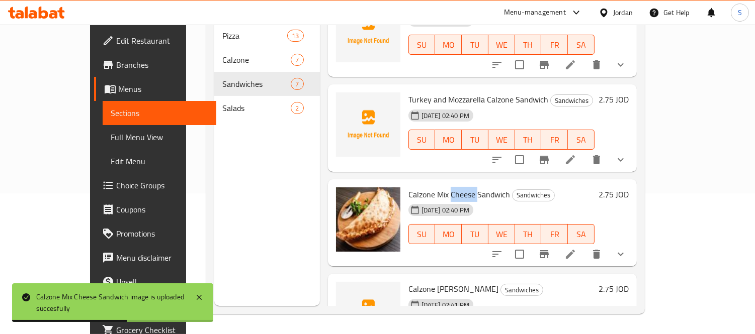
scroll to position [353, 0]
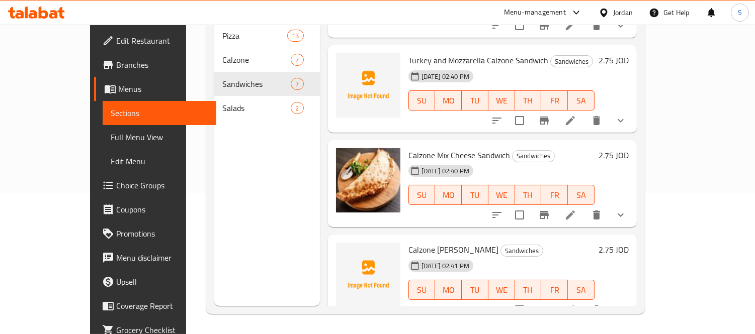
click at [420, 242] on span "Calzone [PERSON_NAME]" at bounding box center [453, 249] width 90 height 15
copy span "Alfredo"
click at [345, 252] on icon "upload picture" at bounding box center [350, 256] width 10 height 9
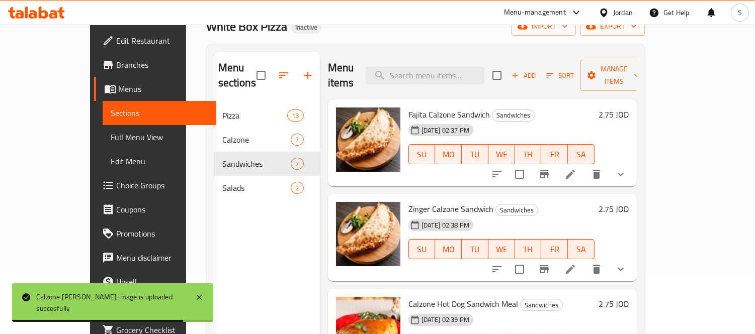
scroll to position [0, 0]
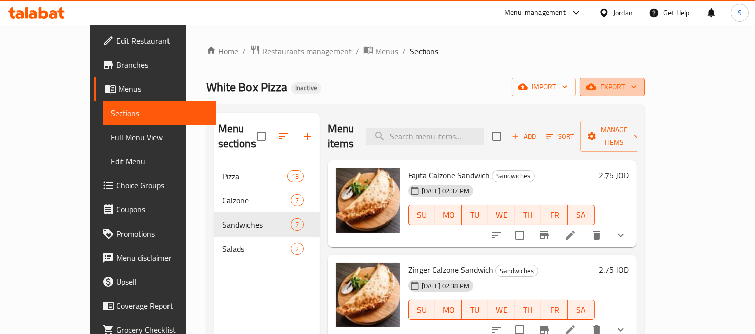
click at [644, 79] on button "export" at bounding box center [612, 87] width 65 height 19
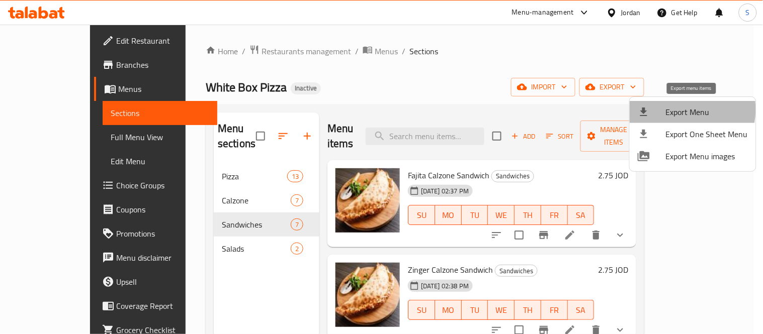
click at [678, 110] on span "Export Menu" at bounding box center [707, 112] width 82 height 12
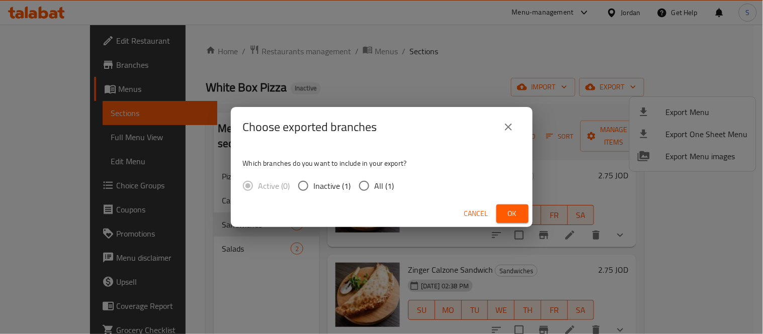
click at [385, 186] on span "All (1)" at bounding box center [385, 186] width 20 height 12
click at [375, 186] on input "All (1)" at bounding box center [363, 185] width 21 height 21
radio input "true"
click at [500, 213] on button "Ok" at bounding box center [512, 214] width 32 height 19
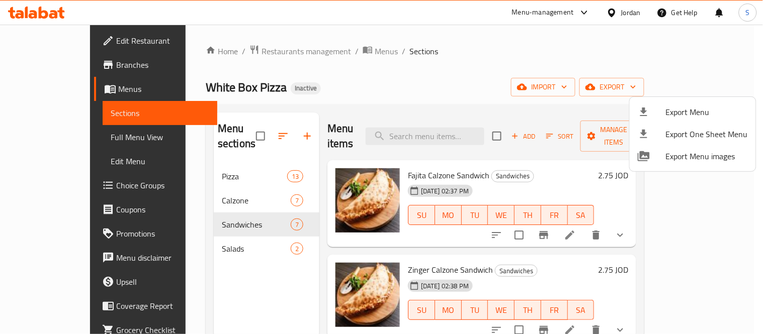
drag, startPoint x: 81, startPoint y: 36, endPoint x: 54, endPoint y: 42, distance: 27.8
click at [81, 36] on div at bounding box center [381, 167] width 763 height 334
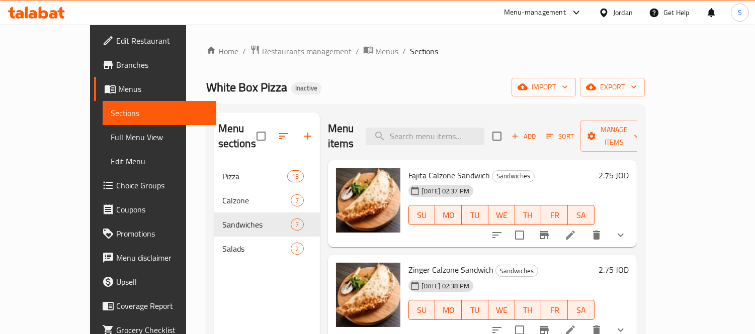
click at [116, 42] on span "Edit Restaurant" at bounding box center [162, 41] width 92 height 12
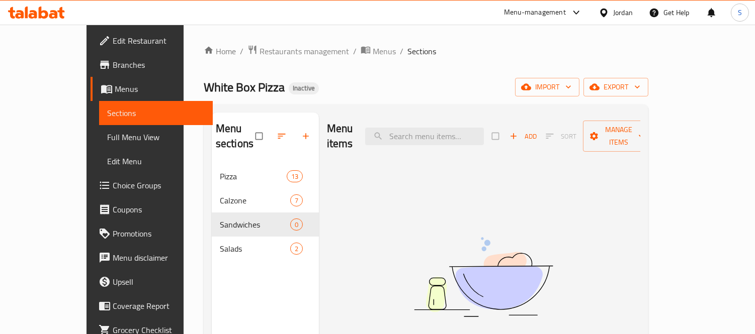
drag, startPoint x: 79, startPoint y: 137, endPoint x: 449, endPoint y: 1, distance: 394.7
click at [107, 137] on span "Full Menu View" at bounding box center [156, 137] width 98 height 12
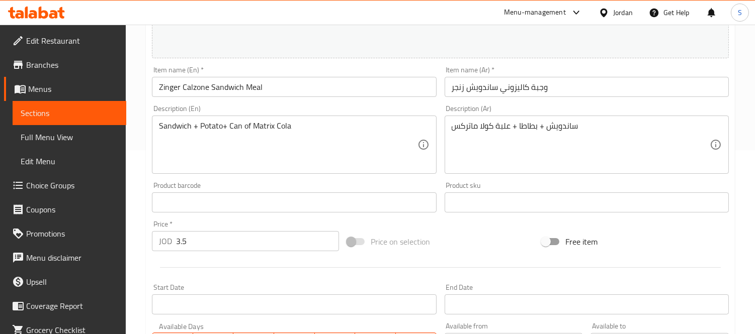
scroll to position [223, 0]
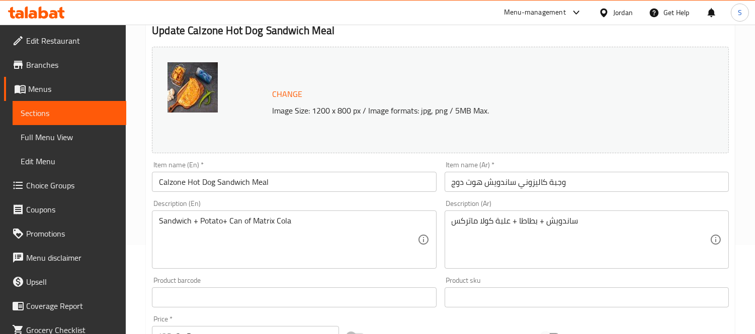
scroll to position [223, 0]
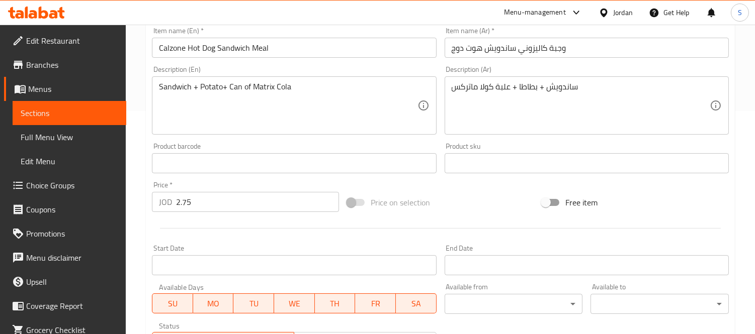
click at [237, 206] on input "2.75" at bounding box center [257, 202] width 163 height 20
paste input "3."
type input "3.5"
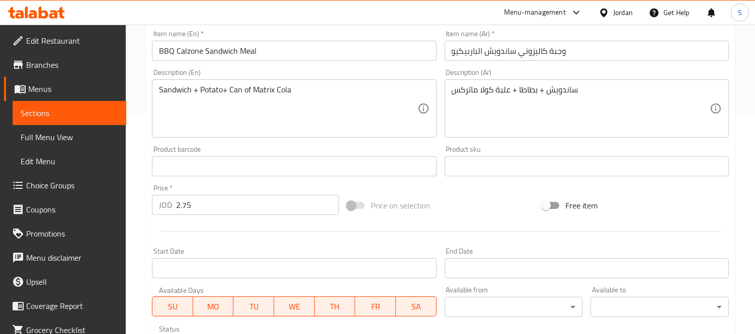
scroll to position [223, 0]
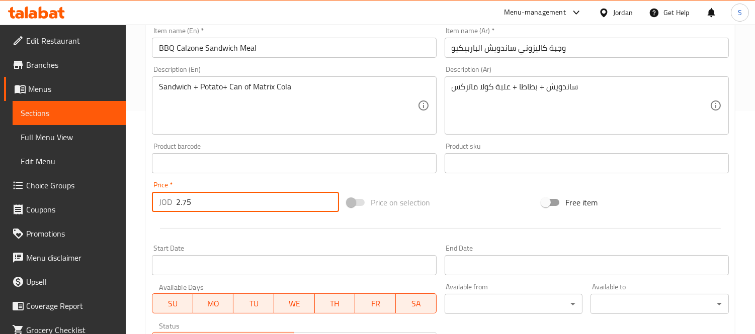
click at [228, 205] on input "2.75" at bounding box center [257, 202] width 163 height 20
paste input "3."
type input "3.5"
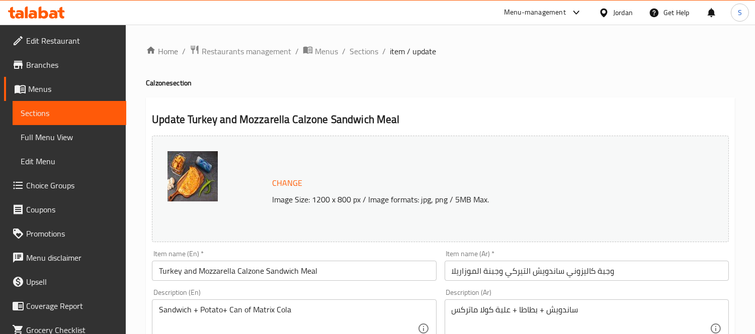
scroll to position [223, 0]
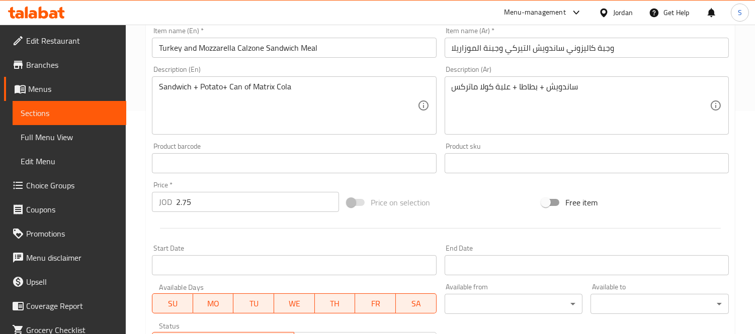
click at [197, 212] on div "Price   * JOD 2.75 Price *" at bounding box center [245, 196] width 195 height 39
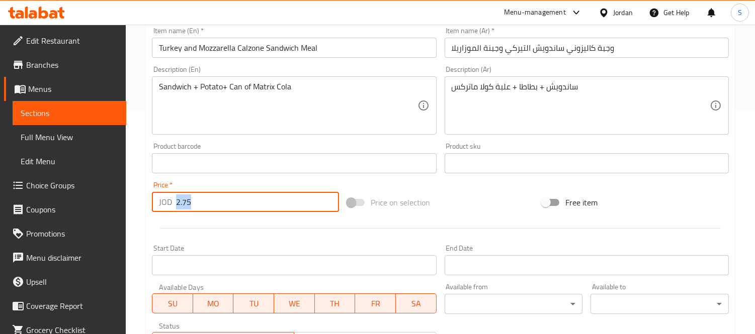
click at [202, 205] on input "2.75" at bounding box center [257, 202] width 163 height 20
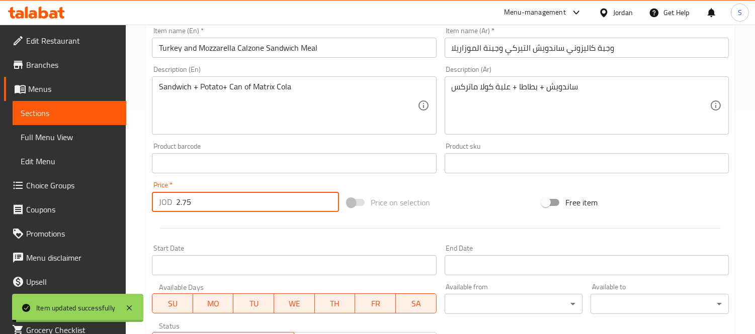
click at [187, 189] on div "Price   * JOD 2.75 Price *" at bounding box center [245, 196] width 187 height 31
click at [180, 204] on input "2.75" at bounding box center [257, 202] width 163 height 20
paste input "3."
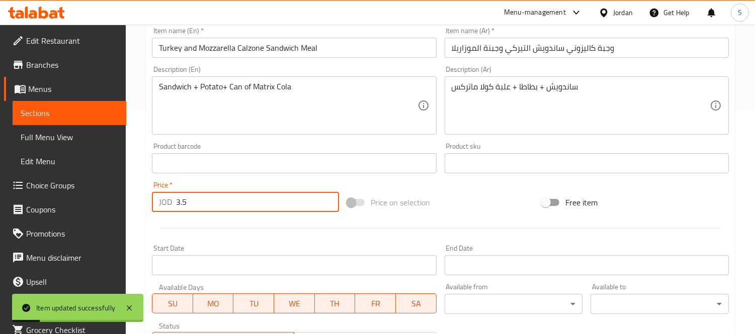
type input "3.5"
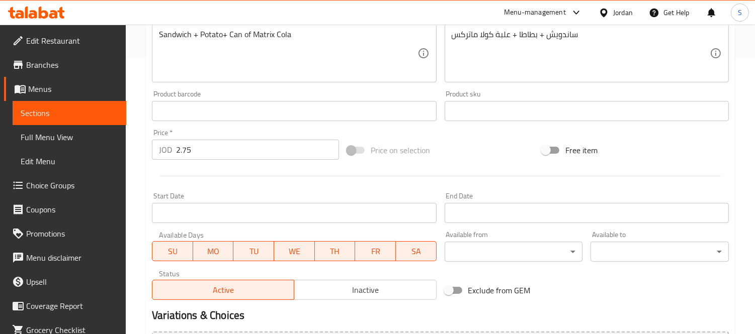
scroll to position [279, 0]
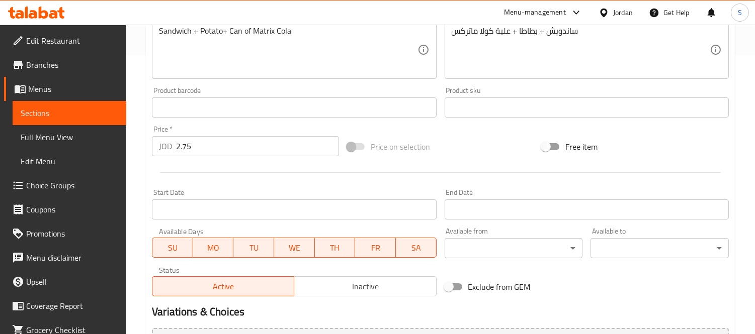
click at [212, 149] on input "2.75" at bounding box center [257, 146] width 163 height 20
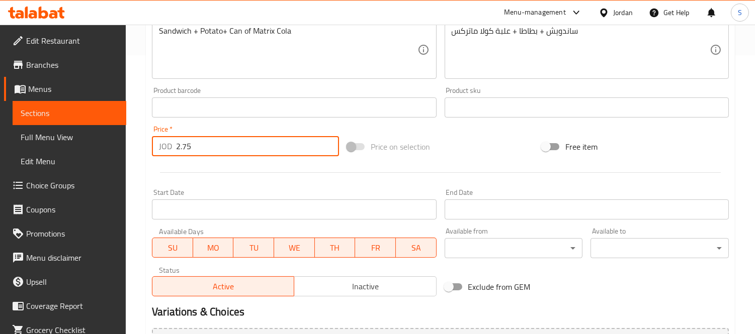
click at [212, 149] on input "2.75" at bounding box center [257, 146] width 163 height 20
paste input "3."
type input "3.5"
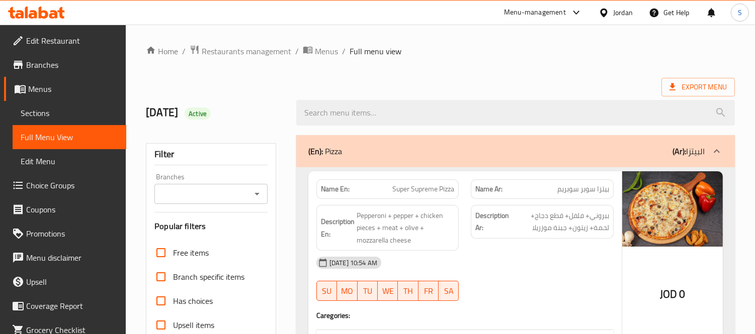
click at [571, 154] on div "(En): Pizza (Ar): البيتزا" at bounding box center [506, 151] width 396 height 12
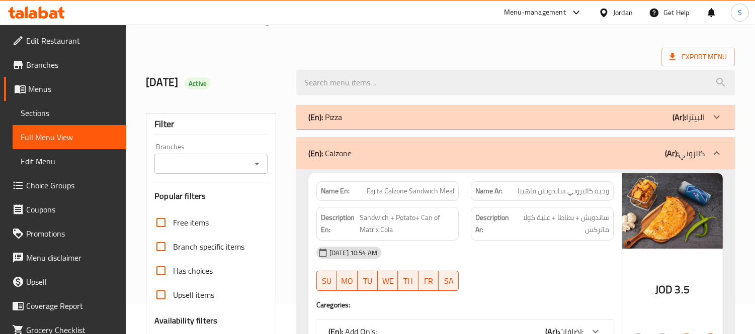
scroll to position [56, 0]
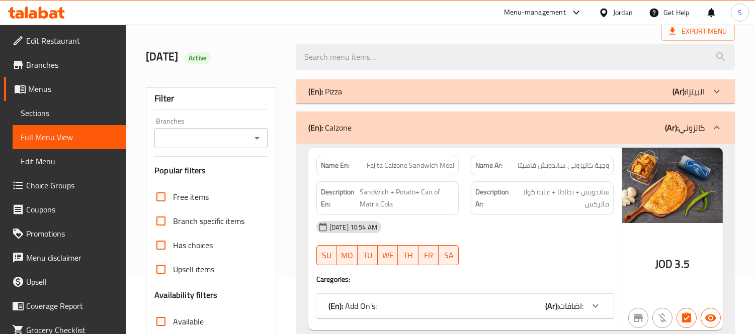
click at [410, 160] on span "Fajita Calzone Sandwich Meal" at bounding box center [409, 165] width 87 height 11
copy span "Fajita Calzone Sandwich Meal"
click at [535, 160] on span "وجبة كاليزوني ساندويش فاهيتا" at bounding box center [562, 165] width 91 height 11
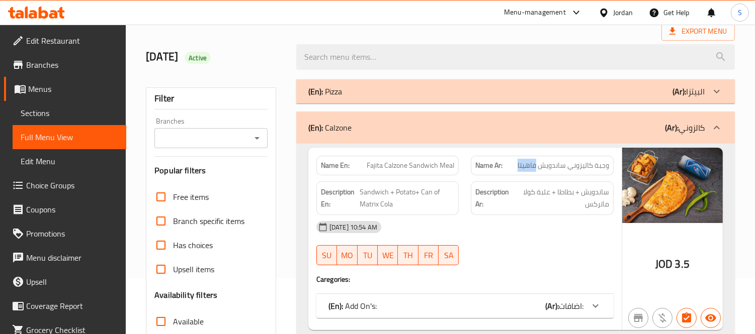
click at [535, 160] on span "وجبة كاليزوني ساندويش فاهيتا" at bounding box center [562, 165] width 91 height 11
copy span "وجبة كاليزوني ساندويش فاهيتا"
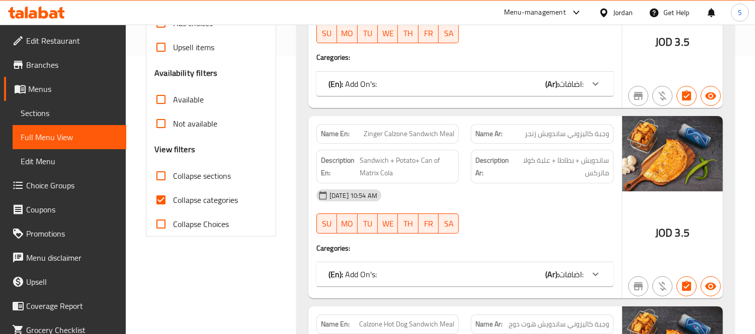
scroll to position [279, 0]
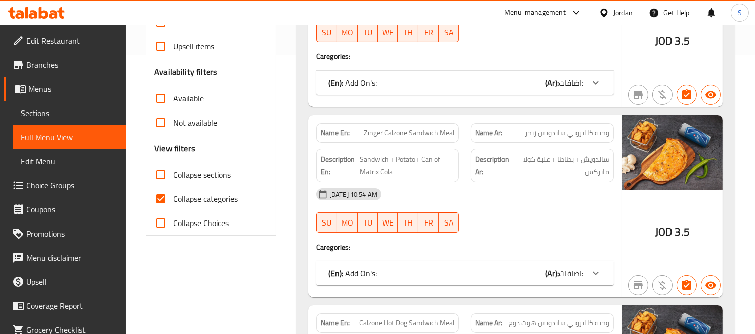
click at [403, 134] on span "Zinger Calzone Sandwich Meal" at bounding box center [408, 133] width 90 height 11
click at [403, 136] on span "Zinger Calzone Sandwich Meal" at bounding box center [408, 133] width 90 height 11
copy span "Zinger Calzone Sandwich Meal"
click at [538, 140] on div "Name Ar: وجبة كاليزوني ساندويش زنجر" at bounding box center [542, 133] width 143 height 20
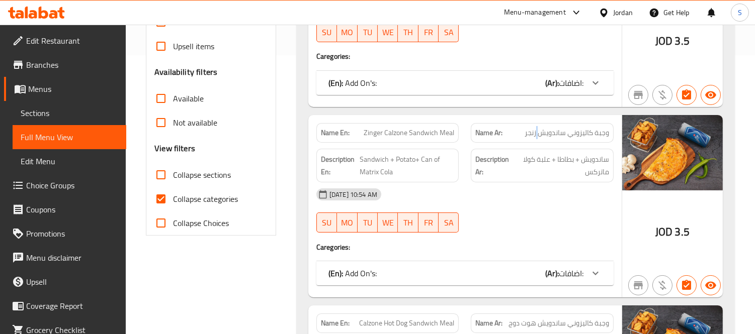
click at [539, 139] on div "Name Ar: وجبة كاليزوني ساندويش زنجر" at bounding box center [542, 133] width 143 height 20
copy span "وجبة كاليزوني ساندويش زنجر"
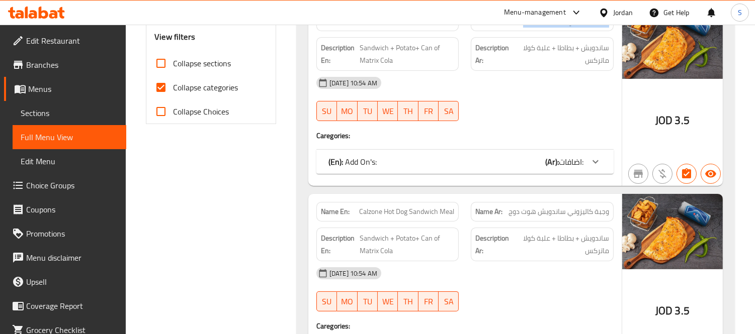
scroll to position [446, 0]
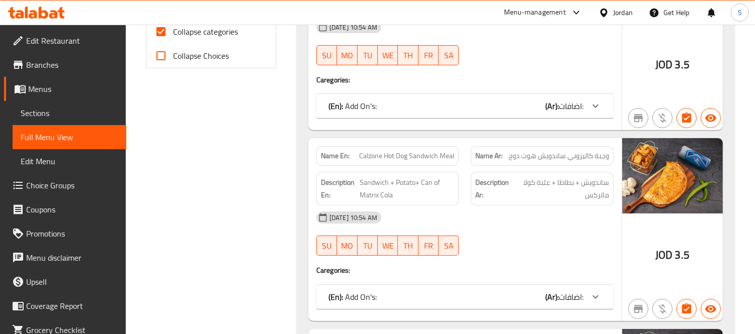
click at [526, 148] on div "Name Ar: وجبة كاليزوني ساندويش هوت دوج" at bounding box center [542, 156] width 143 height 20
copy span "وجبة كاليزوني ساندويش هوت دوج"
click at [434, 156] on span "Calzone Hot Dog Sandwich Meal" at bounding box center [406, 156] width 95 height 11
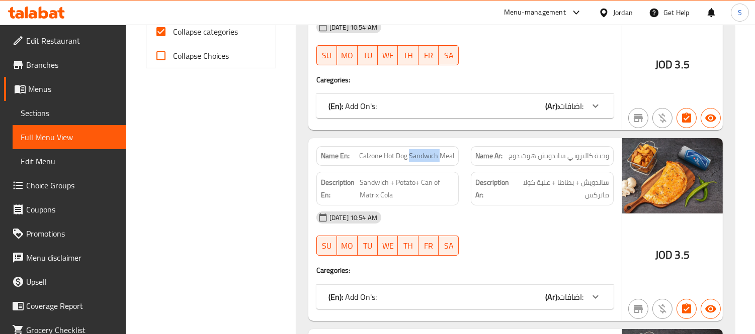
click at [434, 156] on span "Calzone Hot Dog Sandwich Meal" at bounding box center [406, 156] width 95 height 11
copy span "Calzone Hot Dog Sandwich Meal"
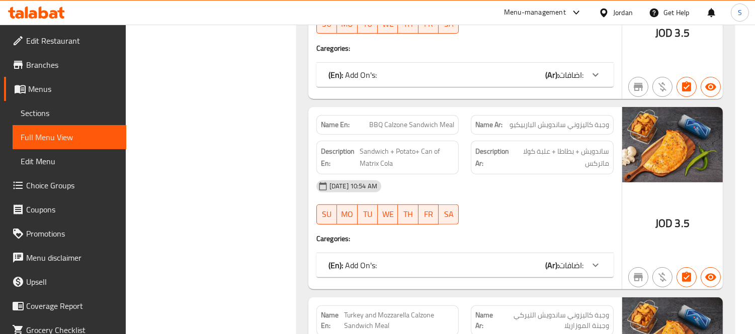
scroll to position [670, 0]
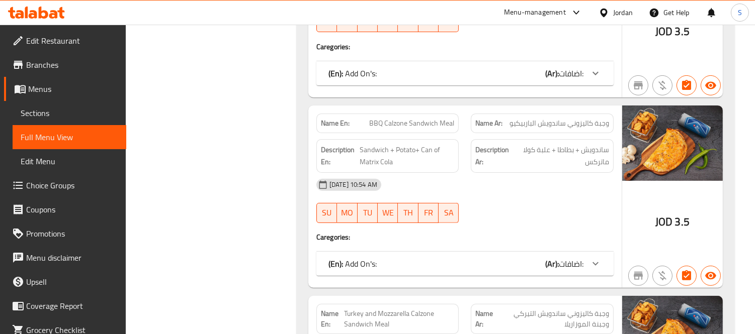
click at [562, 126] on span "وجبة كاليزوني ساندويش الباربيكيو" at bounding box center [559, 123] width 100 height 11
copy span "وجبة كاليزوني ساندويش الباربيكيو"
click at [386, 130] on div "Name En: BBQ Calzone Sandwich Meal" at bounding box center [387, 124] width 143 height 20
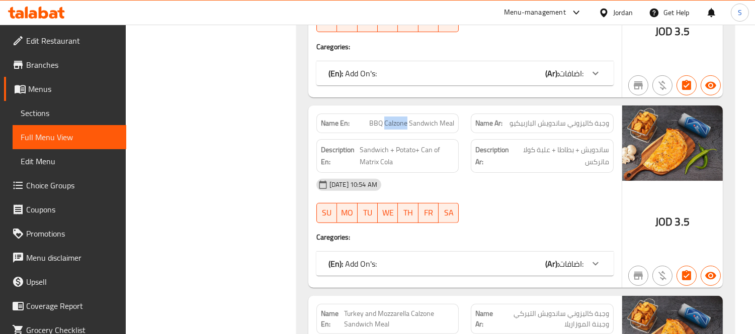
click at [387, 130] on div "Name En: BBQ Calzone Sandwich Meal" at bounding box center [387, 124] width 143 height 20
copy span "BBQ Calzone Sandwich Meal"
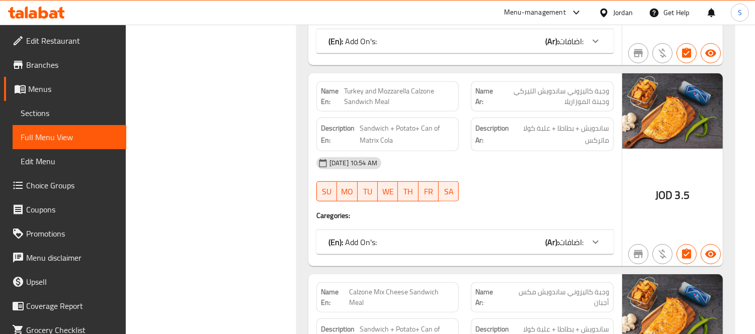
scroll to position [893, 0]
click at [587, 97] on span "وجبة كاليزوني ساندويش التيركي وجبنة الموزاريلا" at bounding box center [553, 95] width 112 height 21
copy span "وجبة كاليزوني ساندويش التيركي وجبنة الموزاريلا"
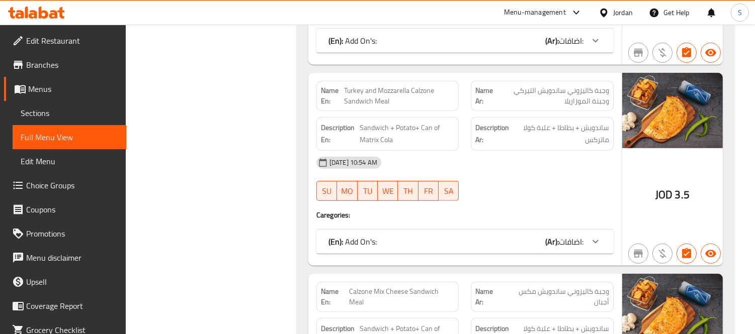
click at [381, 106] on span "Turkey and Mozzarella Calzone Sandwich Meal" at bounding box center [399, 95] width 111 height 21
copy span "Turkey and Mozzarella Calzone Sandwich Meal"
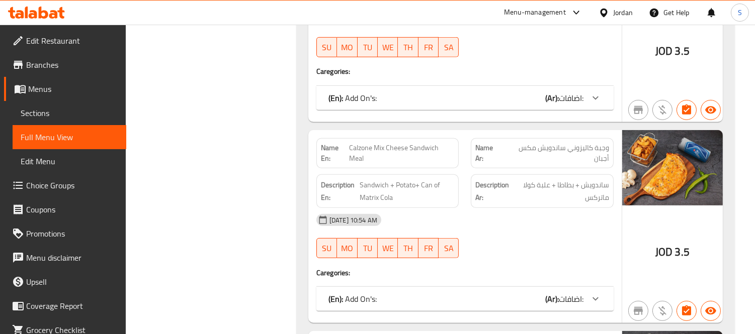
scroll to position [1061, 0]
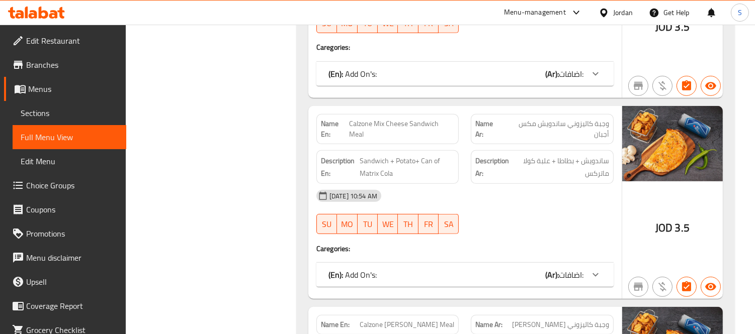
click at [533, 126] on span "وجبة كاليزوني ساندويش مكس أجبان" at bounding box center [555, 129] width 107 height 21
click at [426, 123] on span "Calzone Mix Cheese Sandwich Meal" at bounding box center [401, 129] width 105 height 21
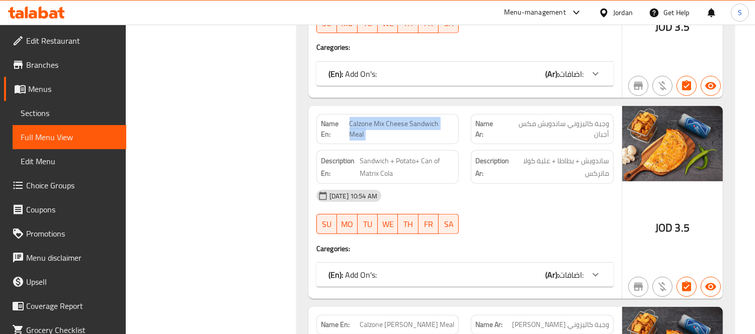
click at [426, 123] on span "Calzone Mix Cheese Sandwich Meal" at bounding box center [401, 129] width 105 height 21
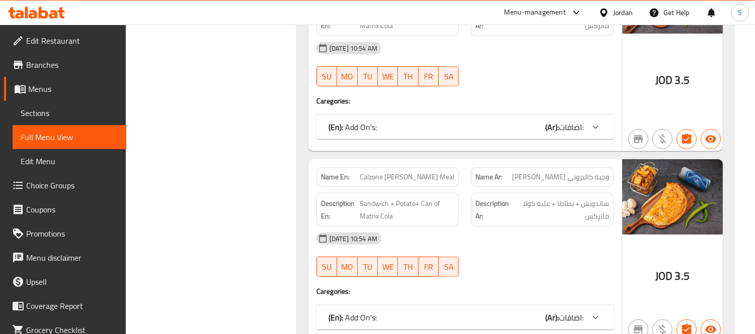
scroll to position [1229, 0]
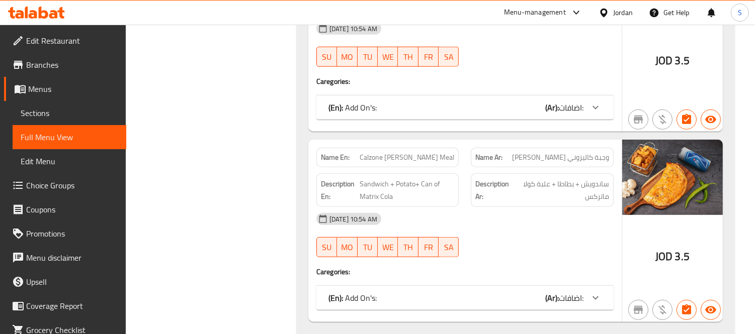
click at [539, 152] on span "وجبة كاليزوني ساندويش الفريدو" at bounding box center [560, 157] width 97 height 11
click at [419, 152] on span "Calzone Alfredo Sandwich Meal" at bounding box center [406, 157] width 95 height 11
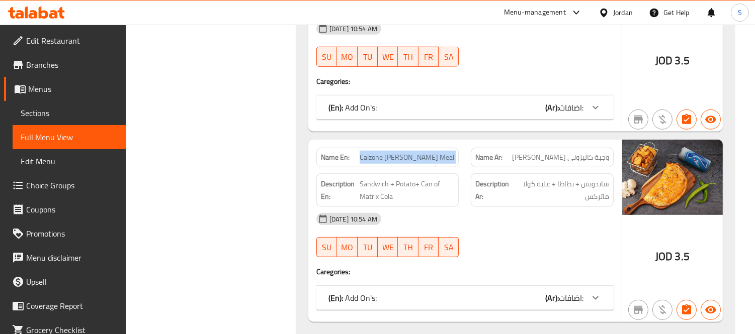
click at [419, 152] on span "Calzone Alfredo Sandwich Meal" at bounding box center [406, 157] width 95 height 11
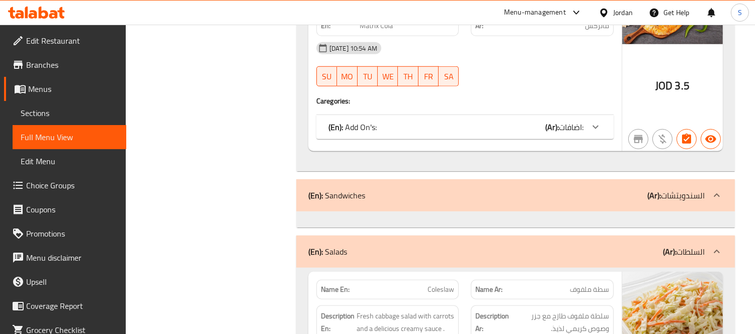
scroll to position [1508, 0]
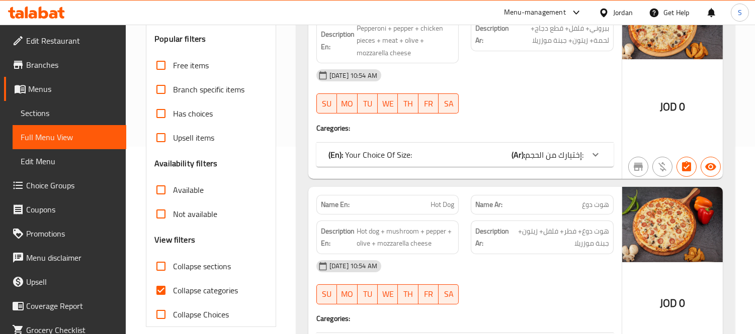
scroll to position [56, 0]
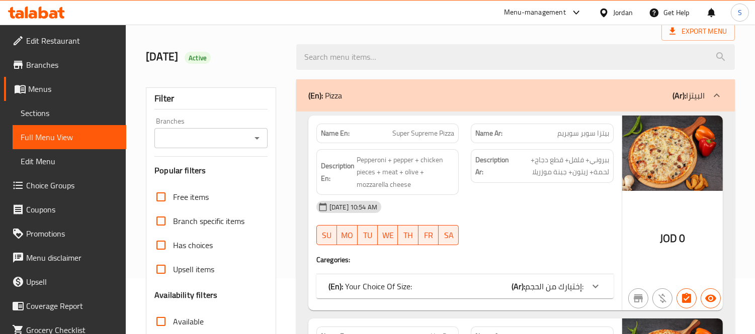
click at [476, 95] on div "(En): Pizza (Ar): البيتزا" at bounding box center [506, 95] width 396 height 12
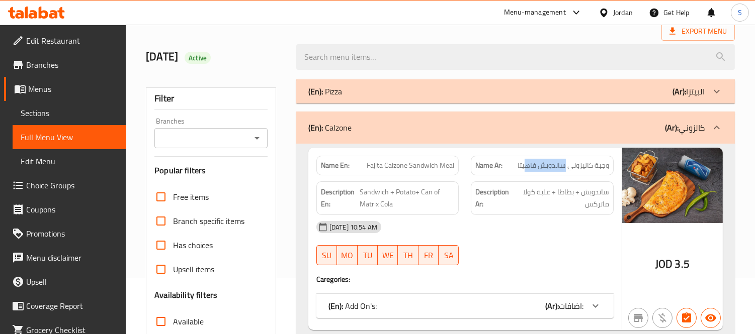
drag, startPoint x: 564, startPoint y: 167, endPoint x: 525, endPoint y: 170, distance: 38.8
click at [524, 170] on span "وجبة كاليزوني ساندويش فاهيتا" at bounding box center [562, 165] width 91 height 11
click at [529, 170] on span "وجبة كاليزوني ساندويش فاهيتا" at bounding box center [562, 165] width 91 height 11
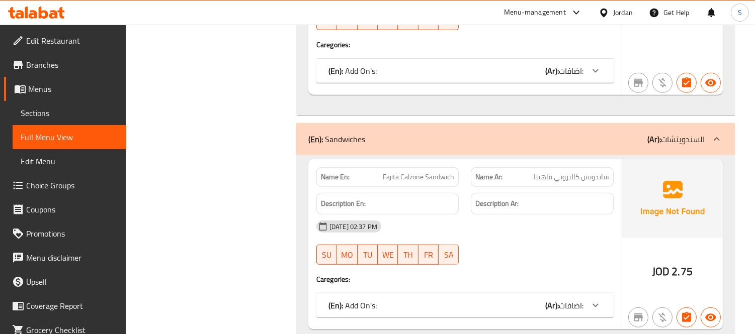
scroll to position [1512, 0]
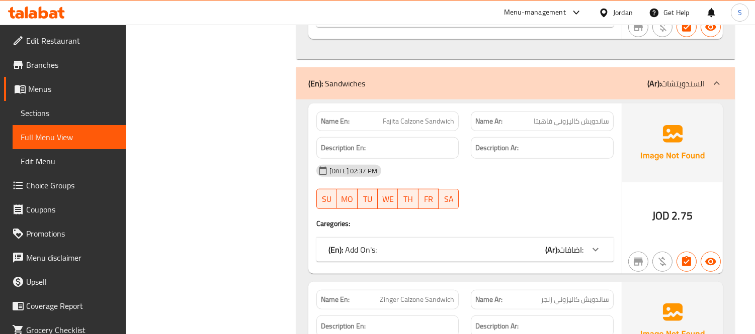
click at [536, 244] on div "(En): Add On's: (Ar): اضافات:" at bounding box center [455, 250] width 255 height 12
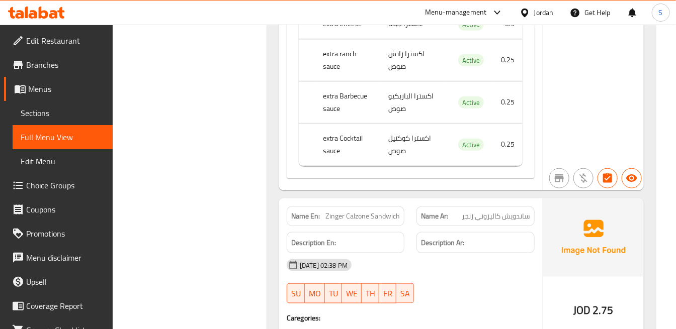
scroll to position [2014, 0]
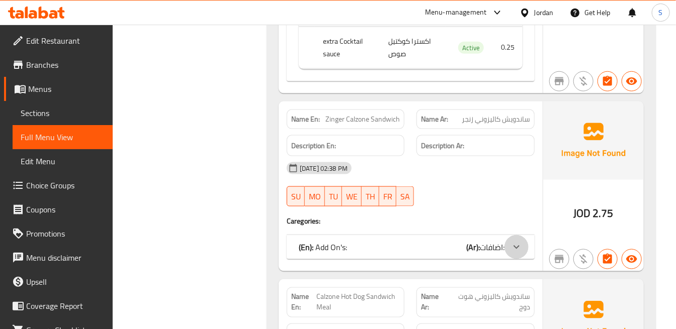
click at [509, 254] on div at bounding box center [516, 247] width 24 height 24
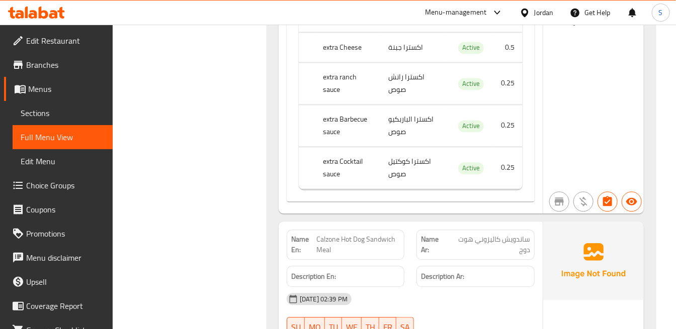
scroll to position [2405, 0]
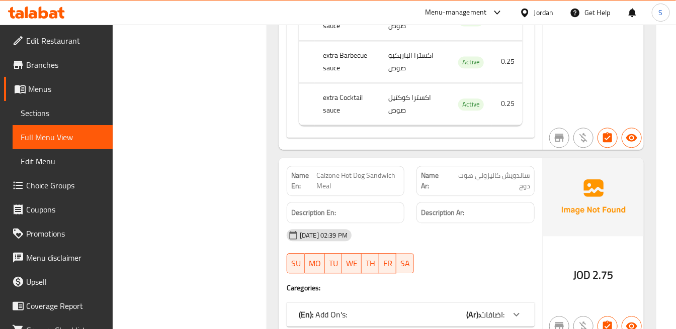
click at [367, 172] on span "Calzone Hot Dog Sandwich Meal" at bounding box center [357, 180] width 83 height 21
copy span "Calzone Hot Dog Sandwich Meal"
click at [604, 205] on img at bounding box center [593, 197] width 101 height 78
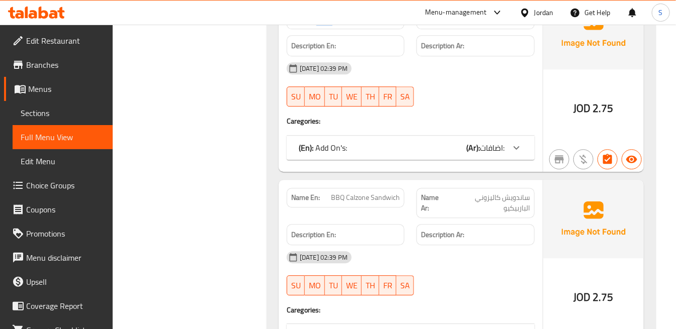
scroll to position [2573, 0]
click at [466, 152] on b "(Ar):" at bounding box center [473, 147] width 14 height 15
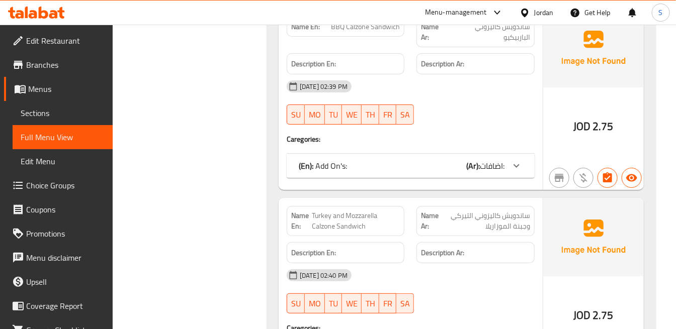
scroll to position [3020, 0]
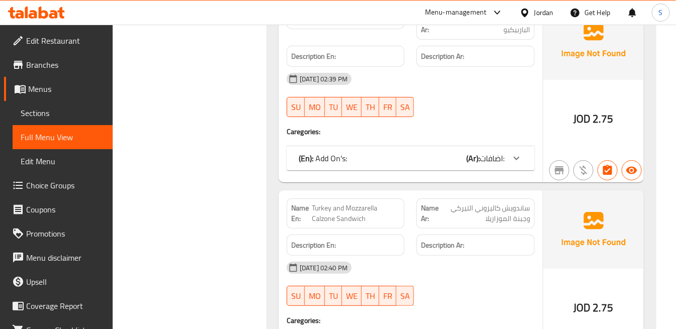
click at [500, 159] on span "اضافات:" at bounding box center [492, 158] width 25 height 15
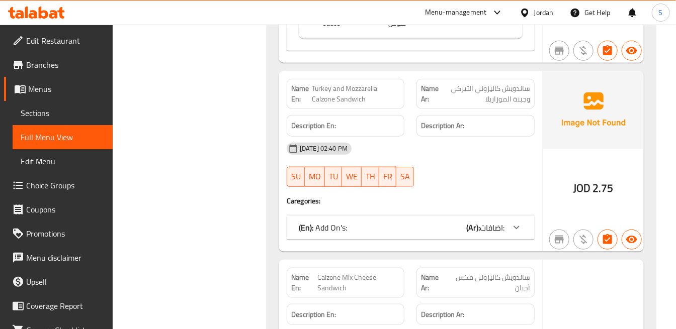
scroll to position [3411, 0]
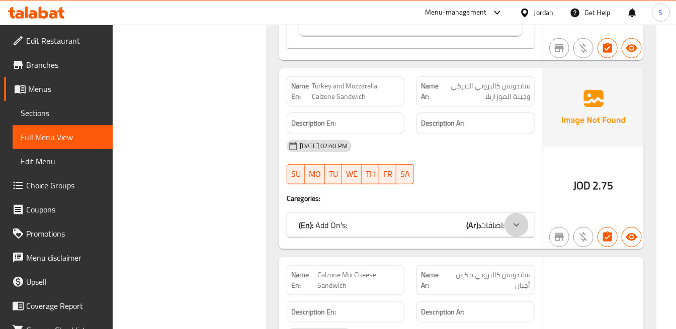
click at [514, 228] on icon at bounding box center [516, 225] width 12 height 12
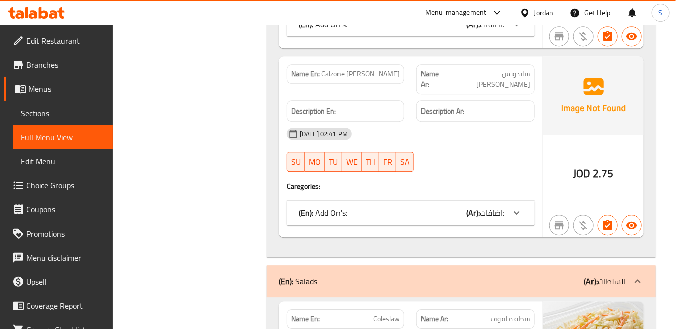
scroll to position [4137, 0]
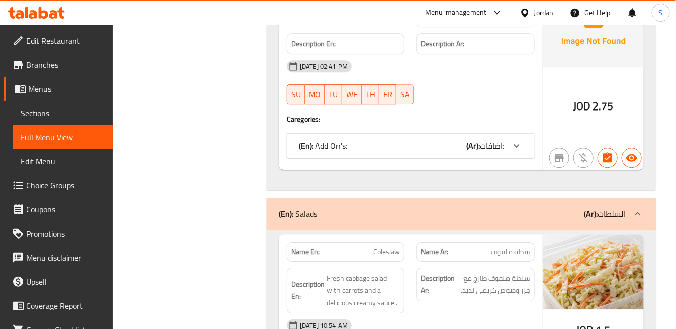
click at [520, 140] on icon at bounding box center [516, 146] width 12 height 12
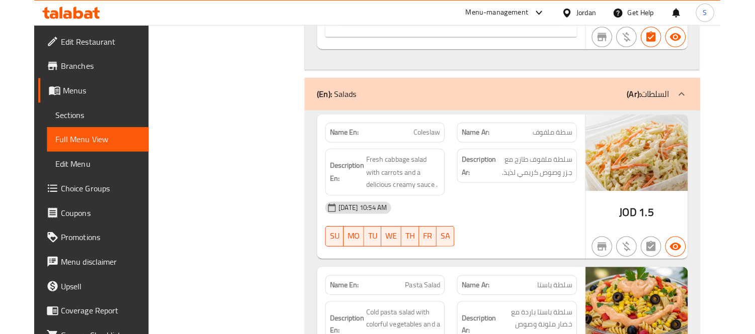
scroll to position [4286, 0]
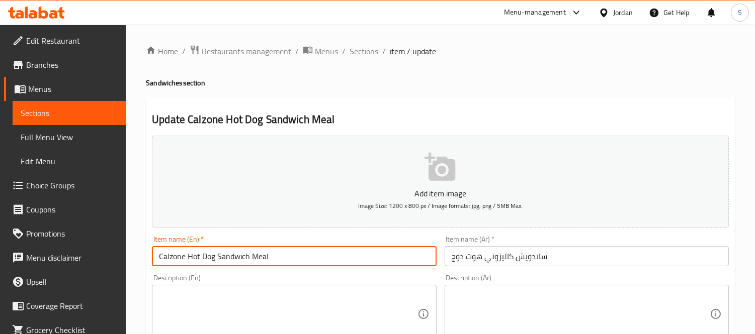
click at [259, 252] on input "Calzone Hot Dog Sandwich Meal" at bounding box center [294, 256] width 284 height 20
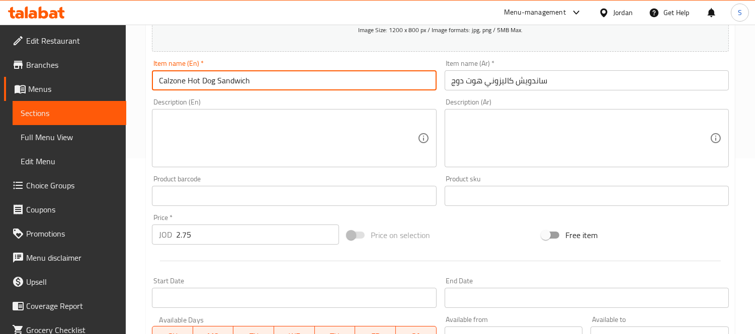
scroll to position [223, 0]
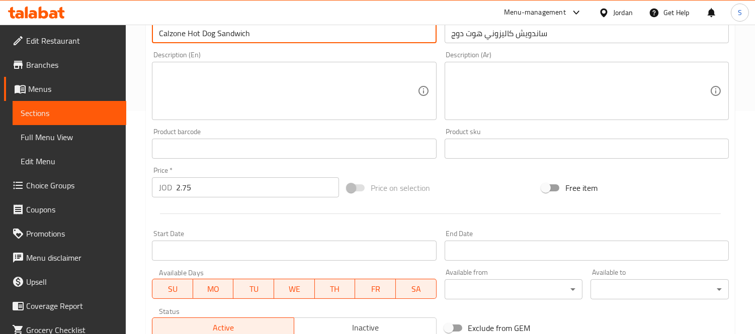
type input "Calzone Hot Dog Sandwich"
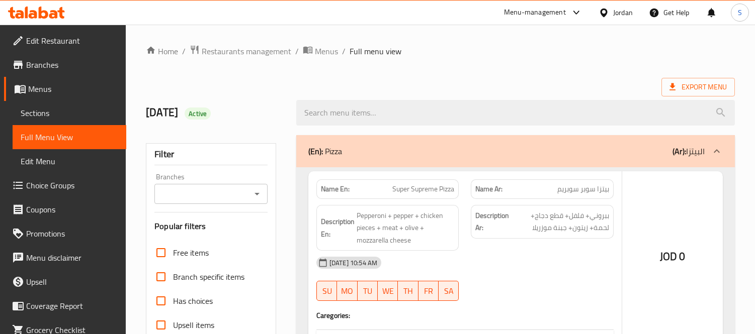
scroll to position [4286, 0]
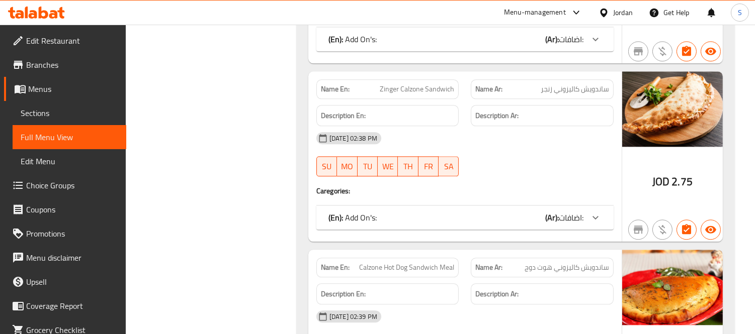
scroll to position [4286, 0]
click at [423, 262] on span "Calzone Hot Dog Sandwich Meal" at bounding box center [406, 267] width 95 height 11
copy span "Calzone Hot Dog Sandwich Meal"
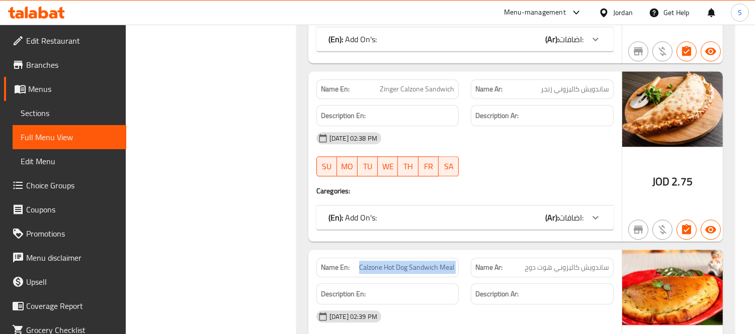
click at [59, 113] on span "Sections" at bounding box center [70, 113] width 98 height 12
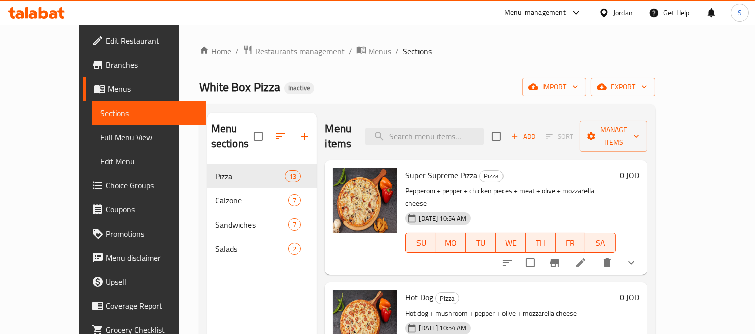
click at [449, 107] on div "Menu sections Pizza 13 Calzone 7 Sandwiches 7 Salads 2 Menu items Add Sort Mana…" at bounding box center [427, 280] width 456 height 350
click at [454, 128] on input "search" at bounding box center [424, 137] width 119 height 18
paste input "Calzone Hot Dog Sandwich Meal"
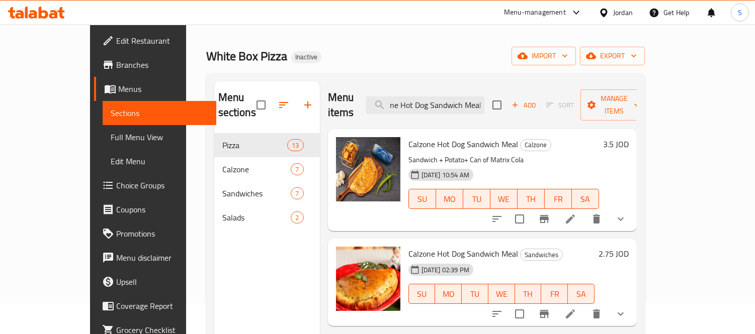
scroll to position [56, 0]
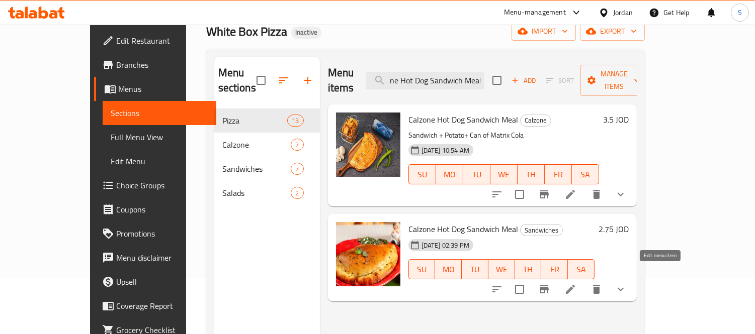
type input "Calzone Hot Dog Sandwich Meal"
click at [576, 284] on icon at bounding box center [570, 290] width 12 height 12
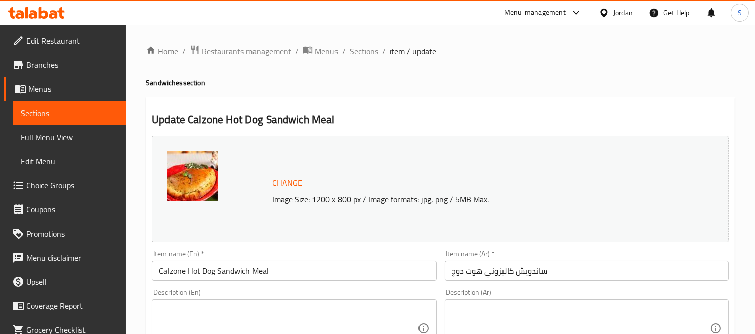
click at [258, 268] on input "Calzone Hot Dog Sandwich Meal" at bounding box center [294, 271] width 284 height 20
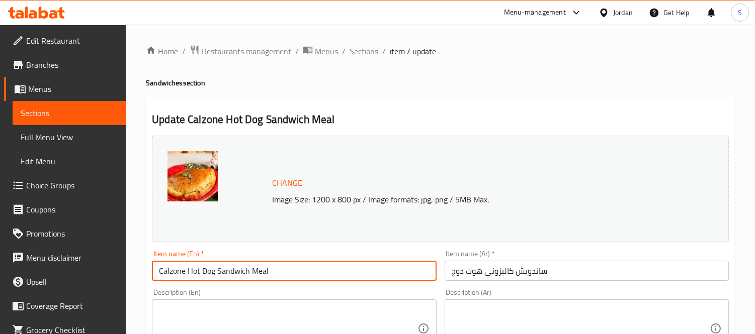
click at [258, 268] on input "Calzone Hot Dog Sandwich Meal" at bounding box center [294, 271] width 284 height 20
type input "Calzone Hot Dog Sandwich"
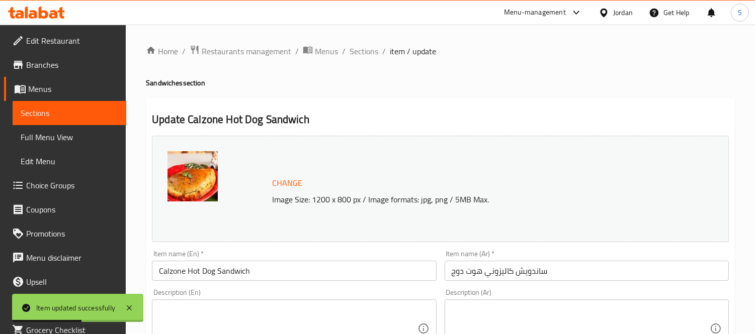
drag, startPoint x: 378, startPoint y: 288, endPoint x: 326, endPoint y: 183, distance: 116.9
click at [378, 288] on div "Description (En) Description (En)" at bounding box center [294, 323] width 292 height 77
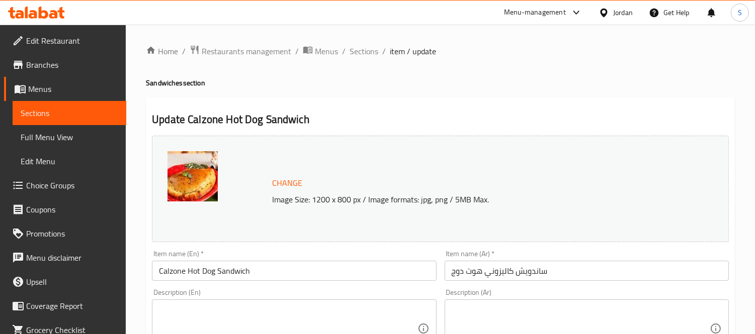
click at [47, 136] on span "Full Menu View" at bounding box center [70, 137] width 98 height 12
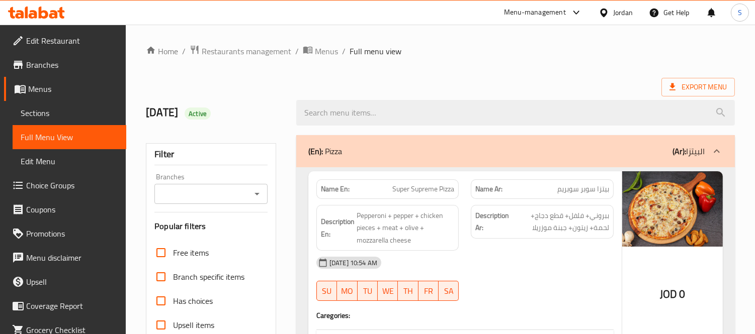
click at [435, 147] on div "(En): Pizza (Ar): البيتزا" at bounding box center [506, 151] width 396 height 12
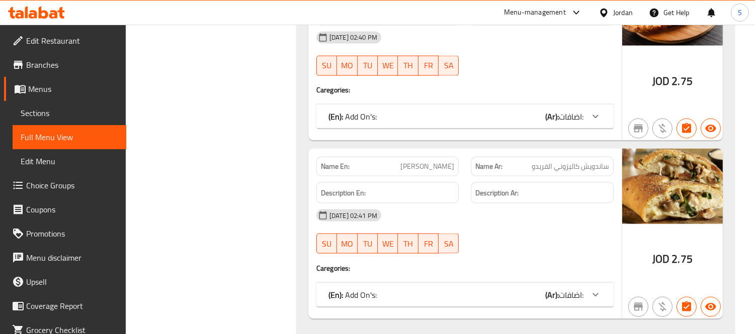
scroll to position [2569, 0]
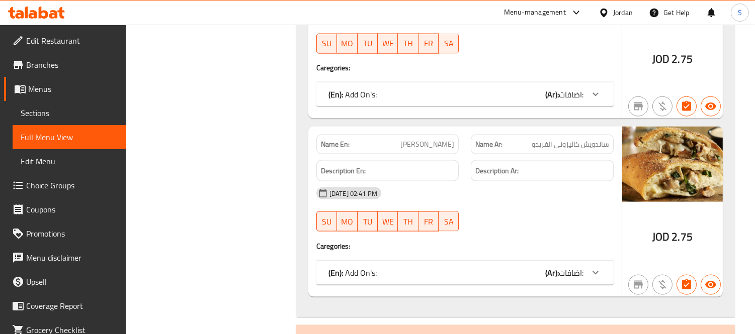
click at [42, 114] on span "Sections" at bounding box center [70, 113] width 98 height 12
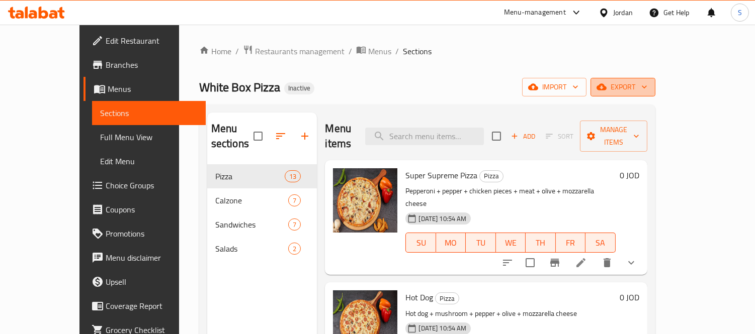
click at [647, 86] on span "export" at bounding box center [622, 87] width 49 height 13
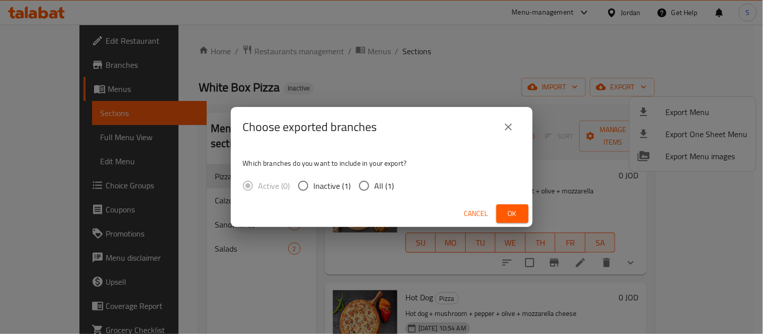
click at [380, 186] on span "All (1)" at bounding box center [385, 186] width 20 height 12
click at [375, 186] on input "All (1)" at bounding box center [363, 185] width 21 height 21
radio input "true"
click at [513, 214] on span "Ok" at bounding box center [512, 214] width 16 height 13
